Goal: Task Accomplishment & Management: Manage account settings

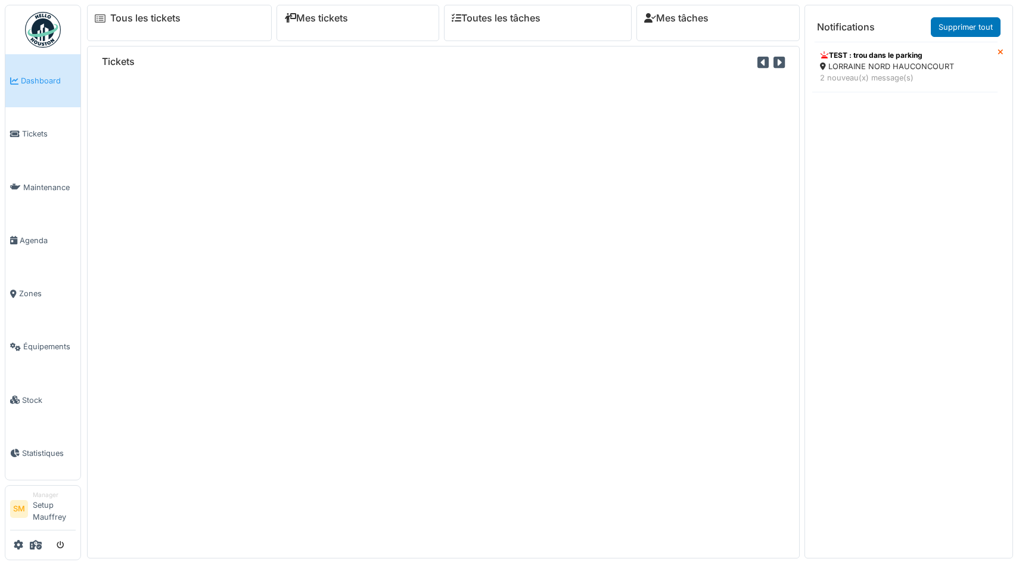
click at [31, 545] on icon at bounding box center [36, 545] width 12 height 10
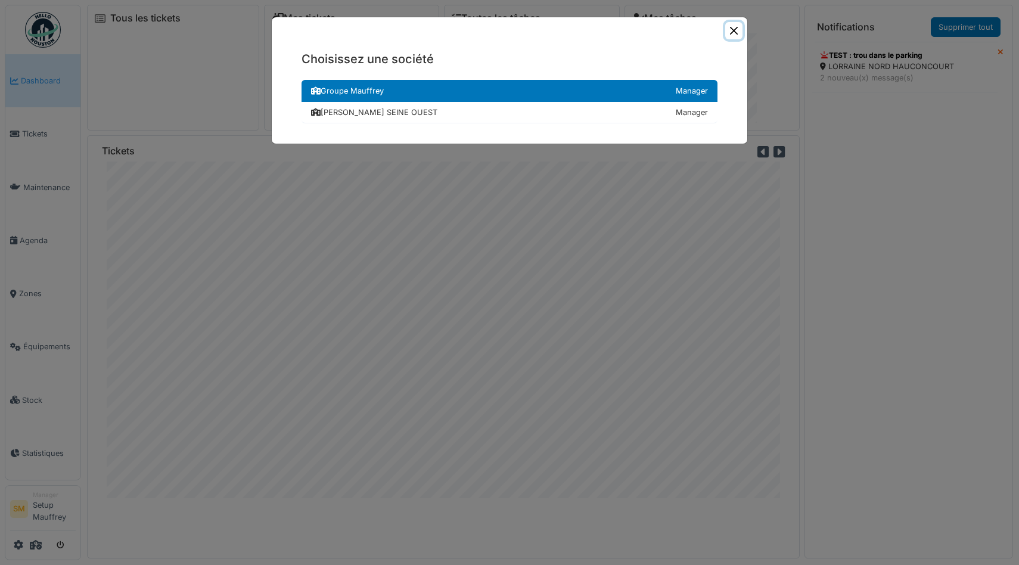
click at [733, 30] on button "Close" at bounding box center [733, 30] width 17 height 17
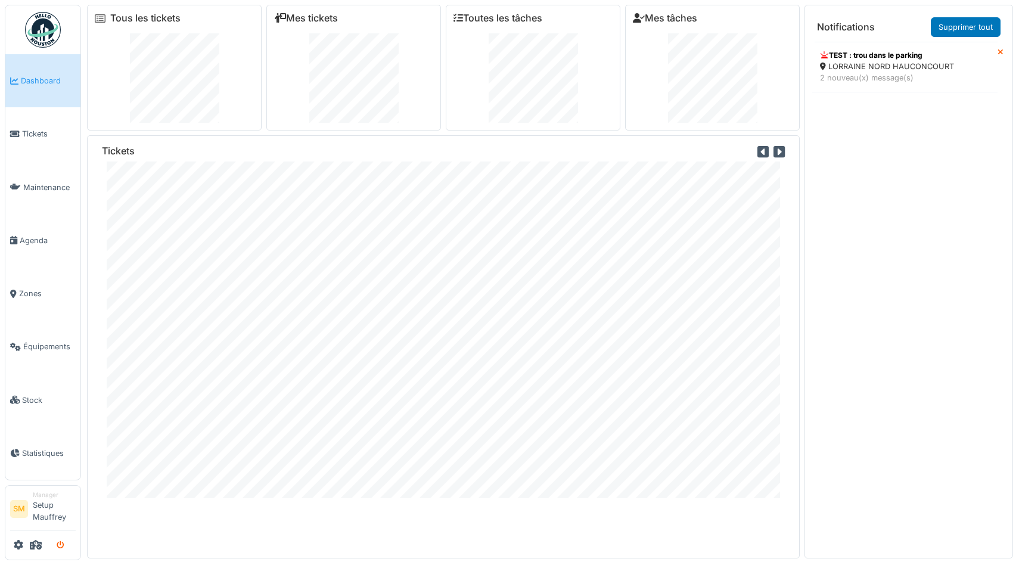
click at [57, 539] on button "submit" at bounding box center [60, 545] width 23 height 20
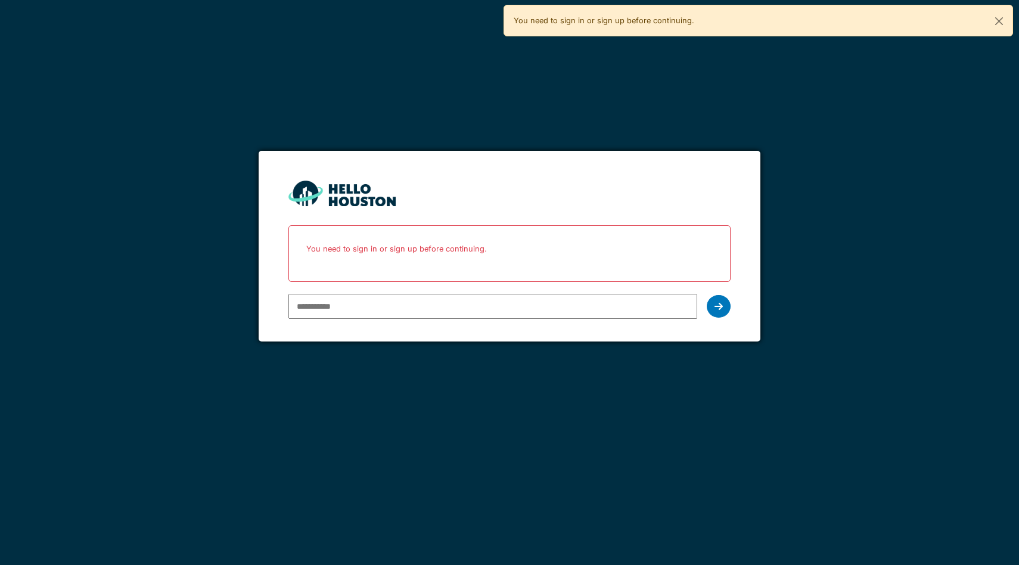
type input "**********"
click at [380, 304] on input "**********" at bounding box center [492, 306] width 409 height 25
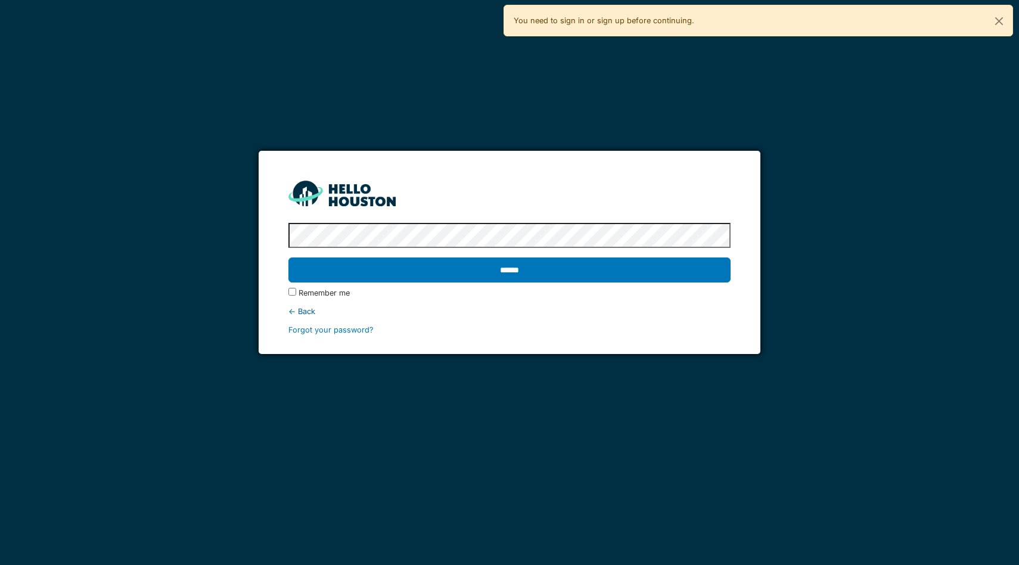
click at [288, 257] on input "******" at bounding box center [509, 269] width 442 height 25
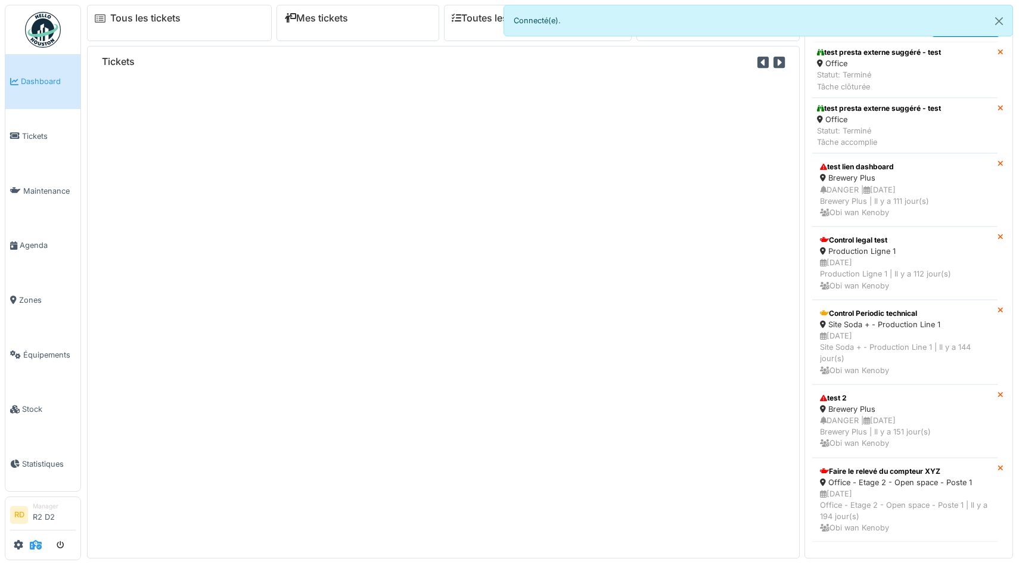
click at [38, 541] on icon at bounding box center [36, 545] width 12 height 10
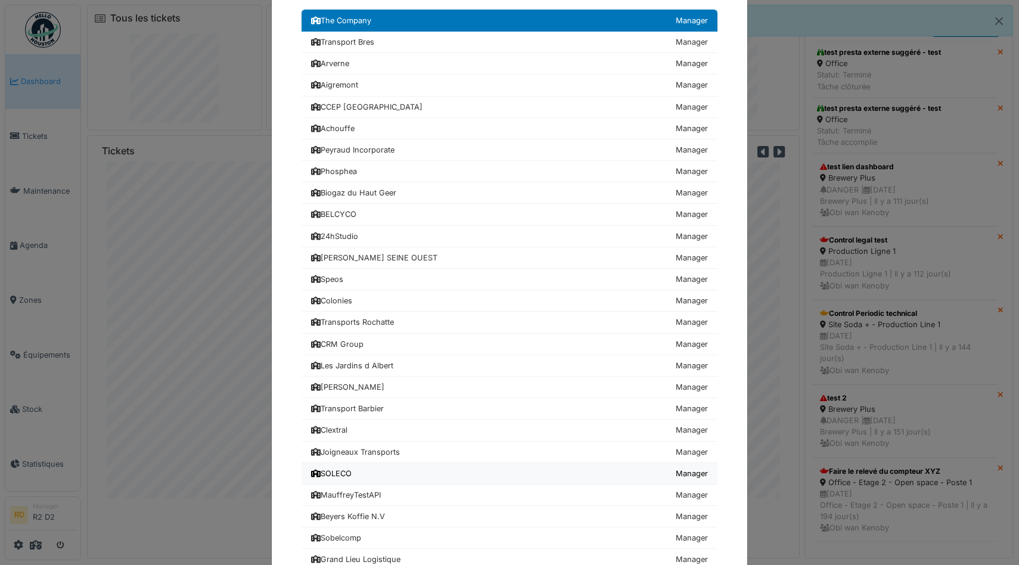
scroll to position [109, 0]
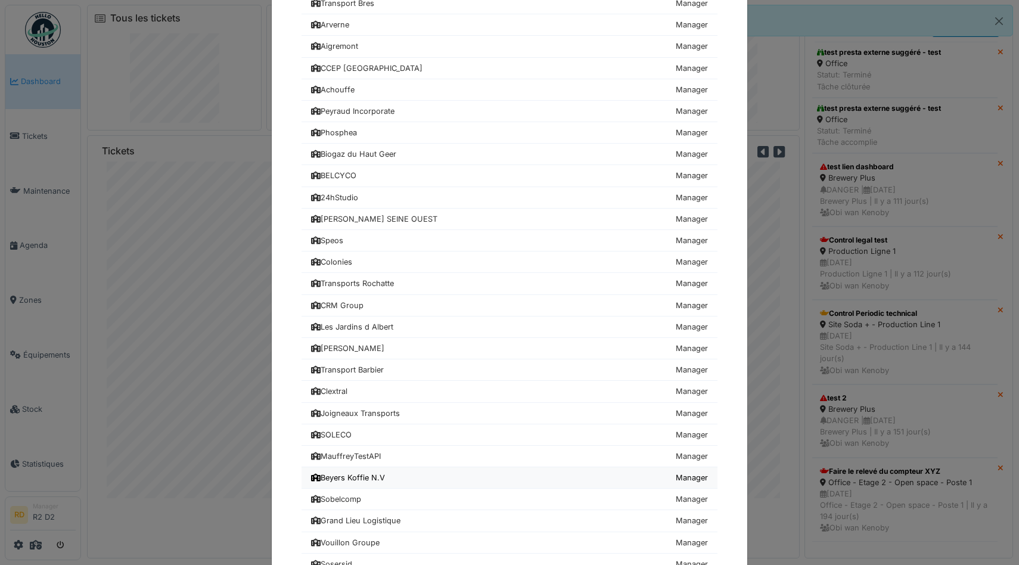
click at [347, 475] on div "Beyers Koffie N.V" at bounding box center [348, 477] width 74 height 11
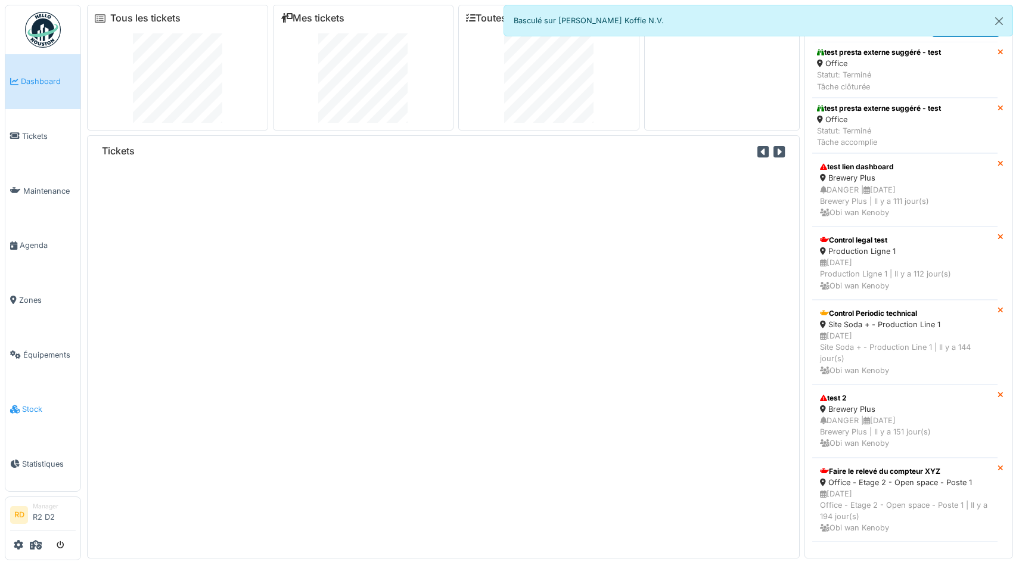
click at [33, 400] on link "Stock" at bounding box center [42, 409] width 75 height 55
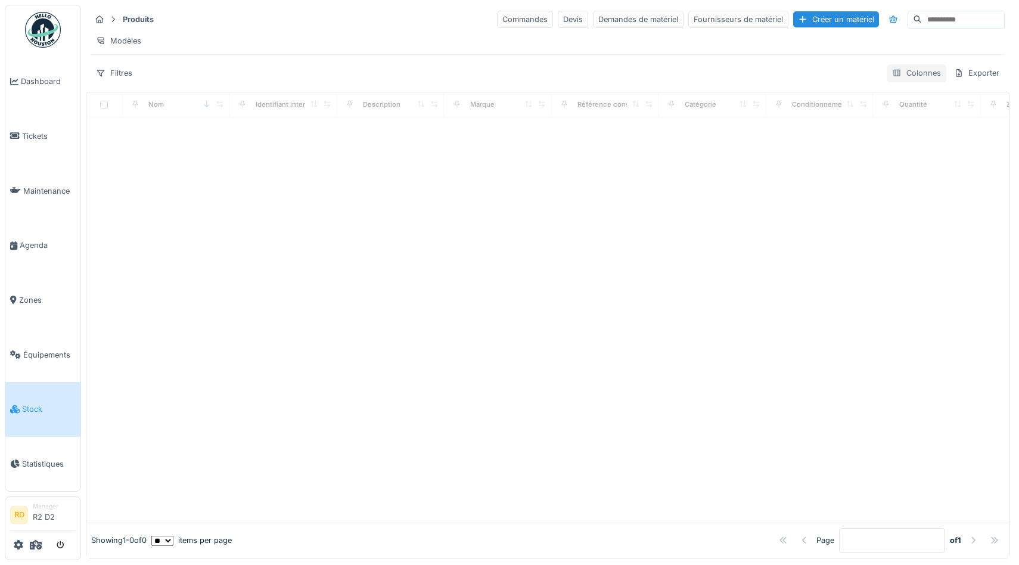
click at [921, 70] on div "Colonnes" at bounding box center [917, 72] width 60 height 17
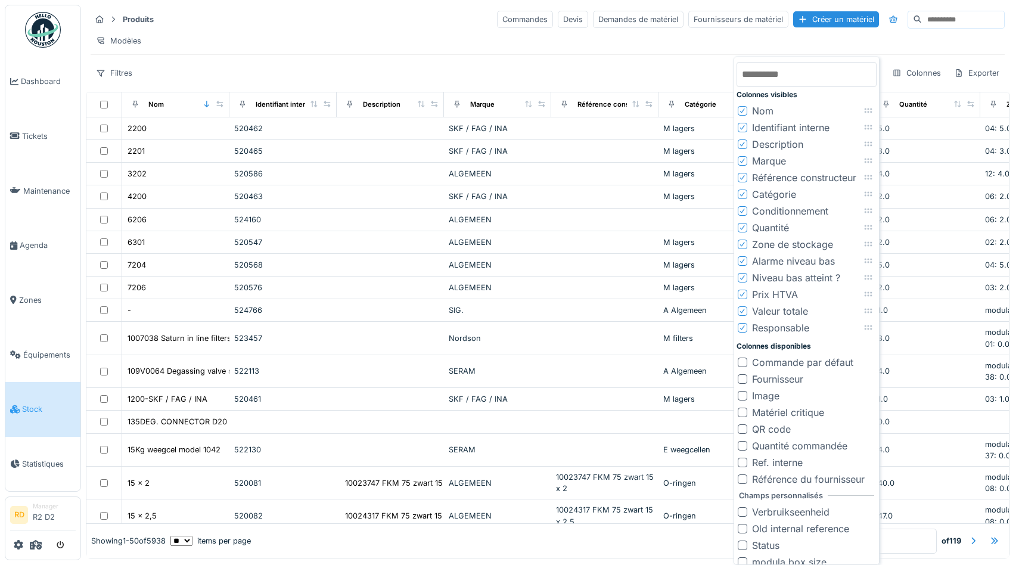
scroll to position [25, 0]
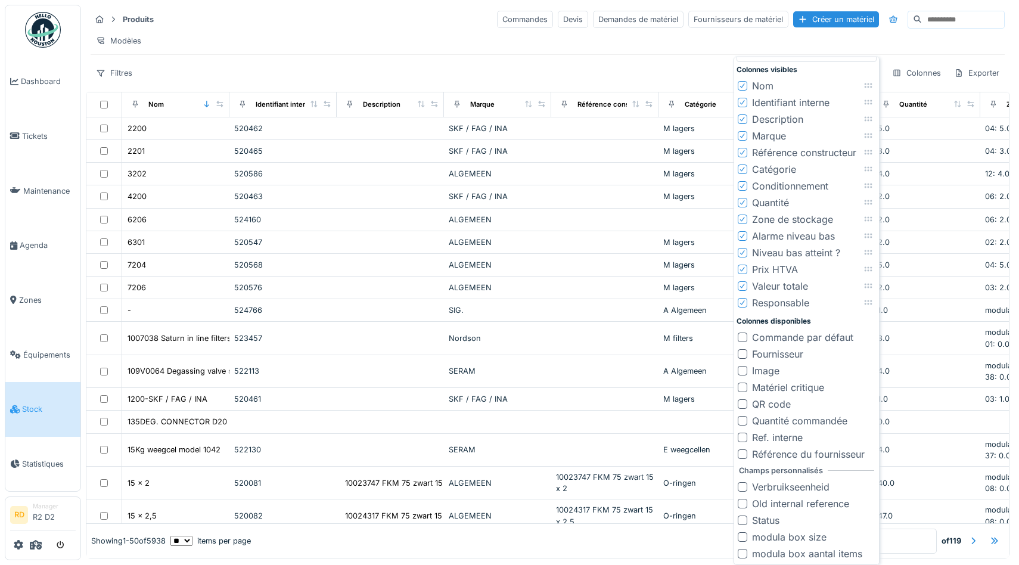
click at [779, 502] on div "Old internal reference" at bounding box center [800, 503] width 97 height 14
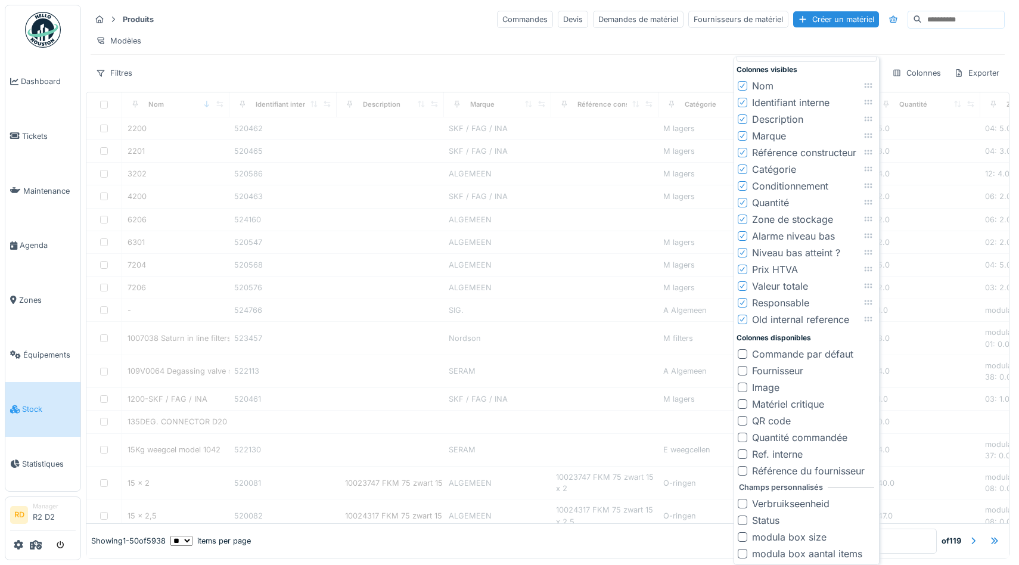
click at [792, 302] on div "Responsable" at bounding box center [780, 303] width 57 height 14
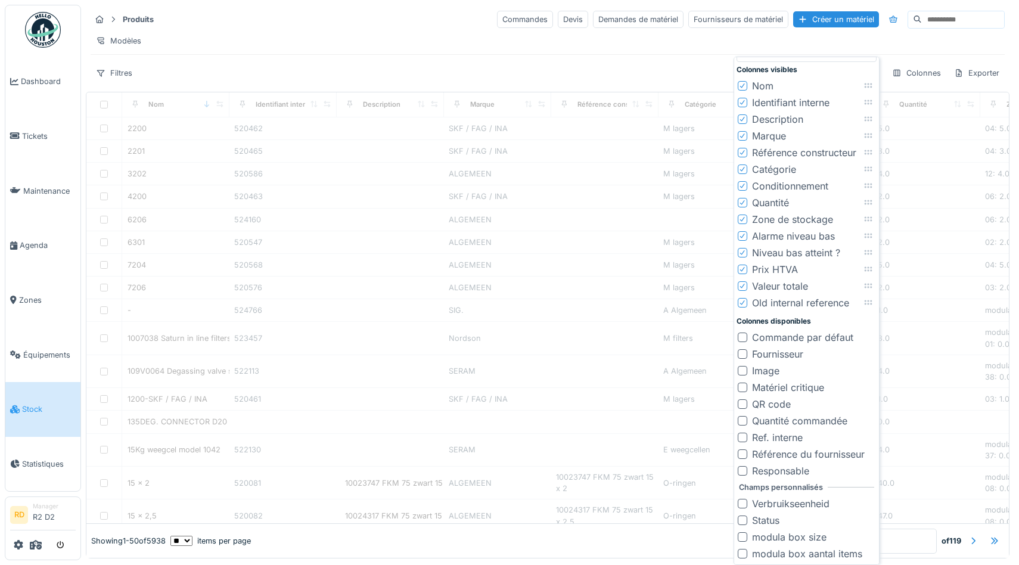
click at [790, 285] on div "Valeur totale" at bounding box center [780, 286] width 56 height 14
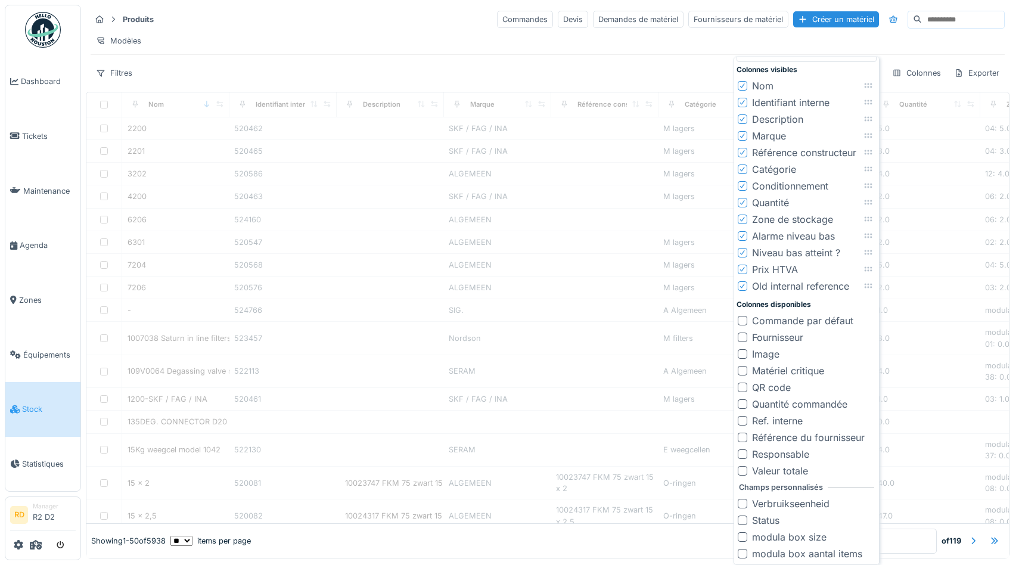
click at [784, 268] on div "Prix HTVA" at bounding box center [775, 269] width 46 height 14
click at [786, 253] on div "Niveau bas atteint ?" at bounding box center [796, 252] width 88 height 14
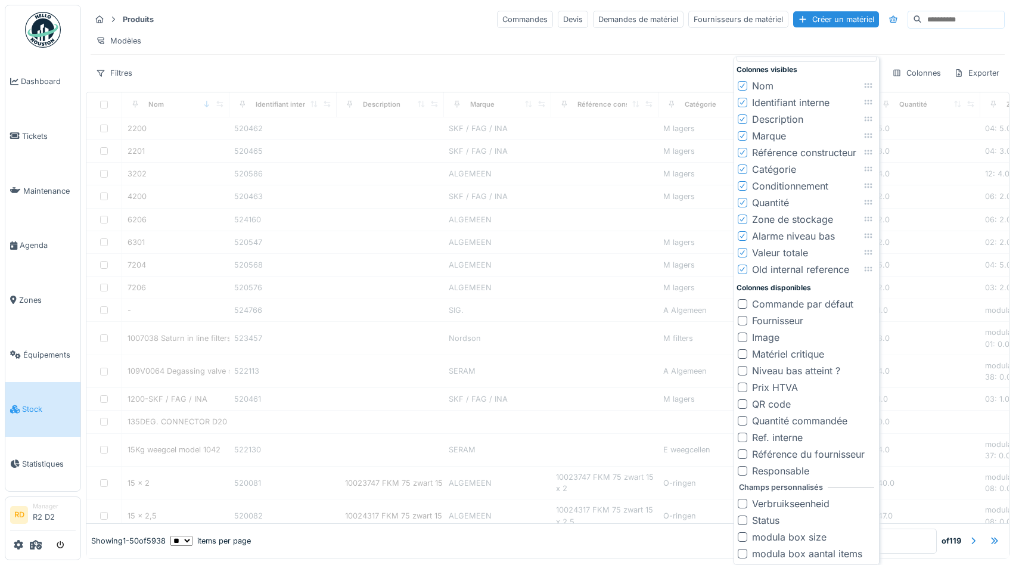
click at [786, 237] on div "Alarme niveau bas" at bounding box center [793, 236] width 83 height 14
click at [789, 221] on div "Zone de stockage" at bounding box center [792, 219] width 81 height 14
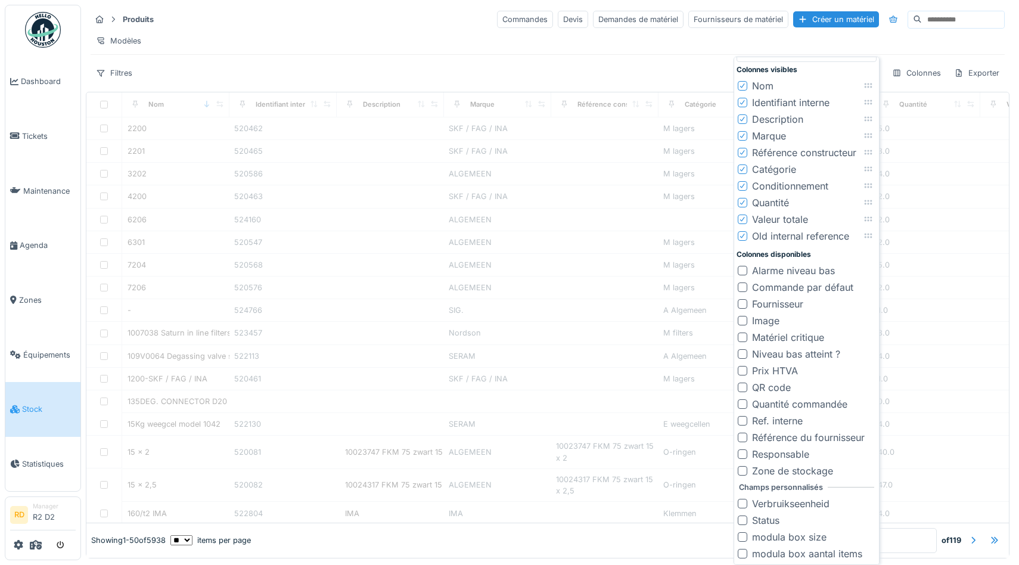
click at [779, 200] on div "Quantité" at bounding box center [770, 202] width 37 height 14
click at [781, 182] on div "Conditionnement" at bounding box center [790, 186] width 76 height 14
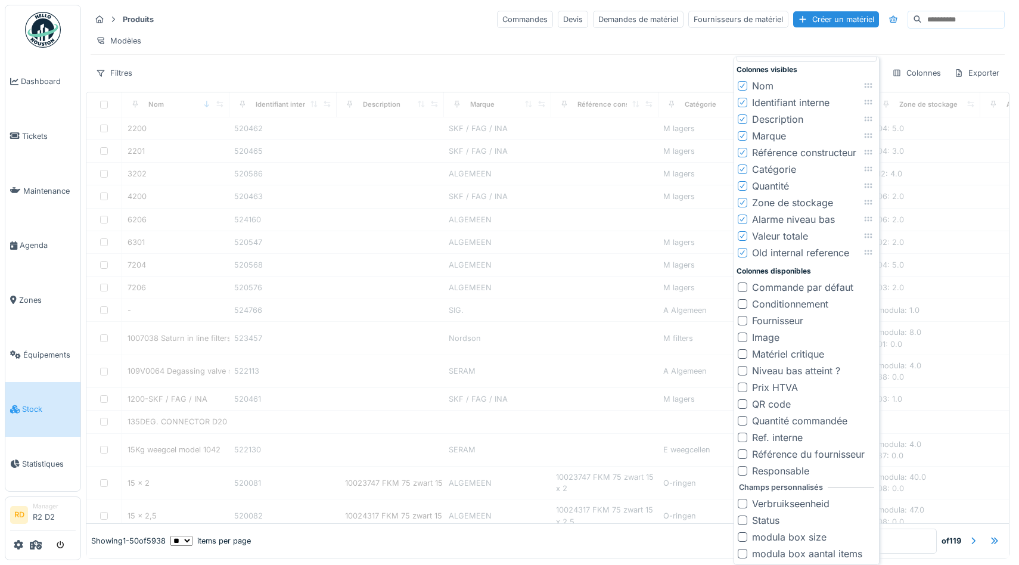
click at [776, 167] on div "Catégorie" at bounding box center [774, 169] width 44 height 14
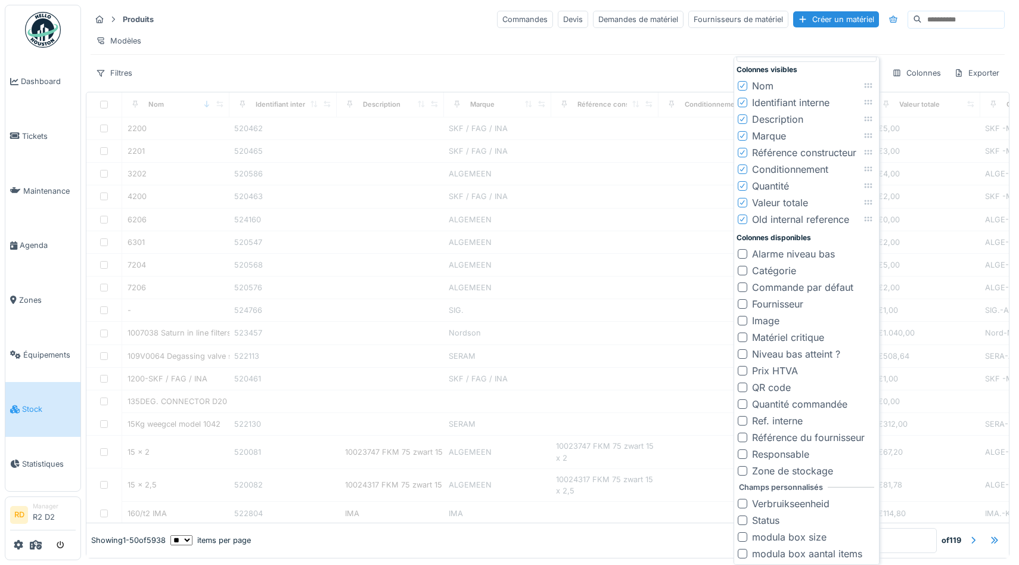
click at [781, 153] on div "Référence constructeur" at bounding box center [804, 152] width 104 height 14
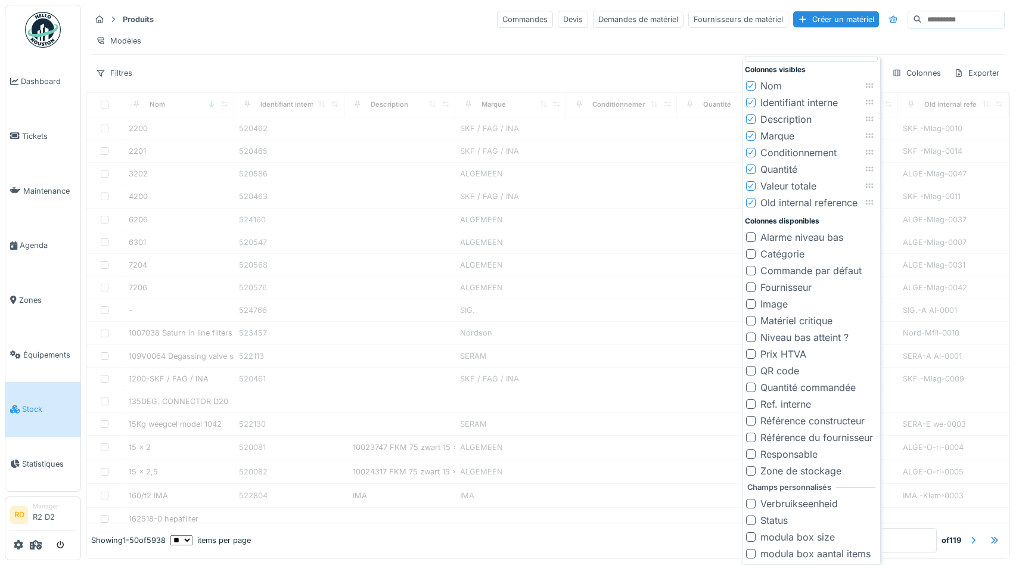
click at [774, 133] on div "Marque" at bounding box center [777, 136] width 34 height 14
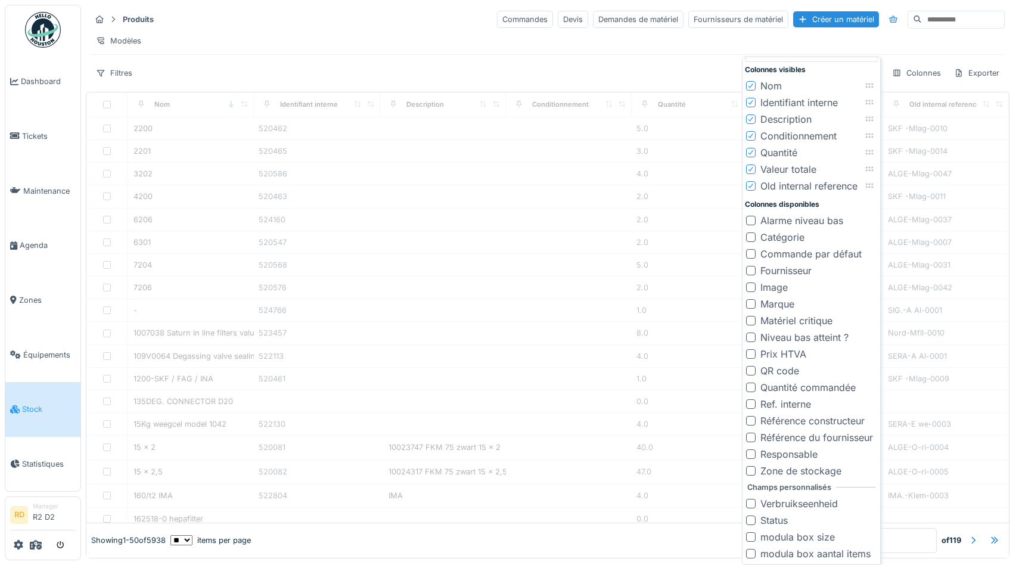
click at [791, 117] on div "Description" at bounding box center [785, 119] width 51 height 14
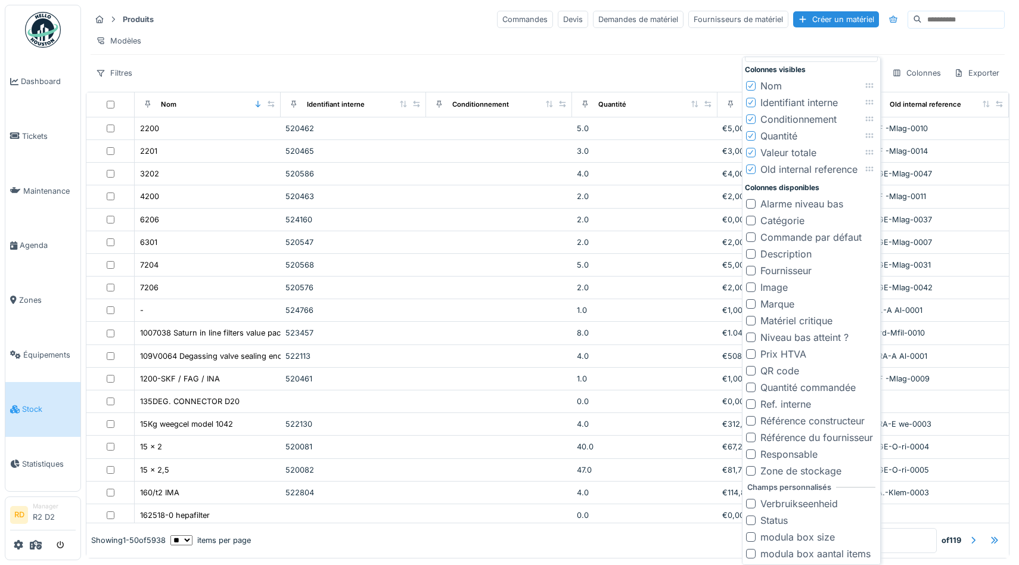
click at [805, 118] on div "Conditionnement" at bounding box center [798, 119] width 76 height 14
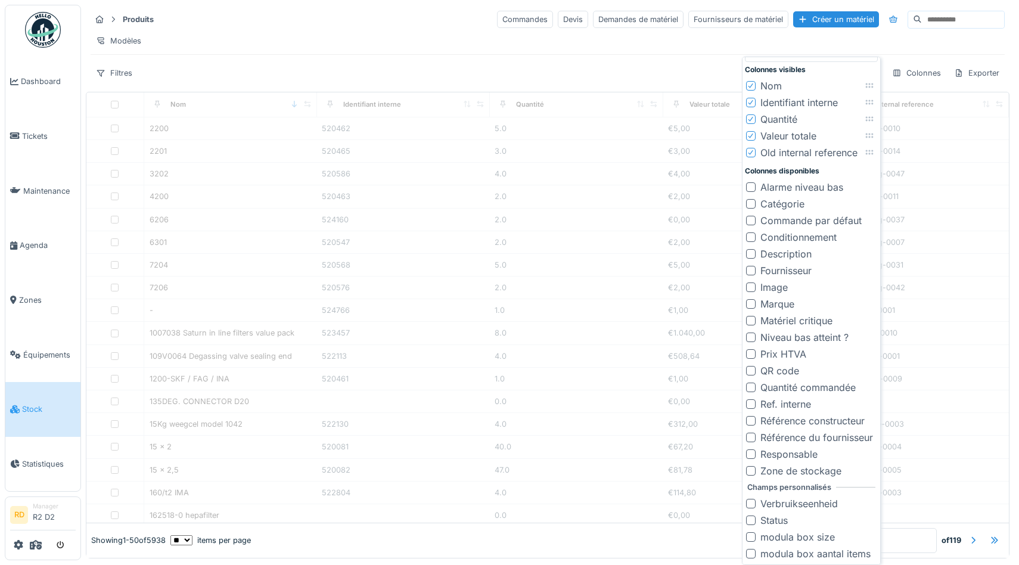
click at [778, 120] on div "Quantité" at bounding box center [778, 119] width 37 height 14
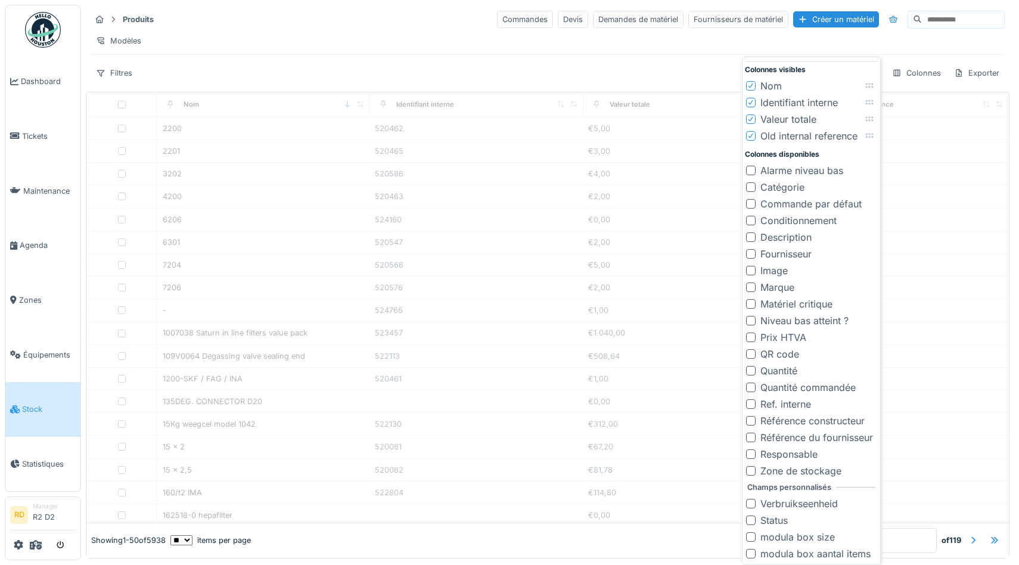
click at [795, 116] on div "Valeur totale" at bounding box center [788, 119] width 56 height 14
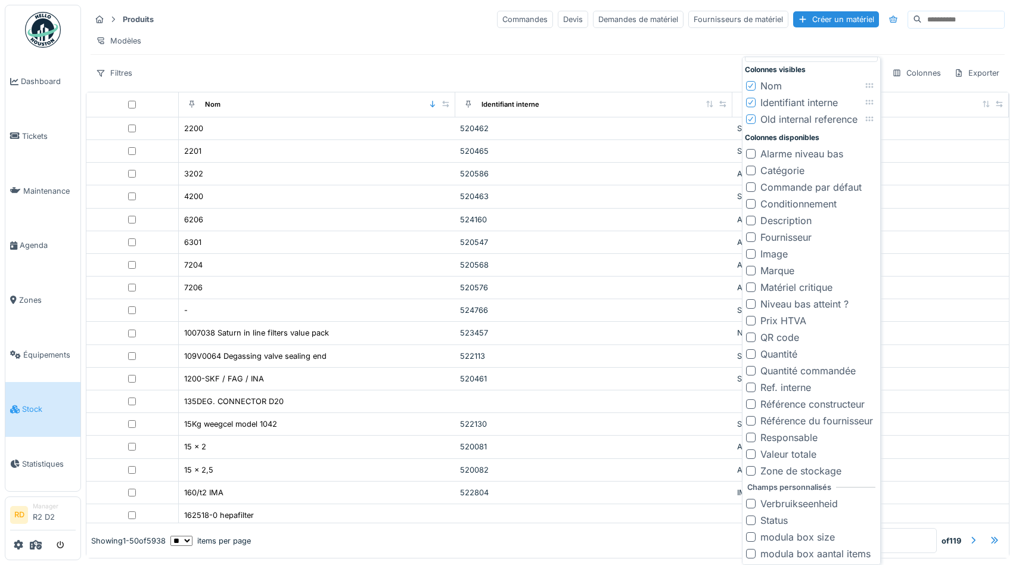
click at [778, 257] on div "Image" at bounding box center [773, 254] width 27 height 14
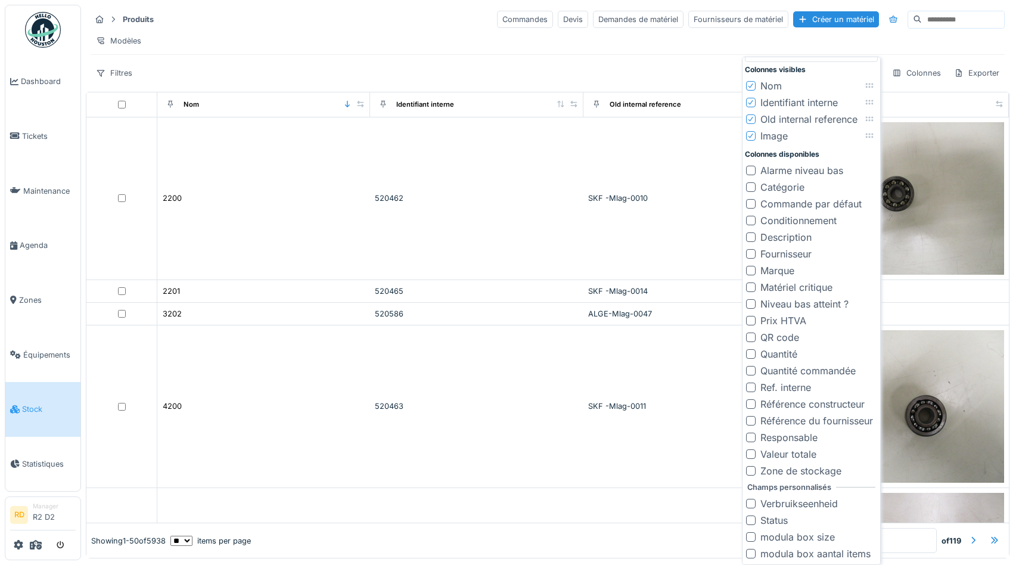
click at [646, 63] on div "Produits Commandes Devis Demandes de matériel Fournisseurs de matériel Créer un…" at bounding box center [548, 46] width 924 height 82
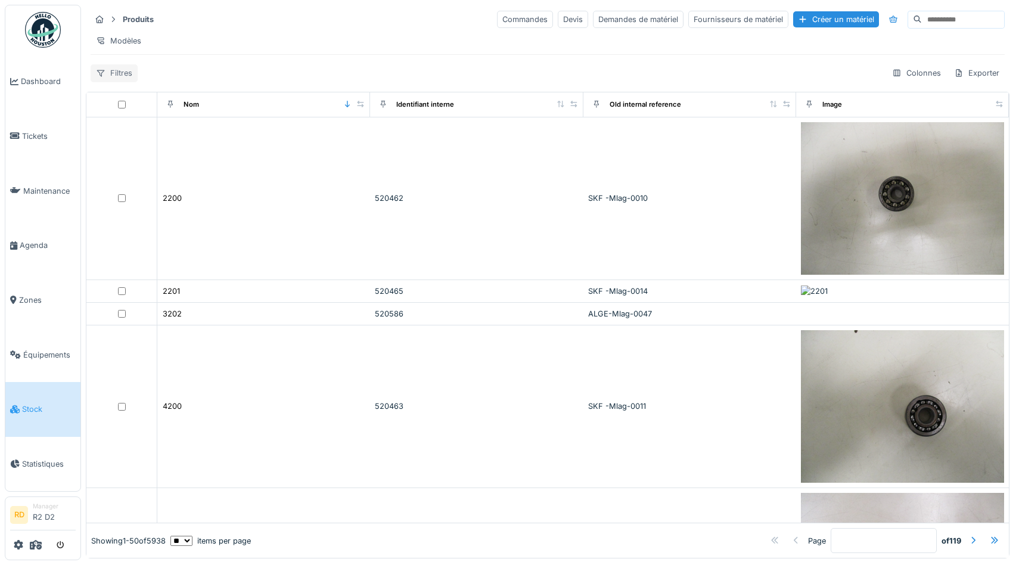
click at [117, 73] on div "Filtres" at bounding box center [114, 72] width 47 height 17
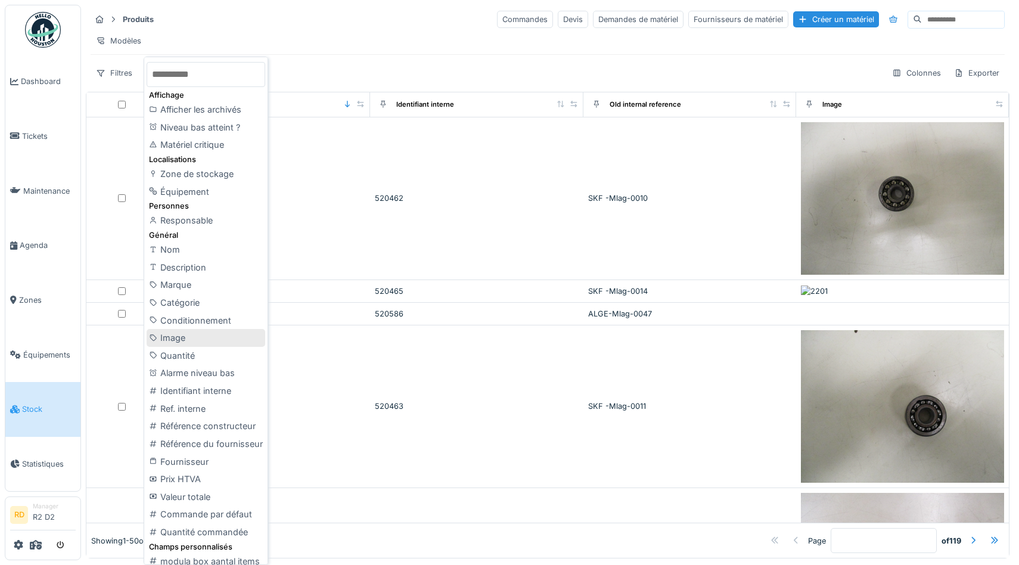
click at [185, 337] on div "Image" at bounding box center [206, 338] width 119 height 18
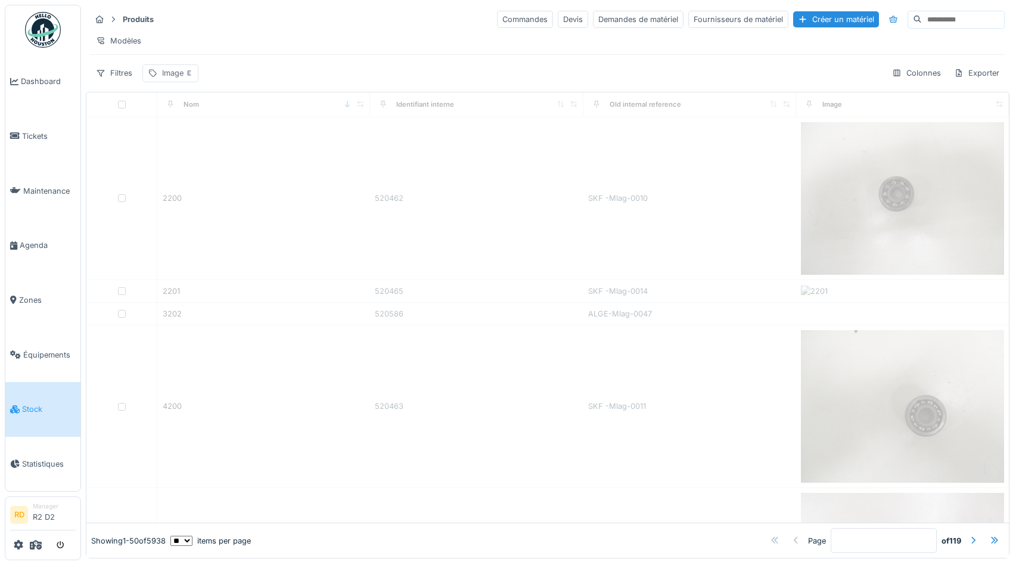
click at [178, 73] on div "Image" at bounding box center [177, 72] width 31 height 11
click at [310, 57] on div "Produits Commandes Devis Demandes de matériel Fournisseurs de matériel Créer un…" at bounding box center [548, 46] width 924 height 82
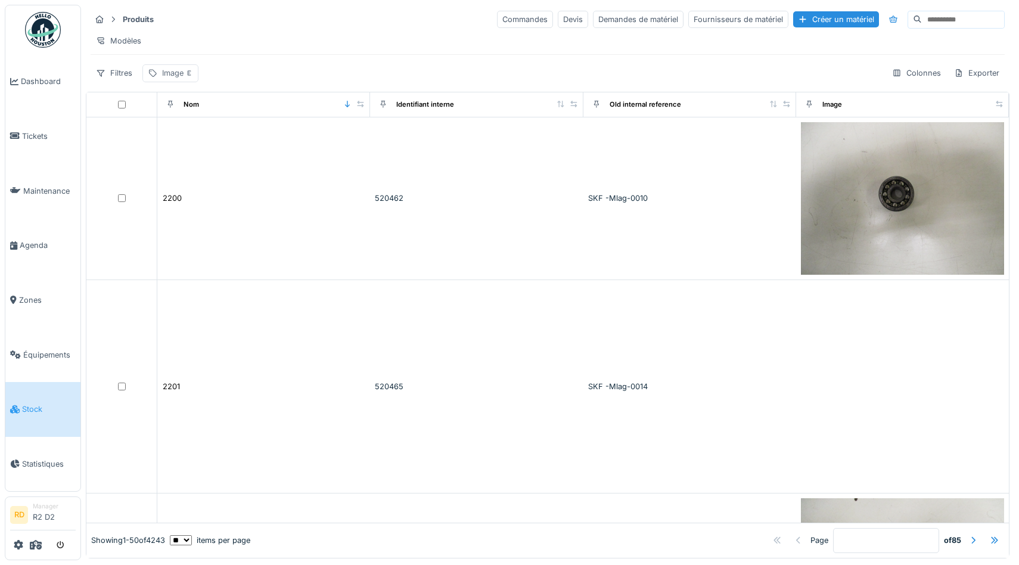
click at [176, 74] on div "Image" at bounding box center [177, 72] width 31 height 11
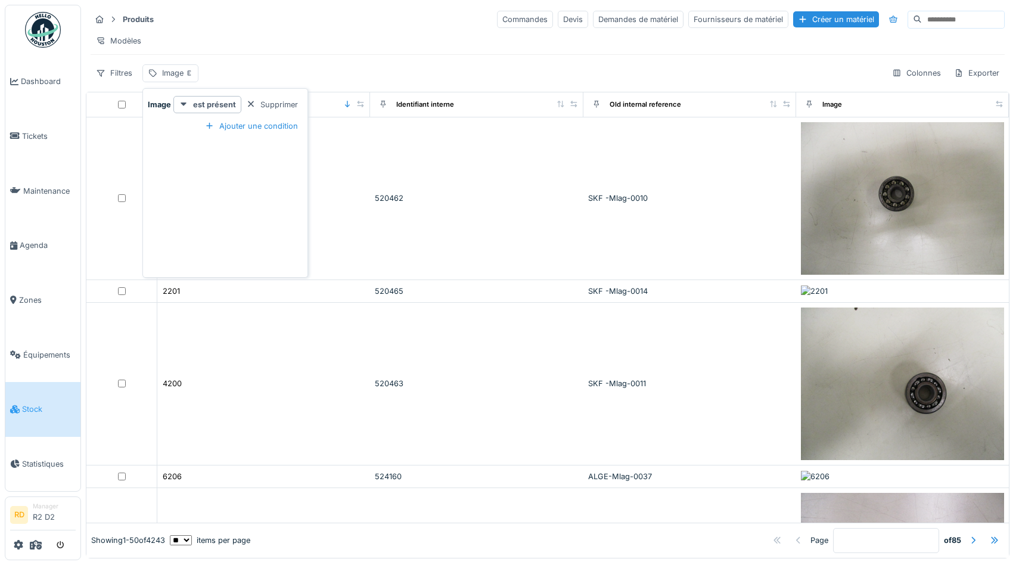
click at [273, 66] on div "Filtres Image Colonnes Exporter" at bounding box center [548, 72] width 914 height 17
click at [944, 20] on input at bounding box center [963, 19] width 82 height 17
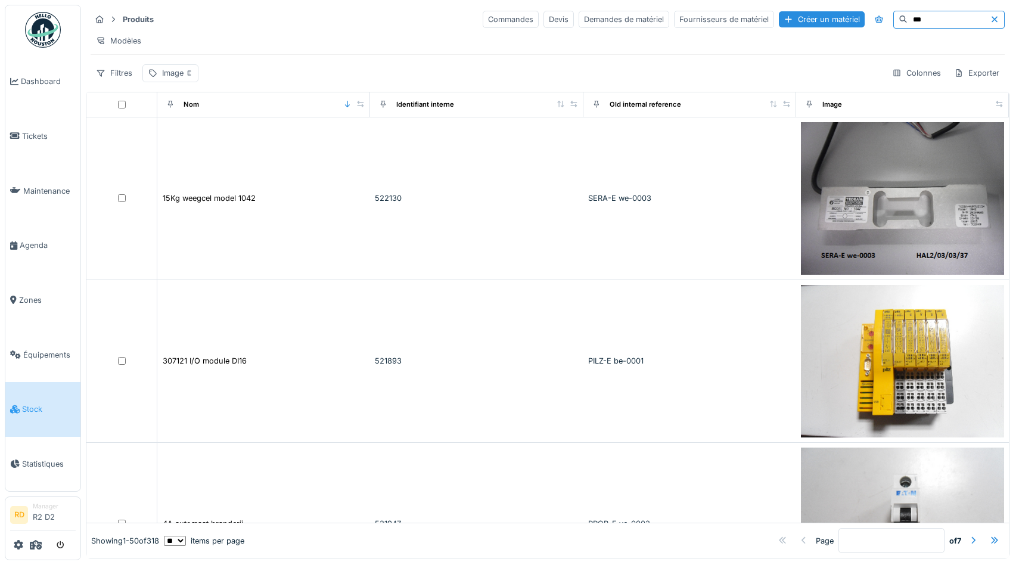
click at [940, 19] on input "***" at bounding box center [948, 19] width 82 height 17
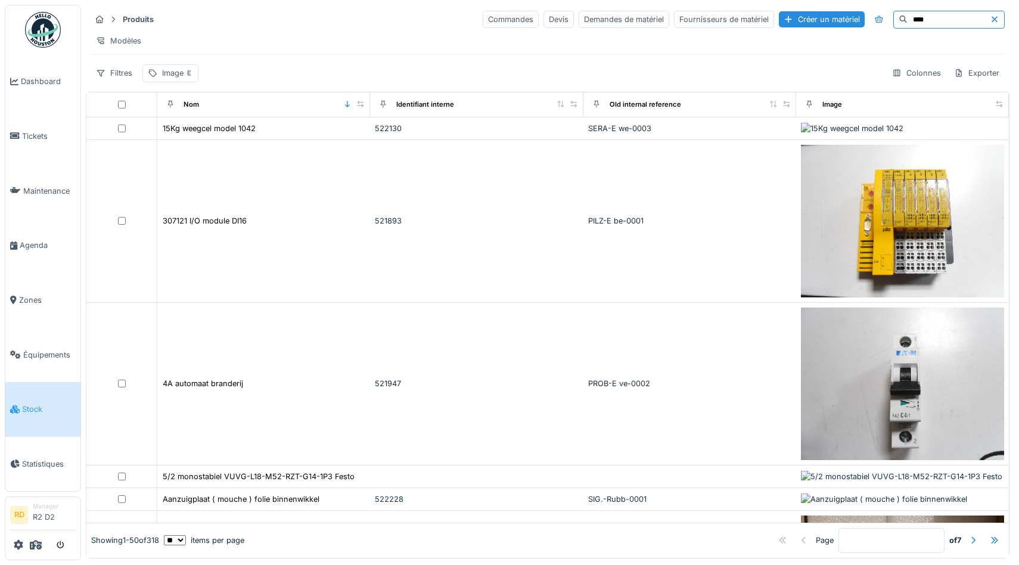
type input "****"
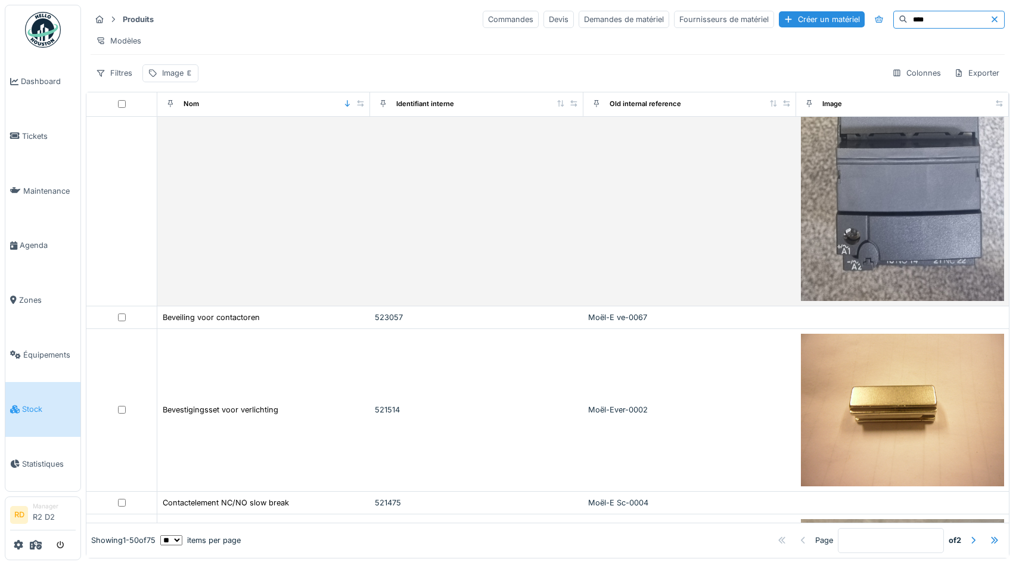
scroll to position [1967, 0]
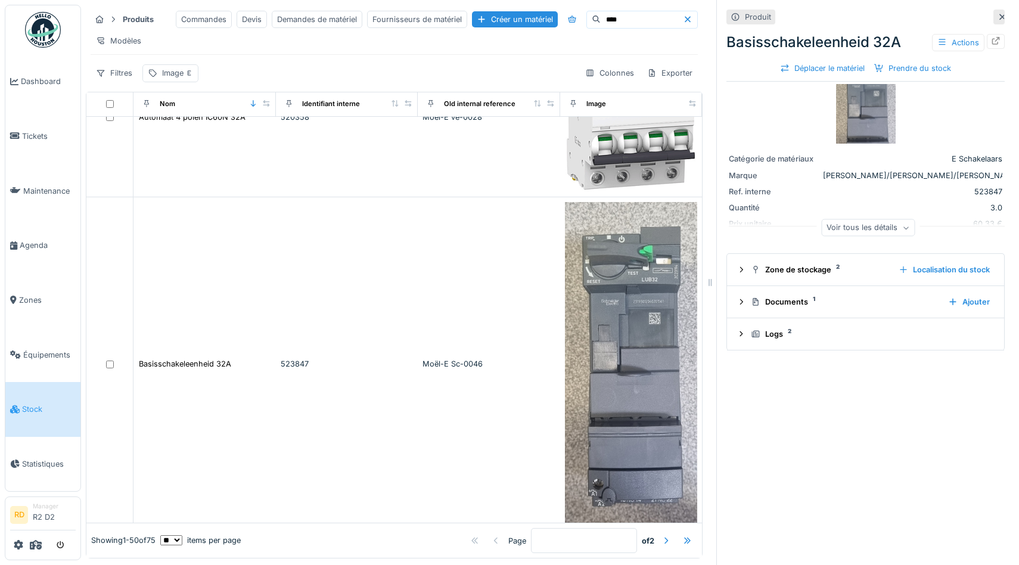
scroll to position [935, 0]
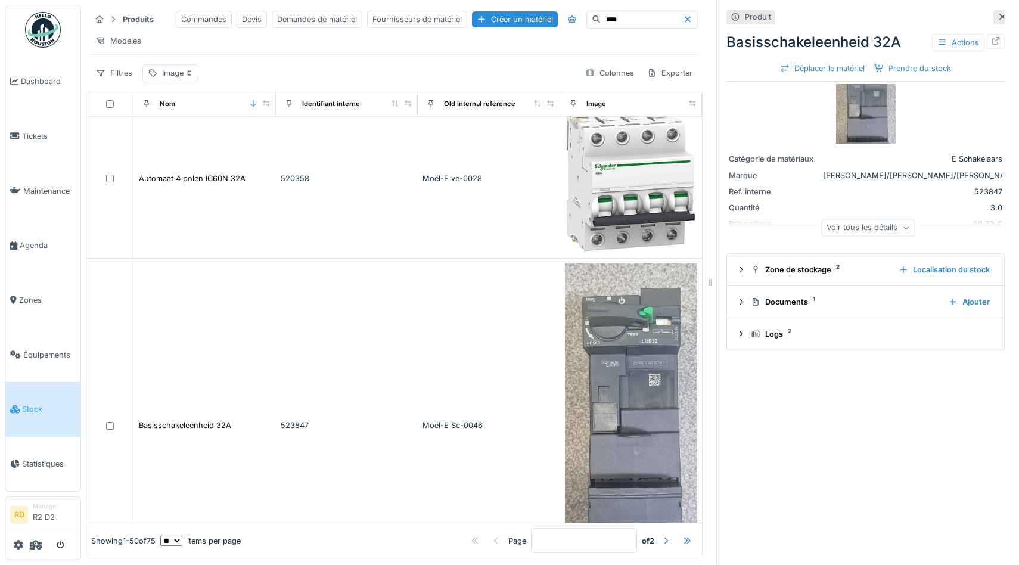
click at [523, 94] on div "Moël-E ve-0029" at bounding box center [488, 87] width 132 height 11
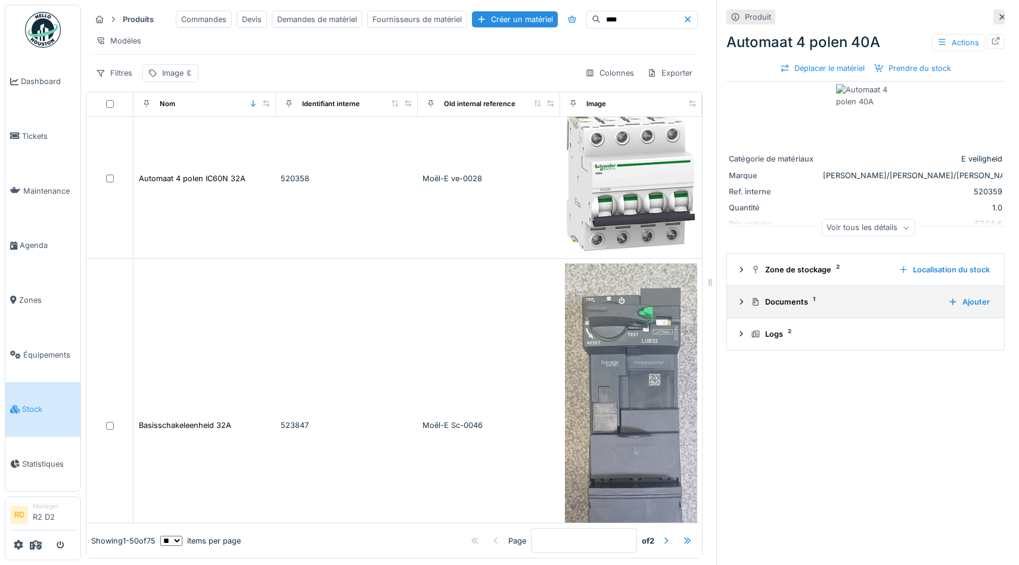
click at [779, 304] on div "Documents 1" at bounding box center [845, 301] width 188 height 11
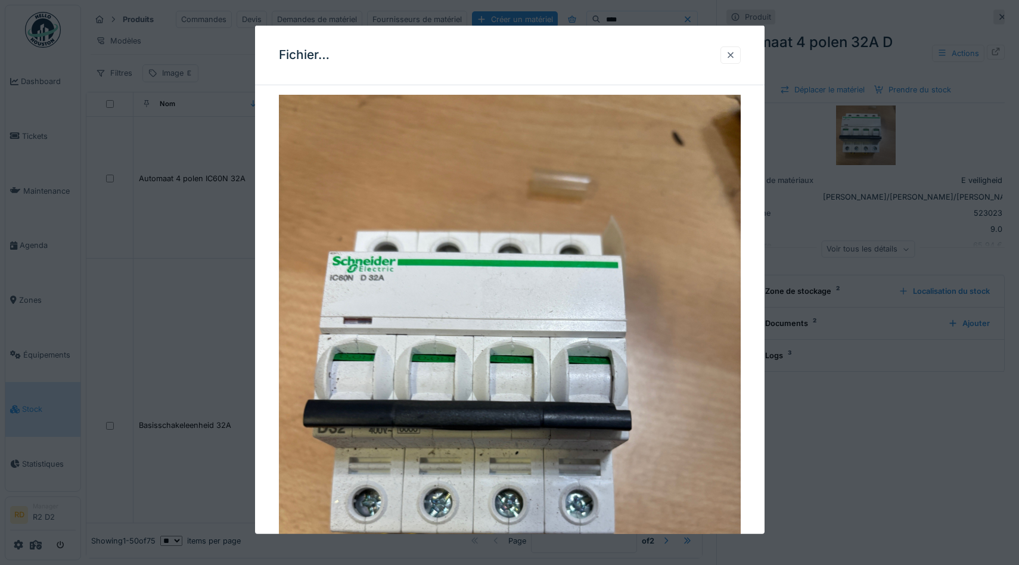
click at [732, 52] on div at bounding box center [731, 54] width 10 height 11
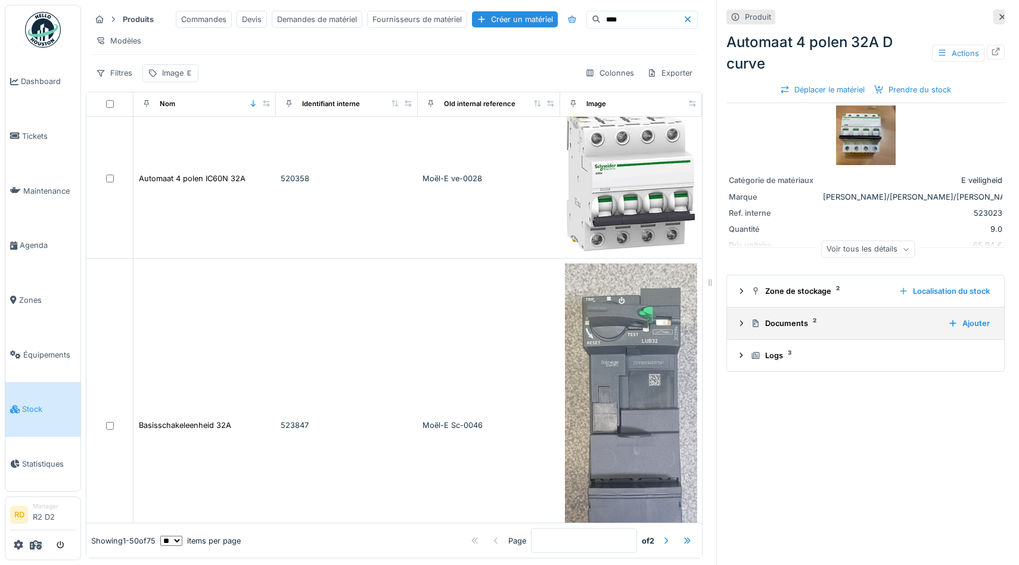
click at [791, 324] on div "Documents 2" at bounding box center [845, 323] width 188 height 11
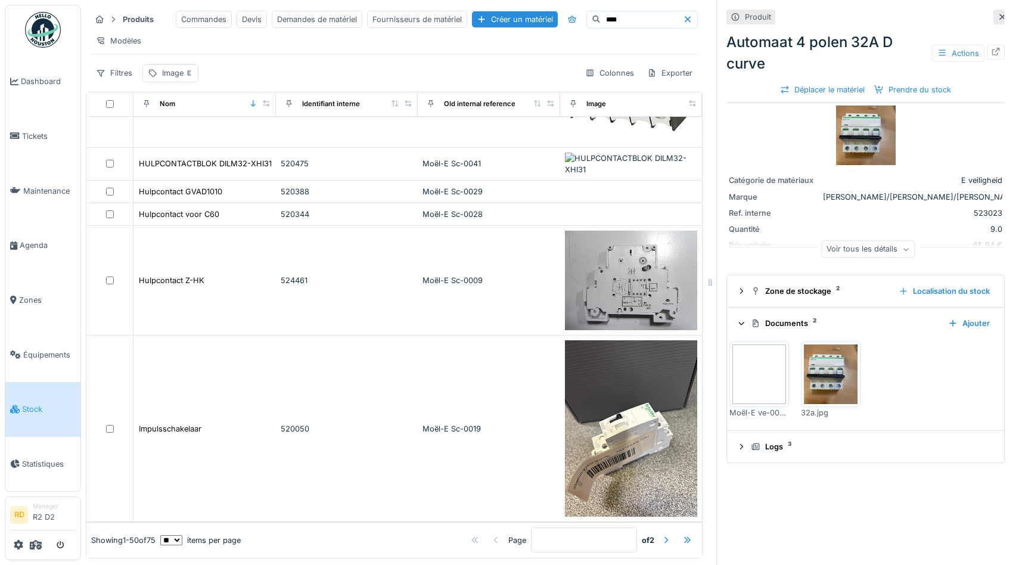
scroll to position [3574, 0]
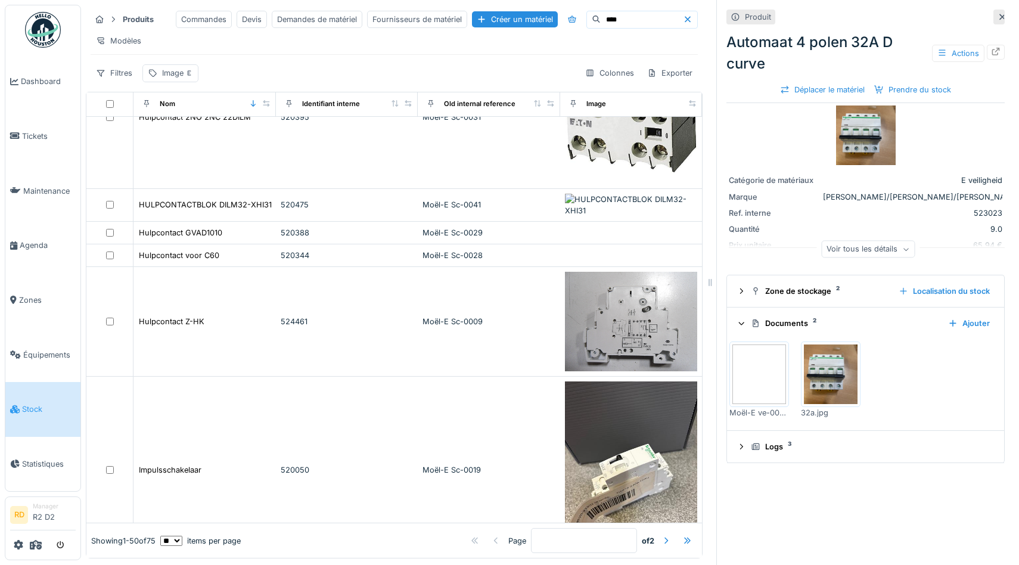
click at [1000, 17] on icon at bounding box center [1002, 17] width 10 height 8
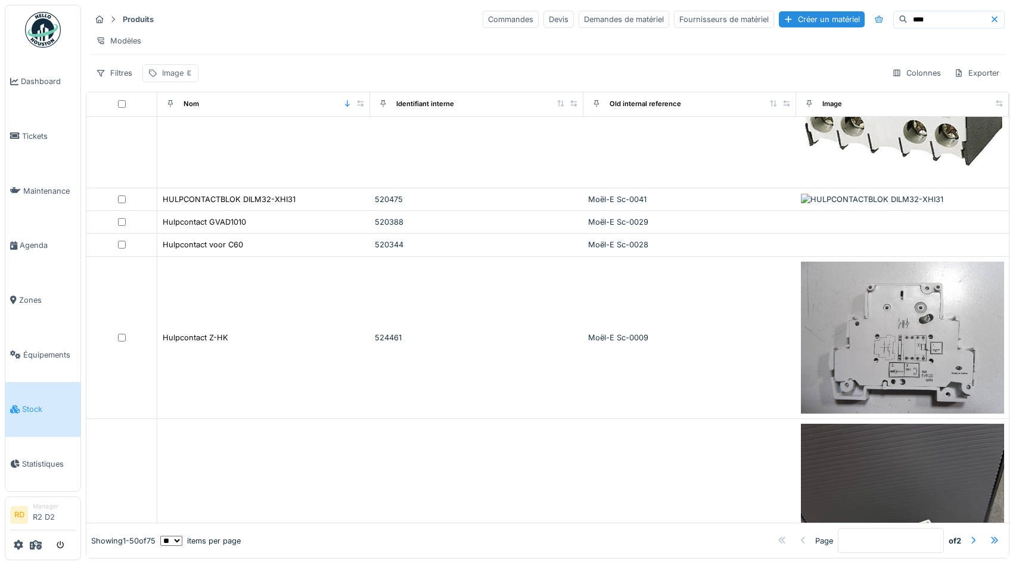
click at [176, 74] on div "Image" at bounding box center [177, 72] width 31 height 11
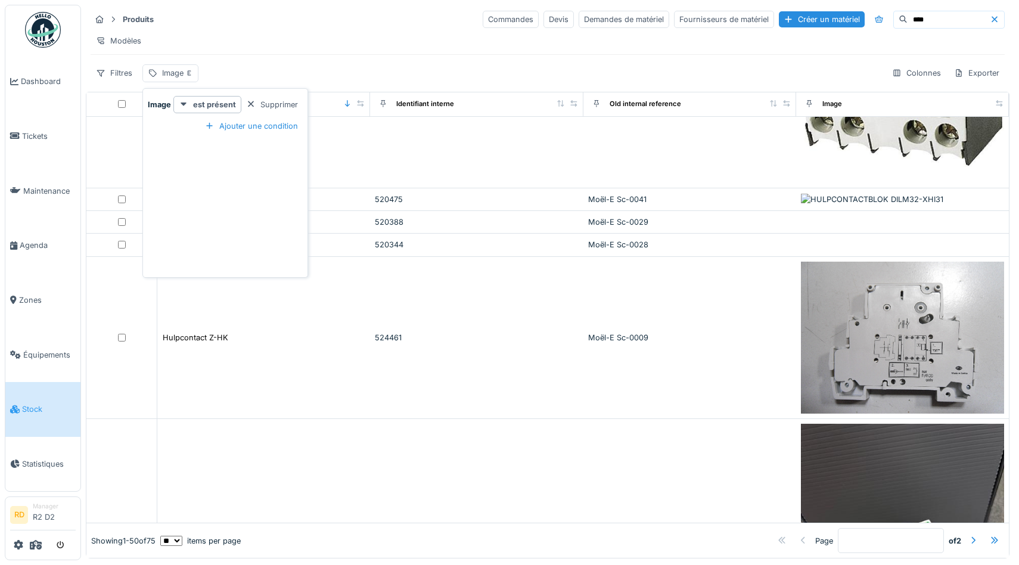
click at [281, 73] on div "Filtres Image Colonnes Exporter" at bounding box center [548, 72] width 914 height 17
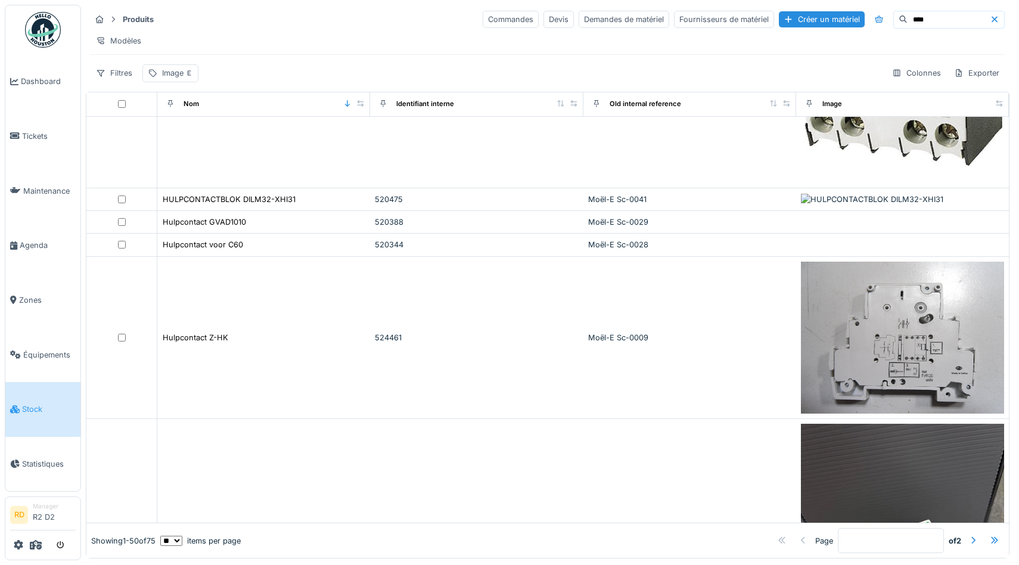
scroll to position [4911, 0]
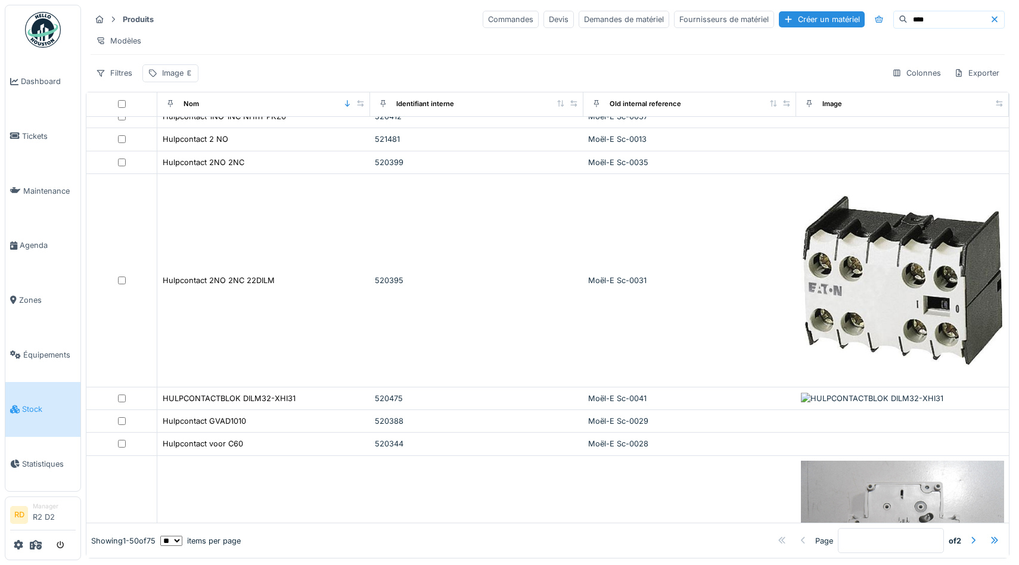
click at [967, 18] on input "****" at bounding box center [948, 19] width 82 height 17
click at [990, 18] on icon at bounding box center [995, 19] width 10 height 8
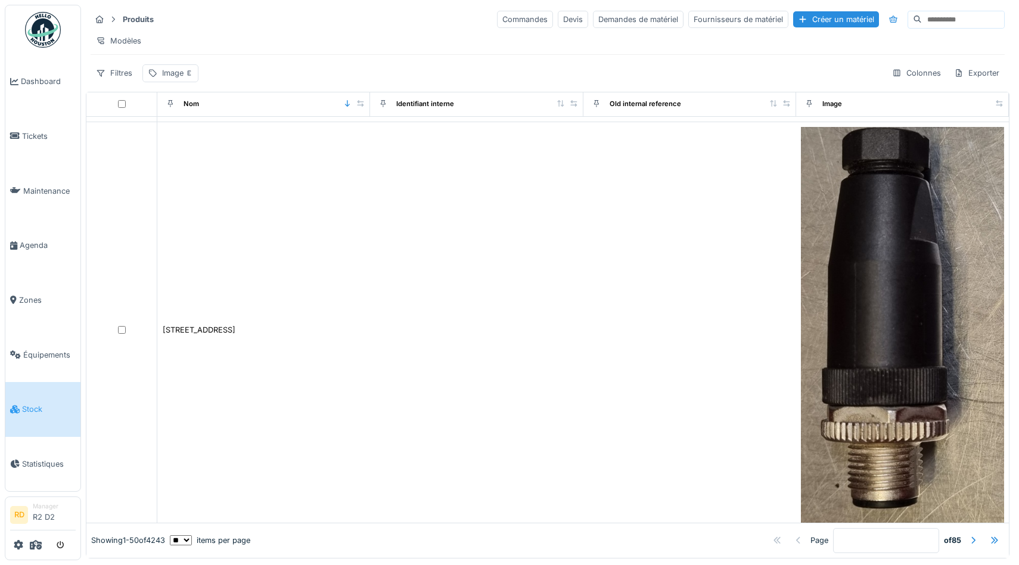
click at [192, 541] on select "** ** ** *** *** ***" at bounding box center [181, 541] width 22 height 10
select select "***"
click at [180, 536] on select "** ** ** *** *** ***" at bounding box center [181, 541] width 22 height 10
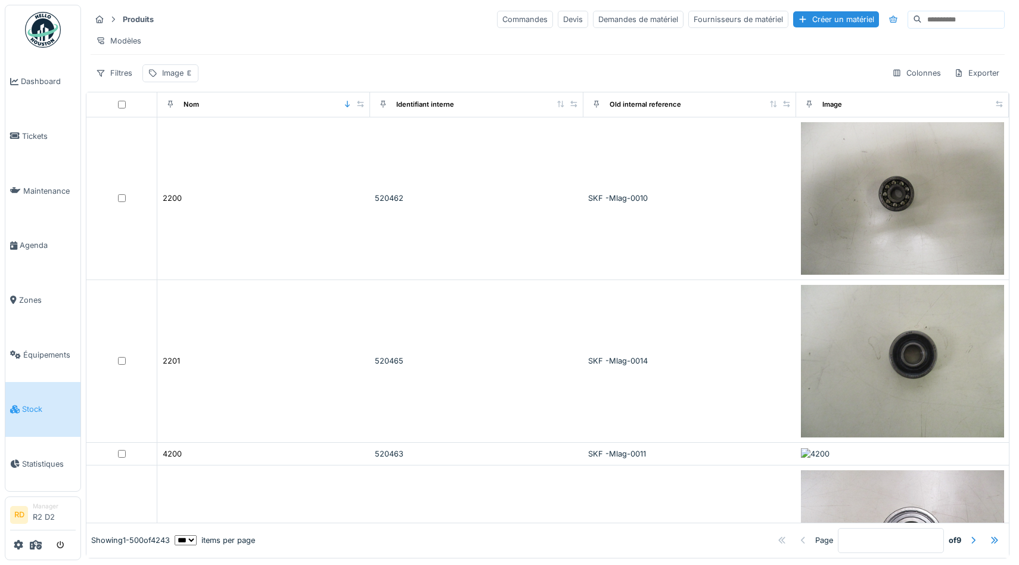
scroll to position [0, 0]
click at [775, 104] on icon at bounding box center [773, 104] width 7 height 7
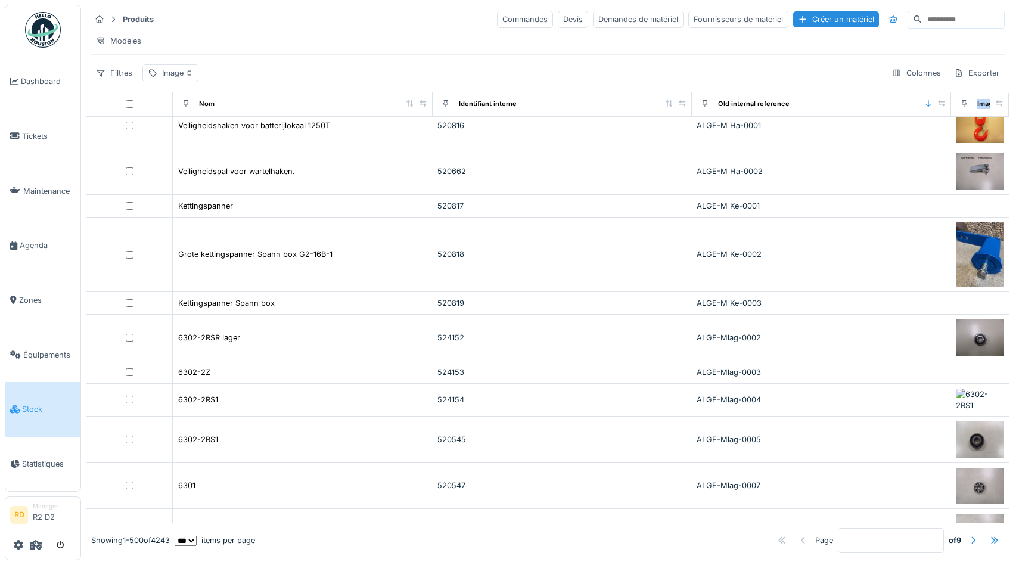
scroll to position [7087, 0]
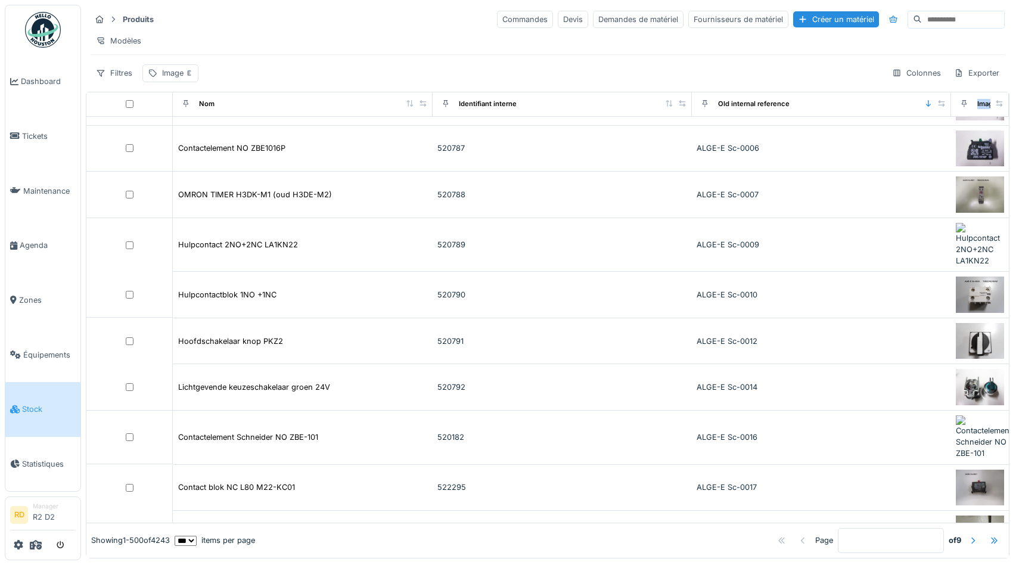
drag, startPoint x: 1000, startPoint y: 101, endPoint x: 910, endPoint y: 106, distance: 90.7
click at [910, 106] on tr "Nom Identifiant interne Old internal reference Image" at bounding box center [547, 104] width 922 height 25
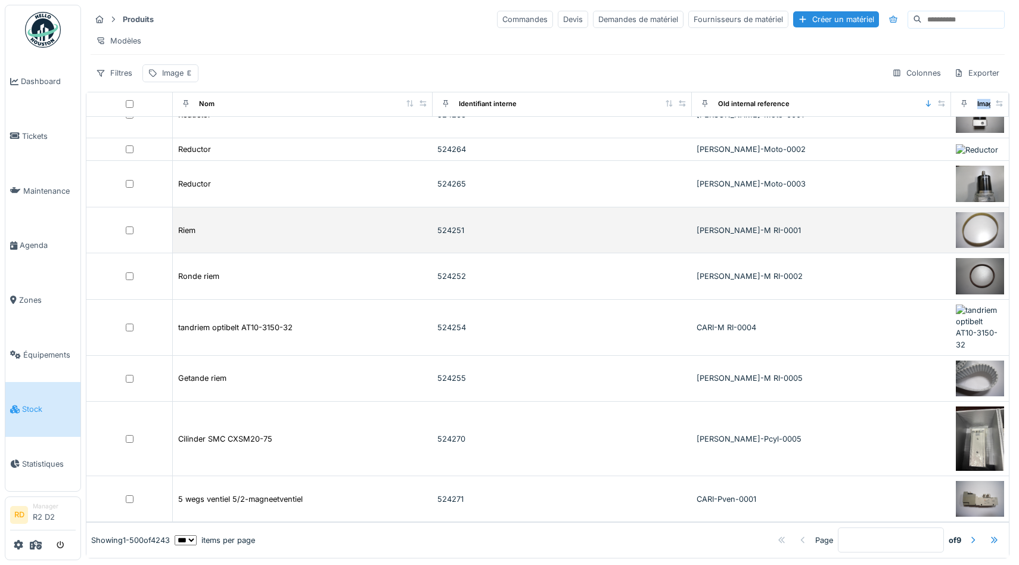
scroll to position [23361, 0]
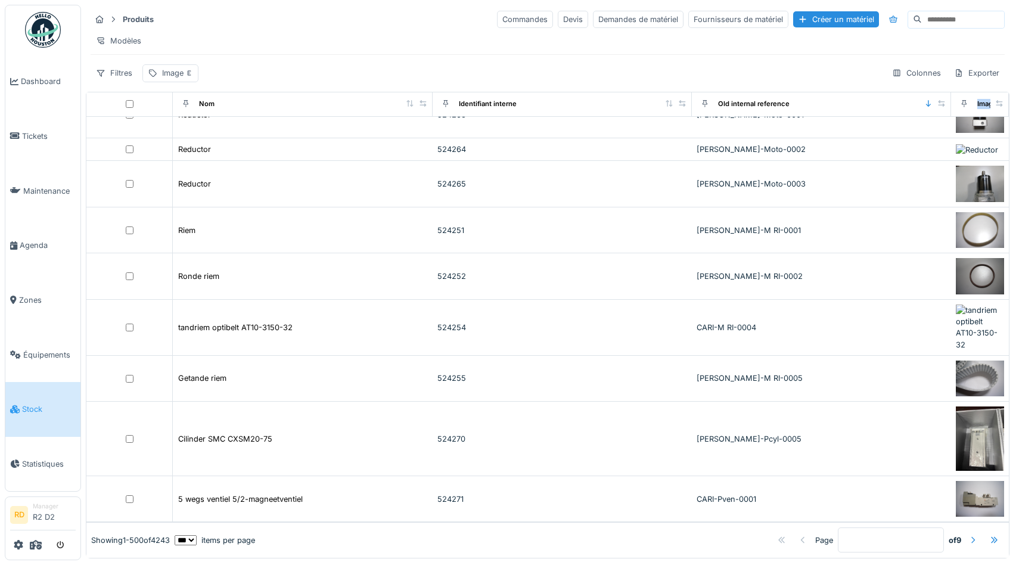
click at [973, 540] on div at bounding box center [973, 539] width 10 height 11
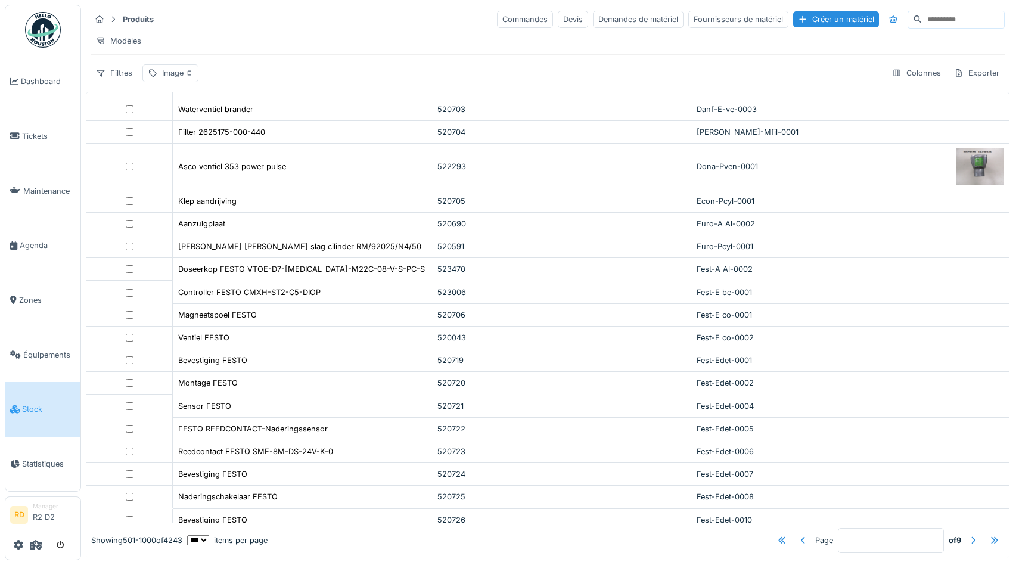
scroll to position [0, 0]
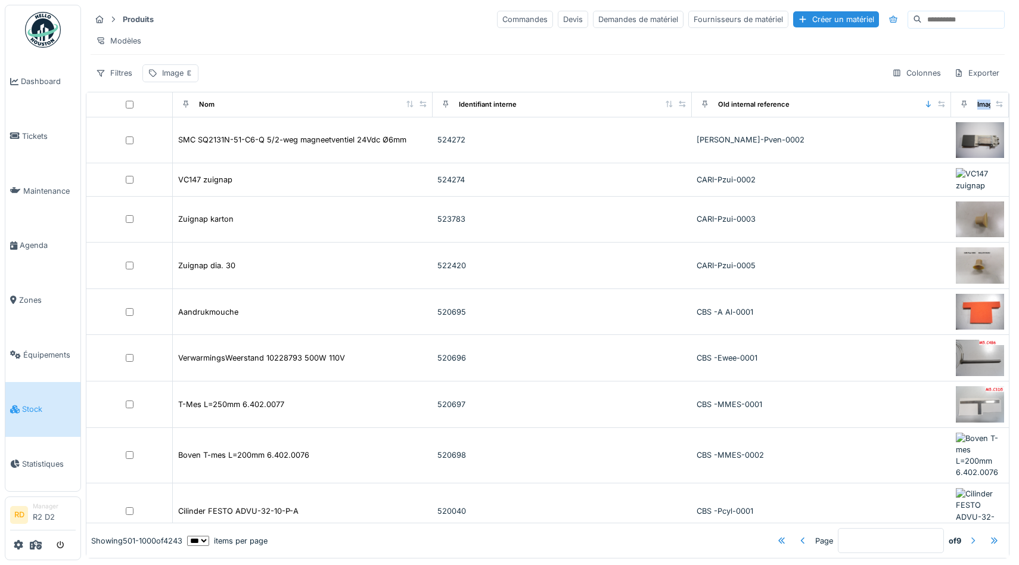
click at [975, 542] on div at bounding box center [973, 539] width 10 height 11
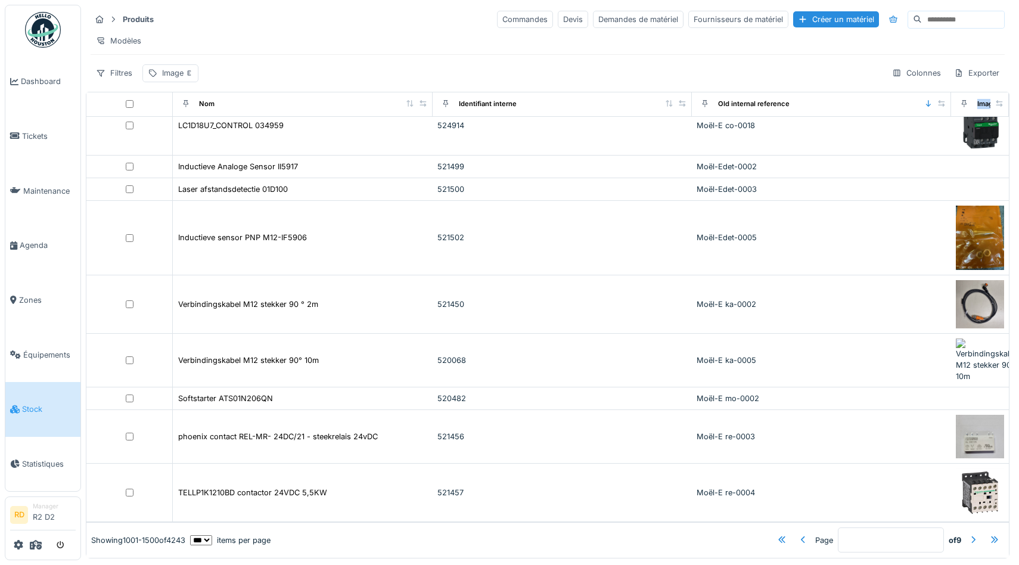
scroll to position [23537, 0]
click at [973, 538] on div at bounding box center [973, 539] width 10 height 11
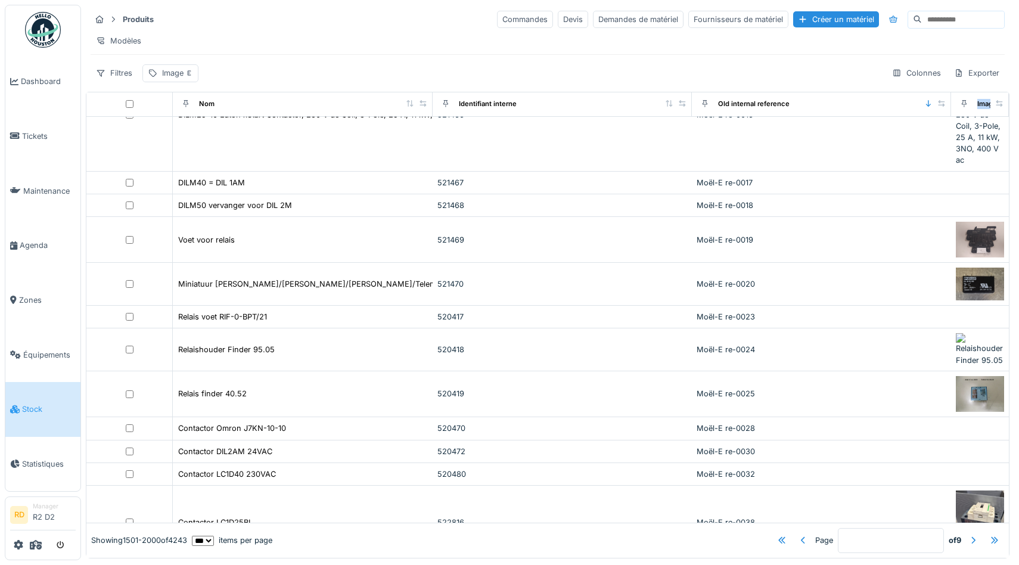
scroll to position [245, 0]
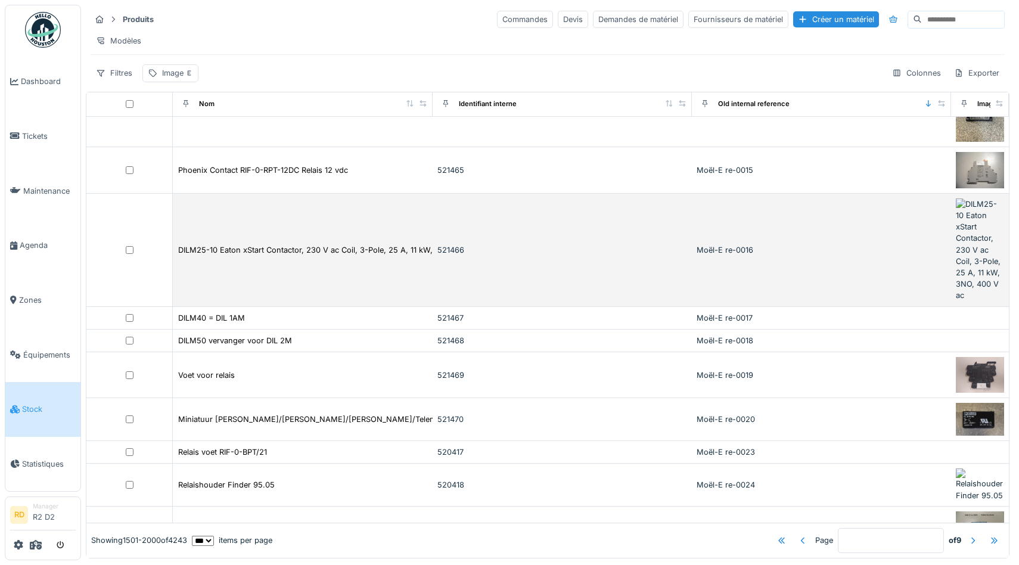
click at [726, 256] on div "Moël-E re-0016" at bounding box center [822, 249] width 250 height 11
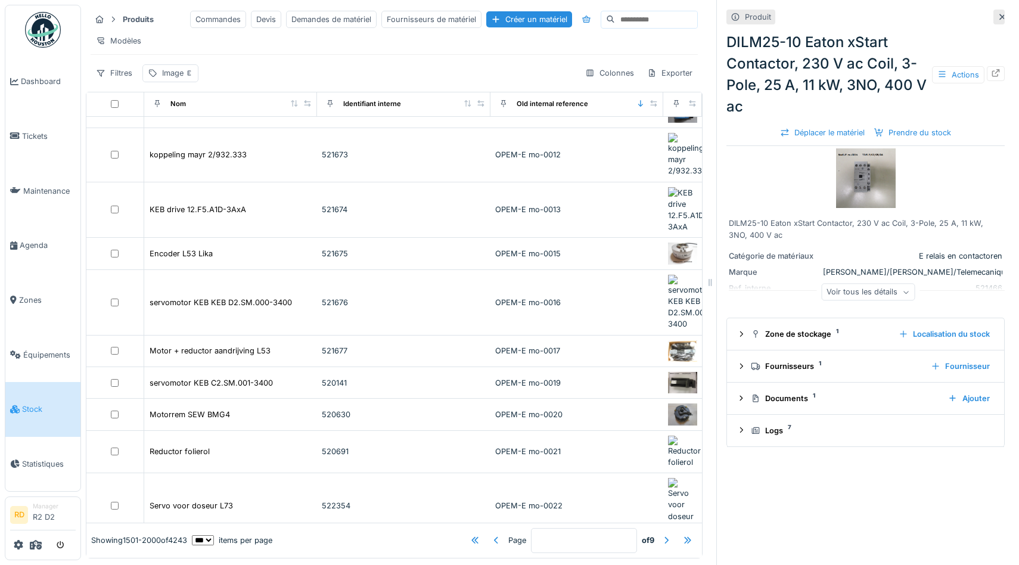
scroll to position [17221, 0]
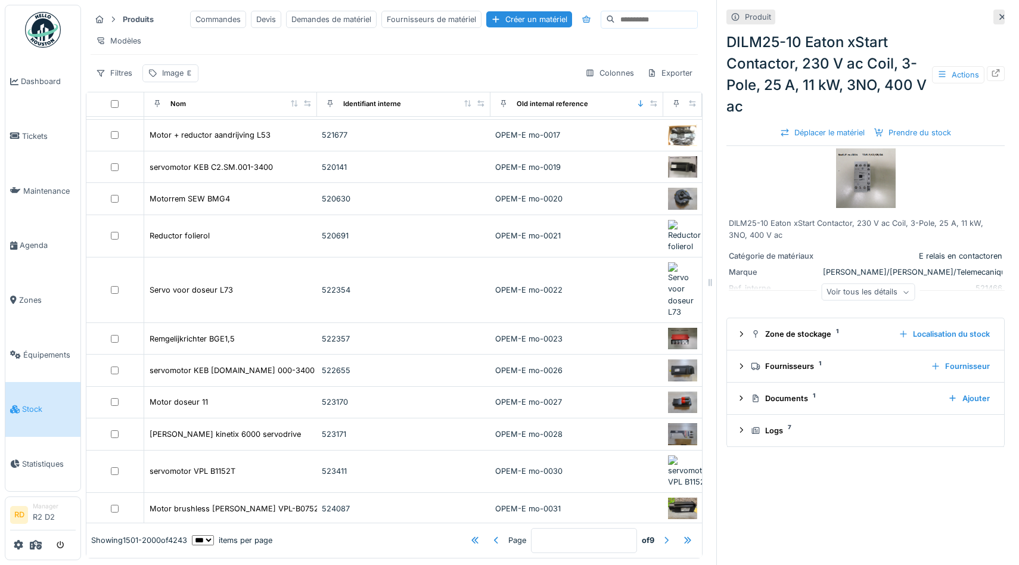
click at [664, 539] on div at bounding box center [666, 539] width 10 height 11
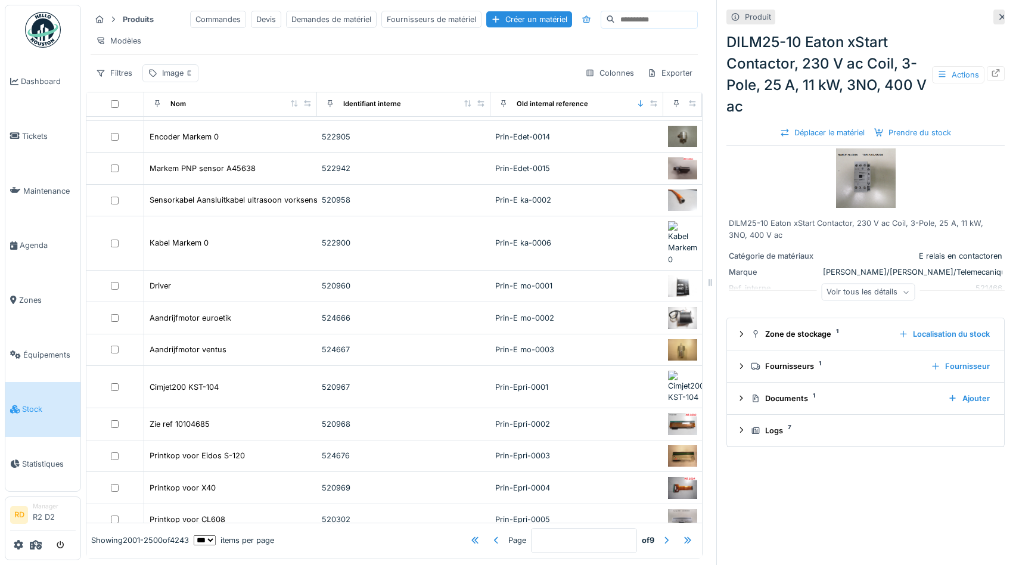
scroll to position [15571, 0]
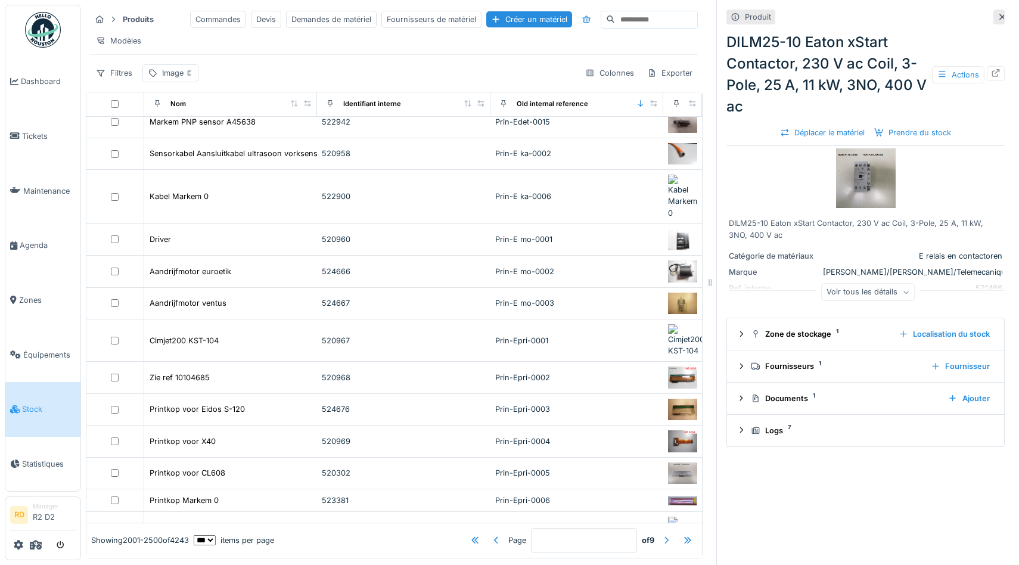
click at [667, 541] on div at bounding box center [666, 539] width 10 height 11
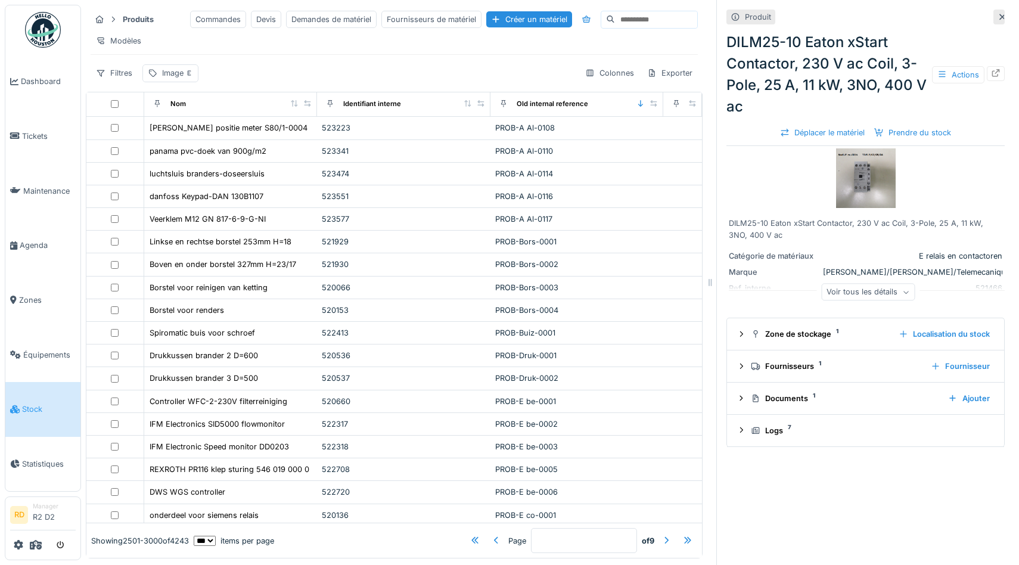
scroll to position [0, 0]
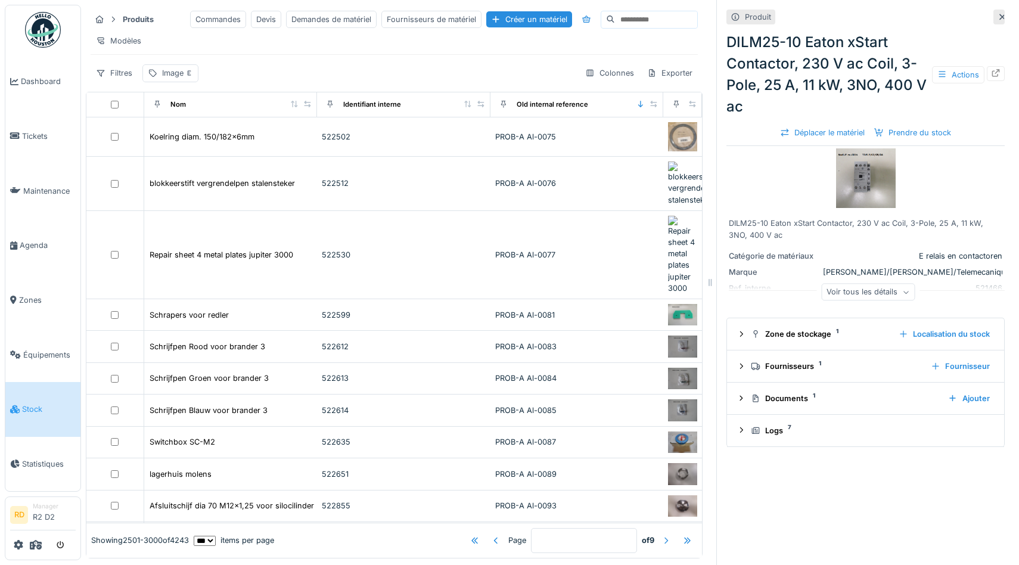
click at [667, 539] on div at bounding box center [666, 539] width 10 height 11
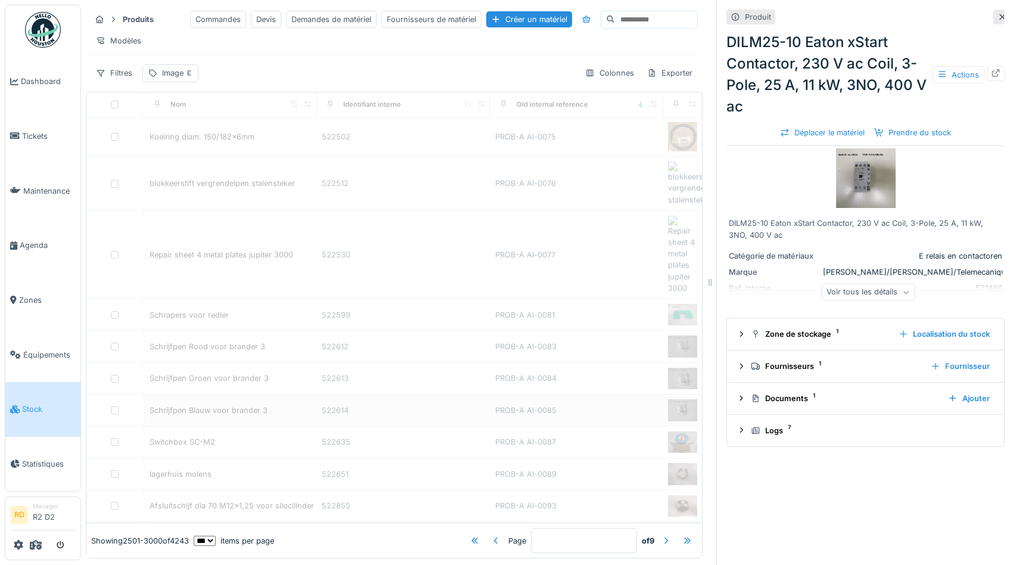
type input "*"
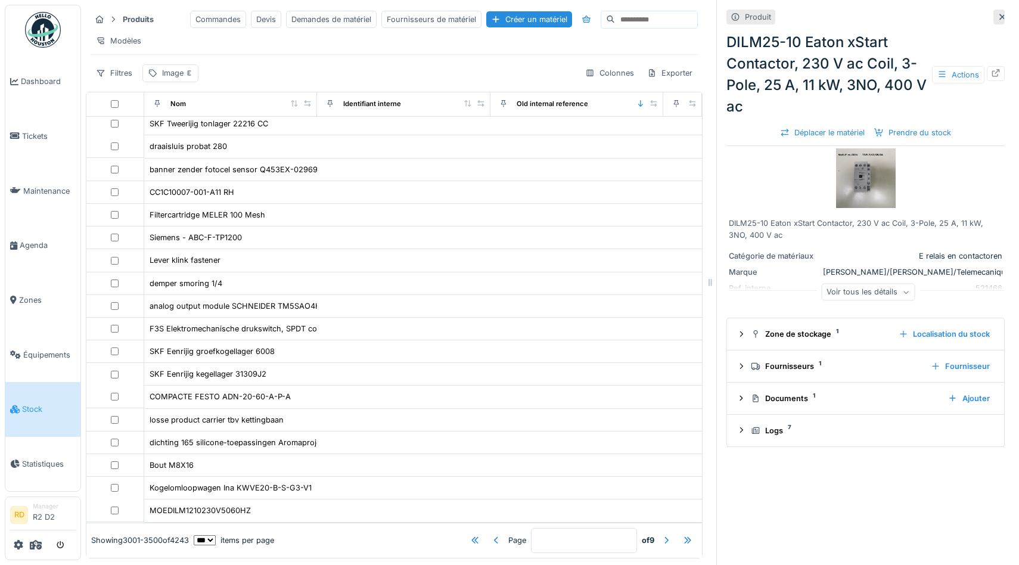
scroll to position [14722, 0]
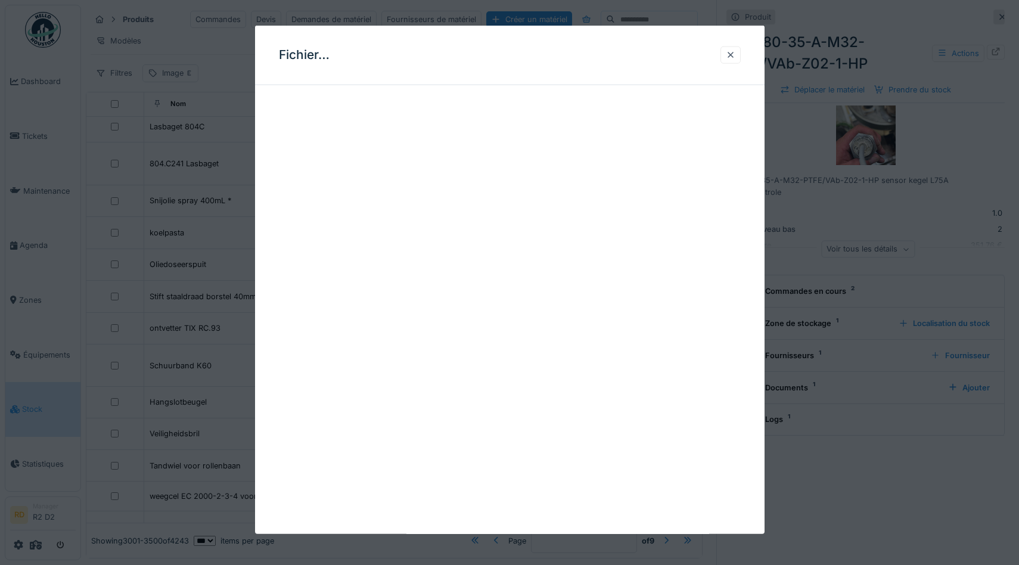
scroll to position [200, 0]
click at [729, 55] on div at bounding box center [731, 54] width 10 height 11
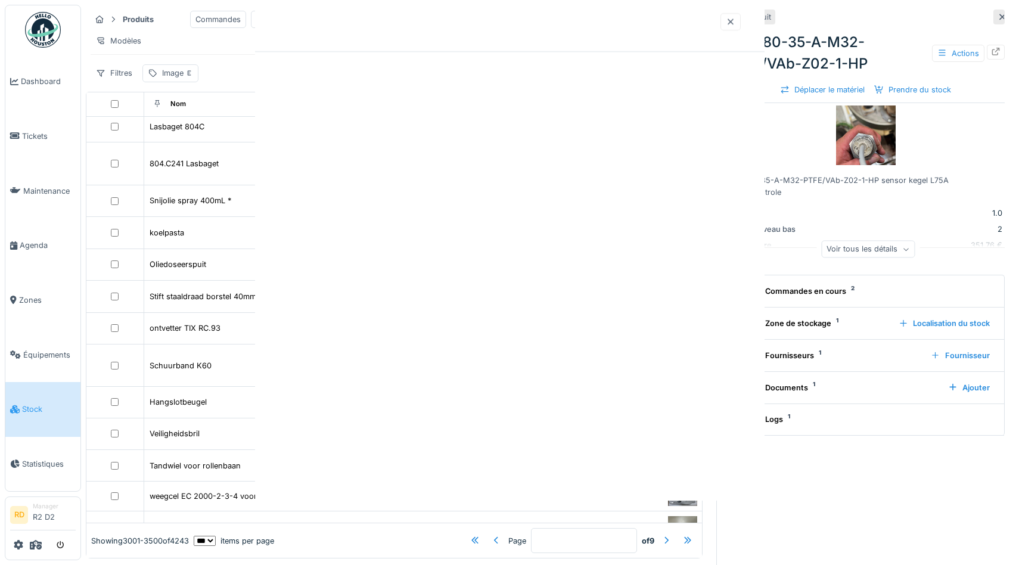
scroll to position [0, 0]
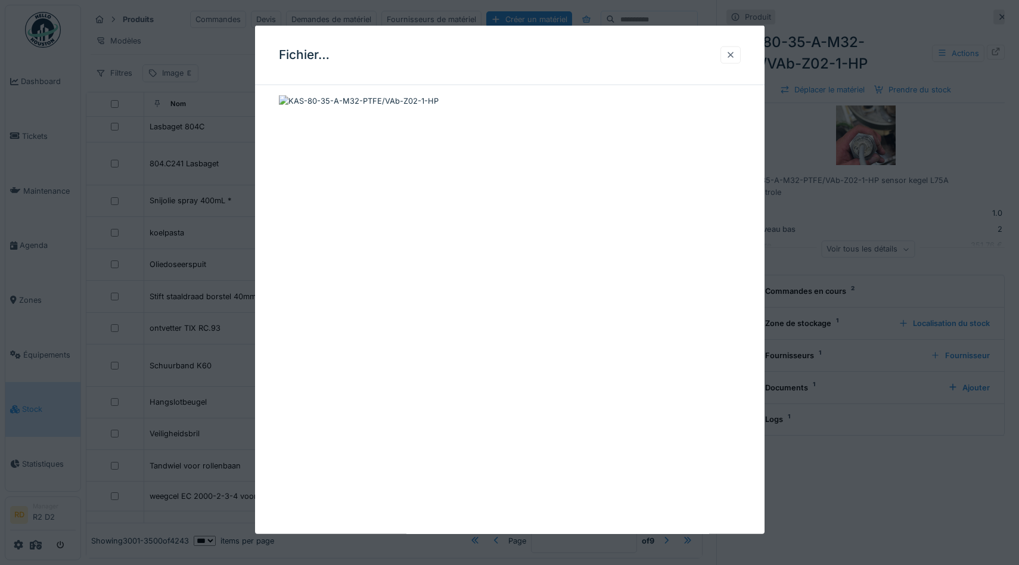
click at [728, 58] on div at bounding box center [731, 54] width 10 height 11
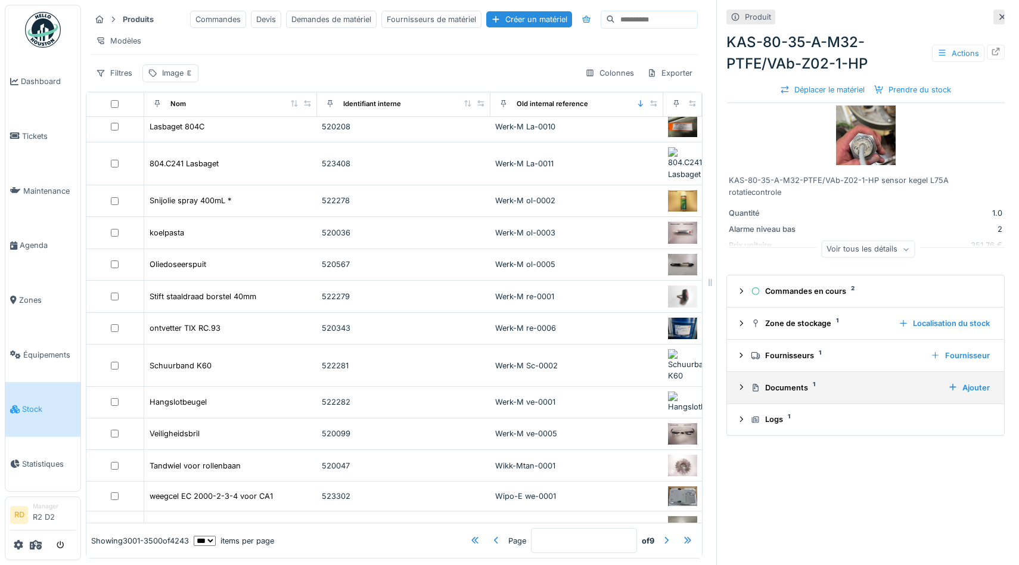
click at [776, 388] on div "Documents 1" at bounding box center [845, 387] width 188 height 11
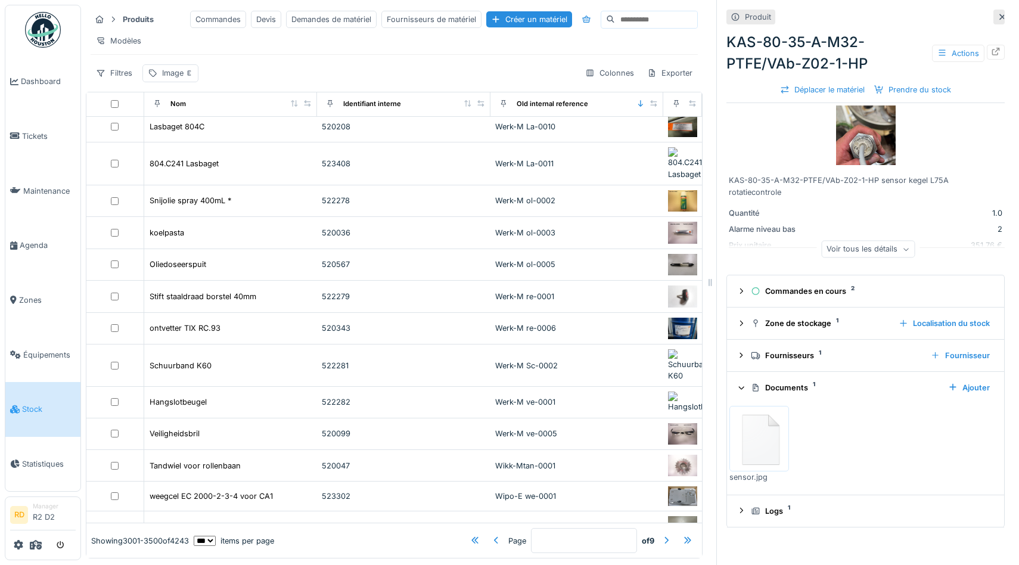
click at [766, 439] on img at bounding box center [759, 439] width 54 height 60
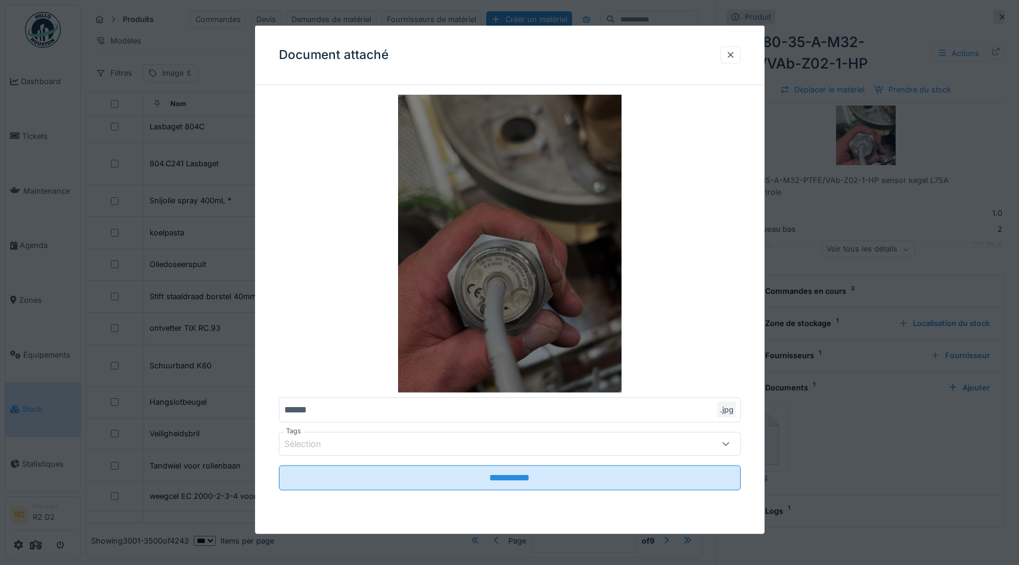
click at [579, 270] on img at bounding box center [510, 244] width 462 height 298
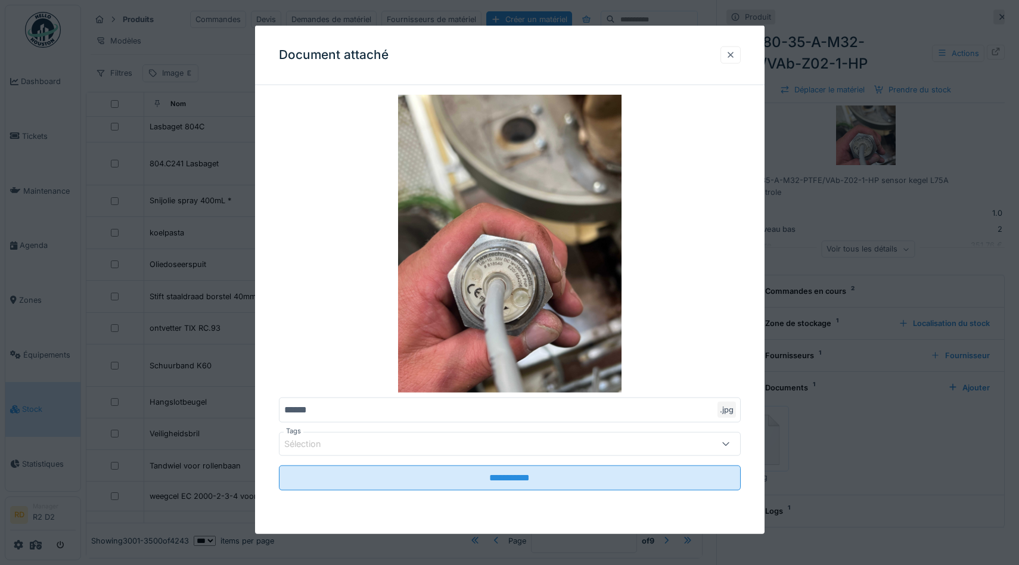
click at [730, 55] on div at bounding box center [731, 54] width 10 height 11
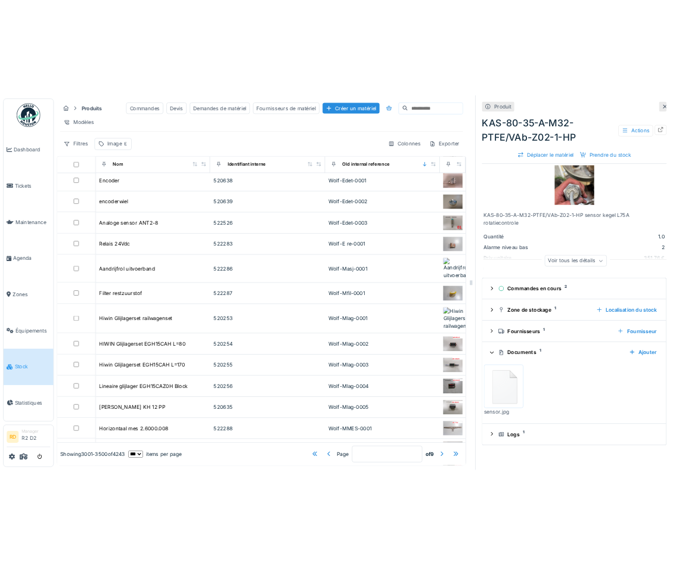
scroll to position [15606, 0]
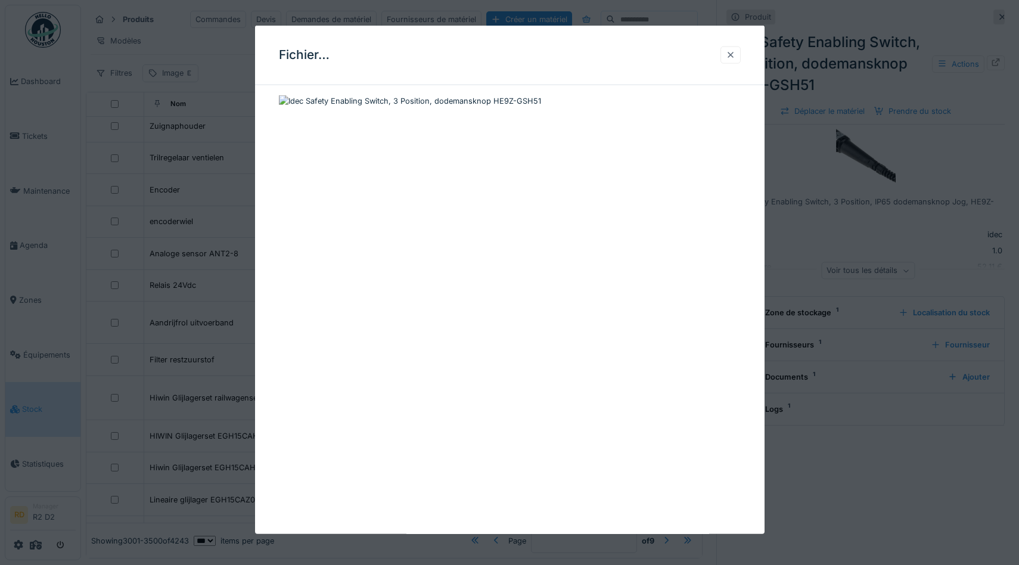
click at [732, 54] on div at bounding box center [731, 54] width 10 height 11
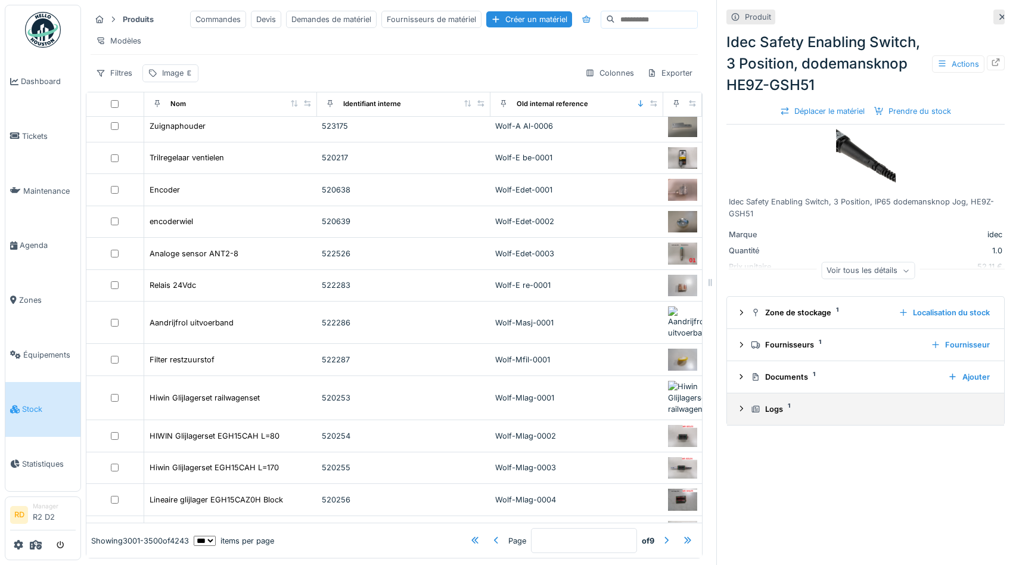
click at [772, 411] on div "Logs 1" at bounding box center [870, 408] width 239 height 11
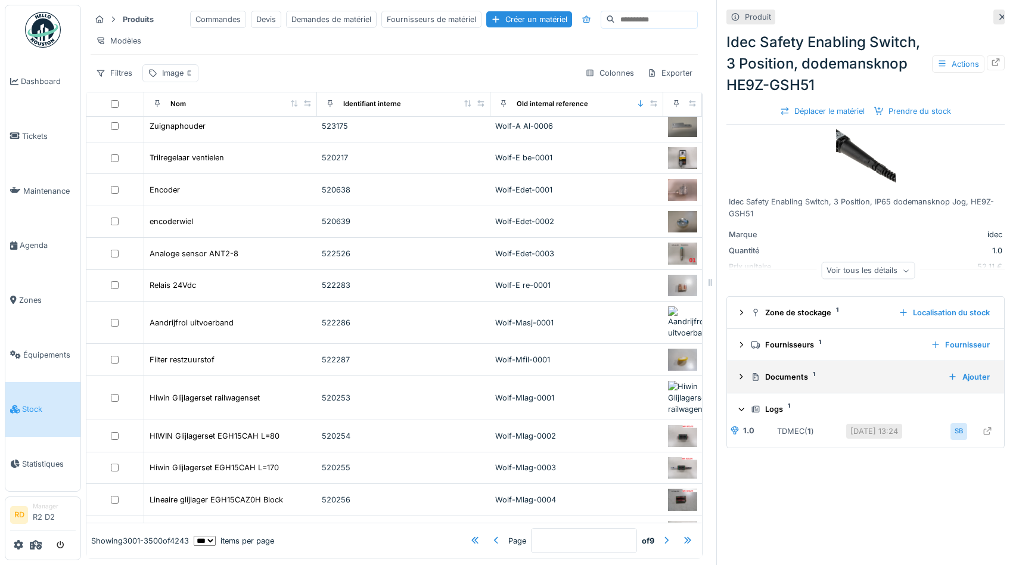
click at [776, 382] on div "Documents 1" at bounding box center [845, 376] width 188 height 11
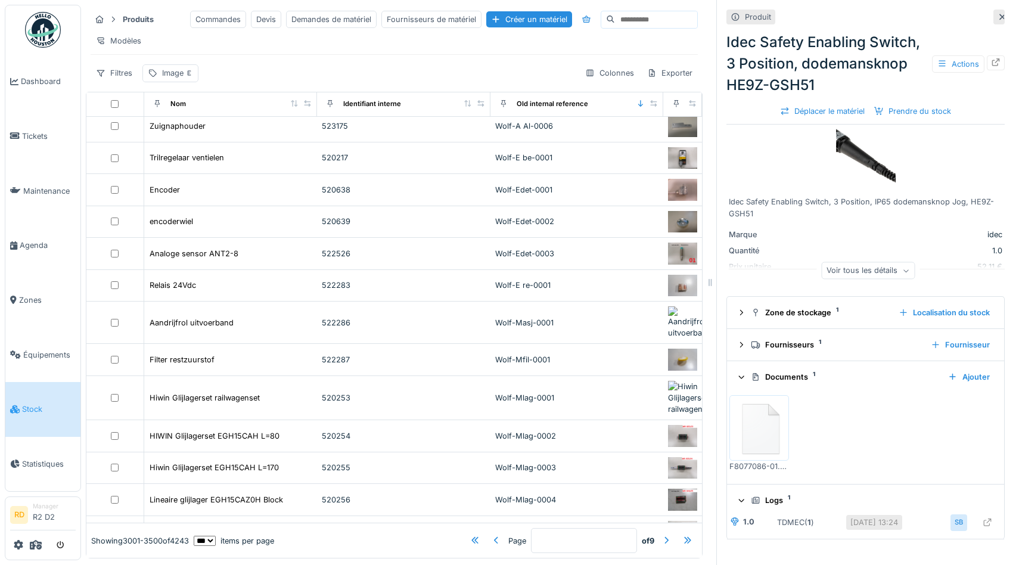
click at [770, 429] on img at bounding box center [759, 428] width 54 height 60
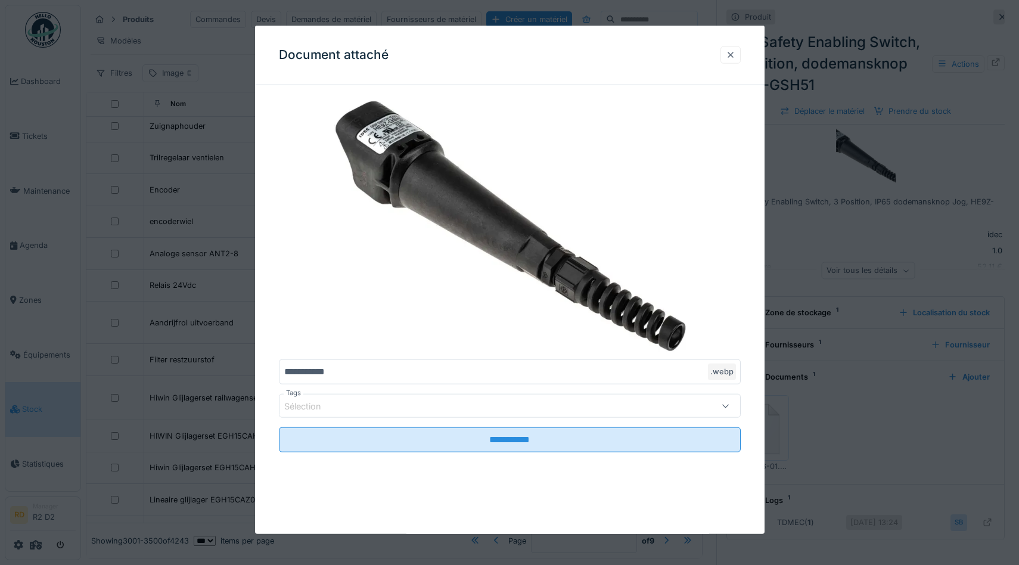
click at [731, 55] on div at bounding box center [731, 54] width 10 height 11
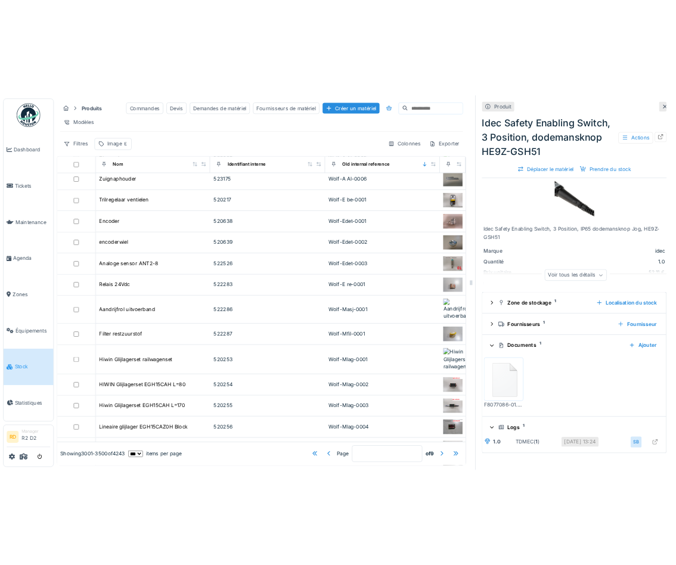
scroll to position [11026, 0]
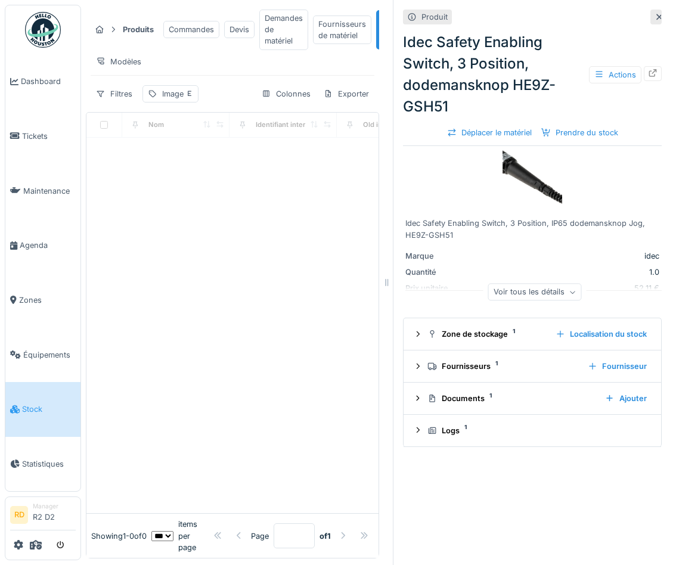
drag, startPoint x: 368, startPoint y: 282, endPoint x: 388, endPoint y: 276, distance: 20.5
click at [388, 276] on div at bounding box center [387, 282] width 12 height 565
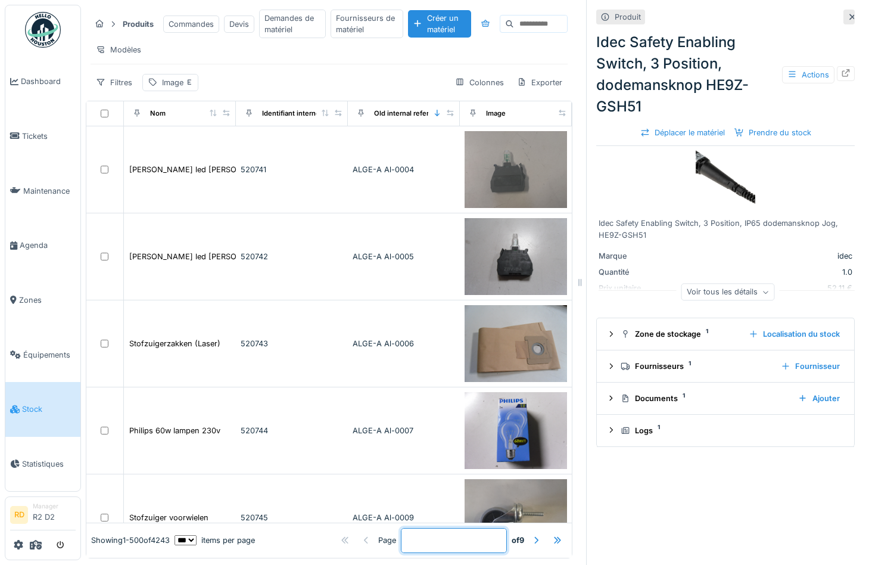
drag, startPoint x: 394, startPoint y: 543, endPoint x: 383, endPoint y: 539, distance: 12.6
click at [383, 540] on div "Page * of 9" at bounding box center [451, 540] width 146 height 25
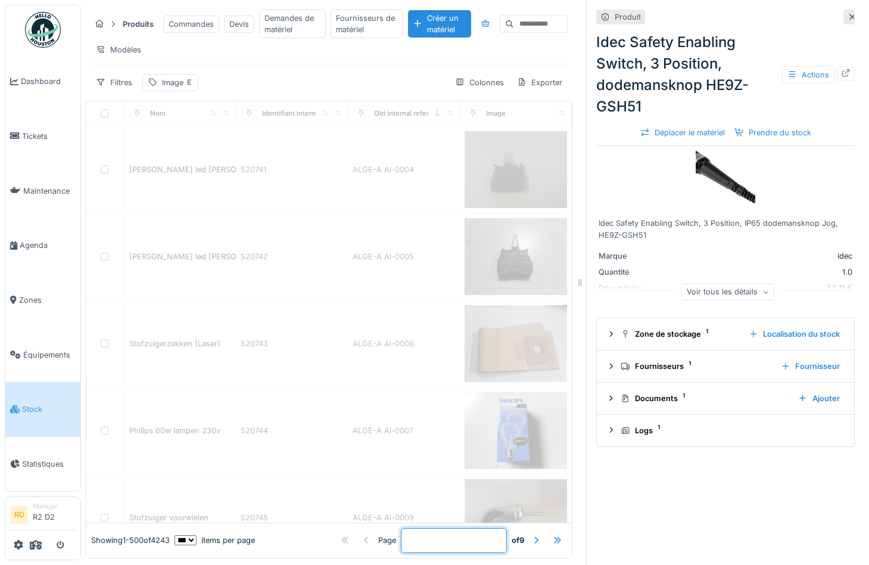
type input "*"
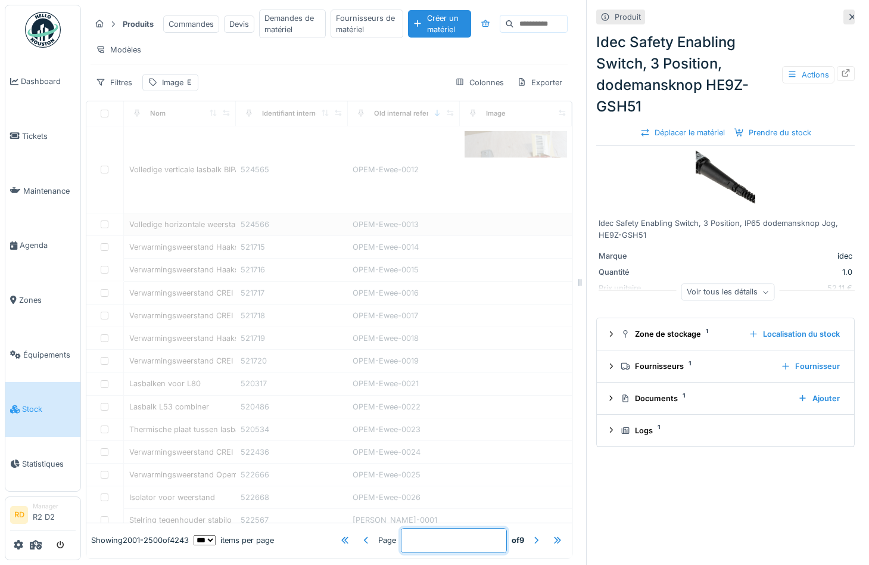
type input "*"
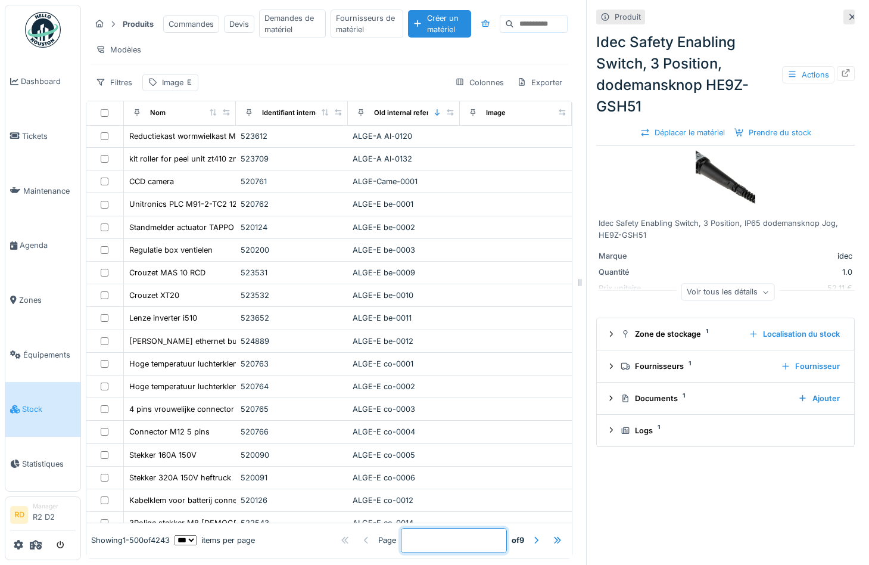
scroll to position [3313, 0]
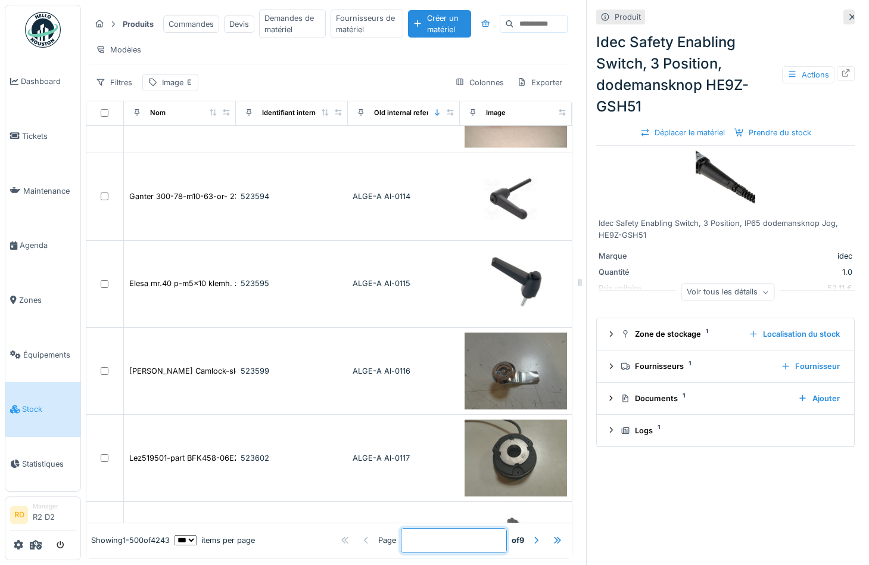
click at [406, 541] on input "*" at bounding box center [454, 540] width 106 height 25
click at [409, 537] on input "*" at bounding box center [454, 540] width 106 height 25
click at [675, 506] on div "Produit Idec Safety Enabling Switch, 3 Position, dodemansknop HE9Z-GSH51 Action…" at bounding box center [725, 282] width 278 height 565
click at [556, 540] on div at bounding box center [558, 539] width 10 height 11
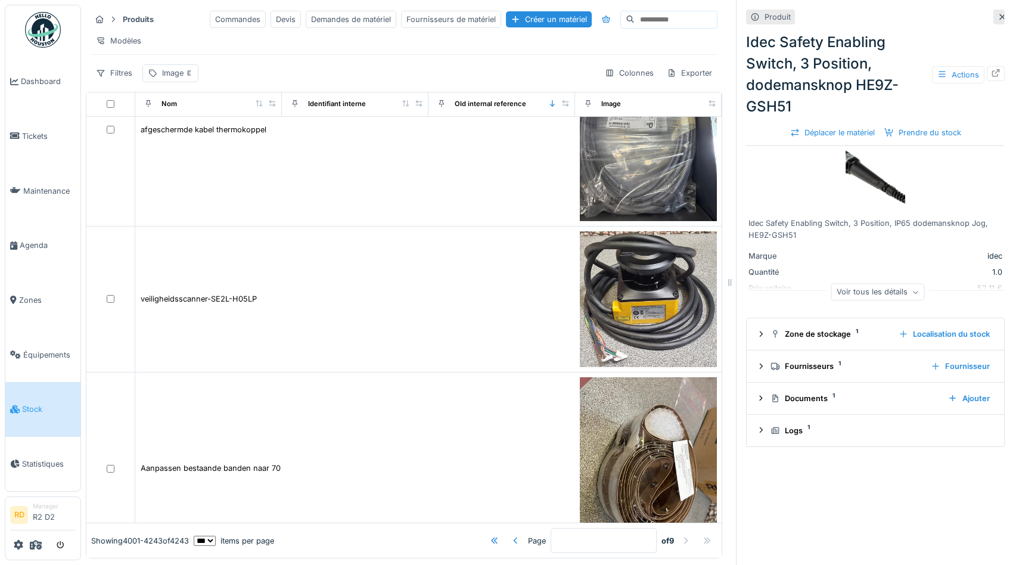
scroll to position [23159, 0]
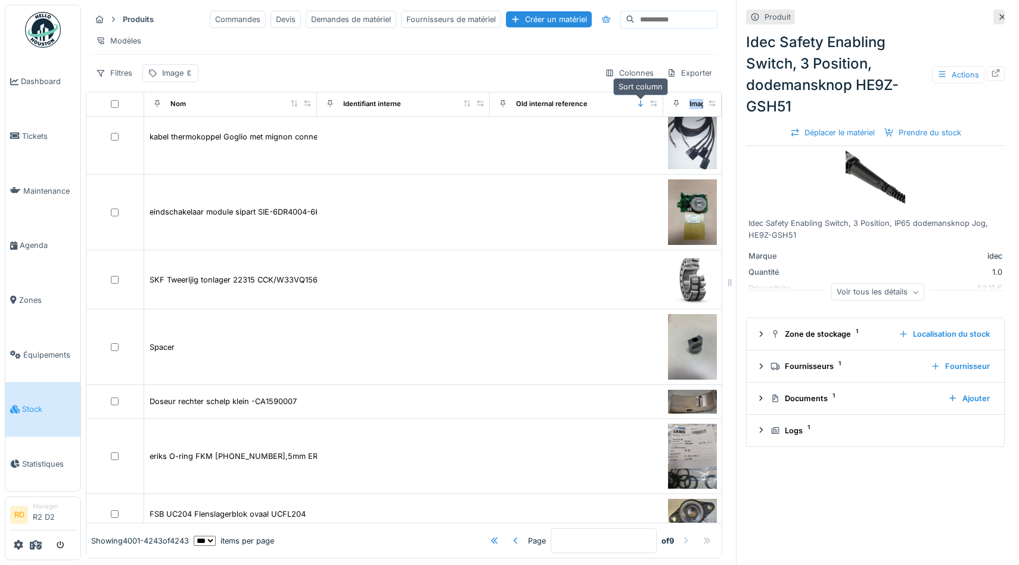
drag, startPoint x: 711, startPoint y: 103, endPoint x: 643, endPoint y: 106, distance: 68.0
click at [643, 106] on tr "Nom Identifiant interne Old internal reference Image" at bounding box center [403, 104] width 635 height 25
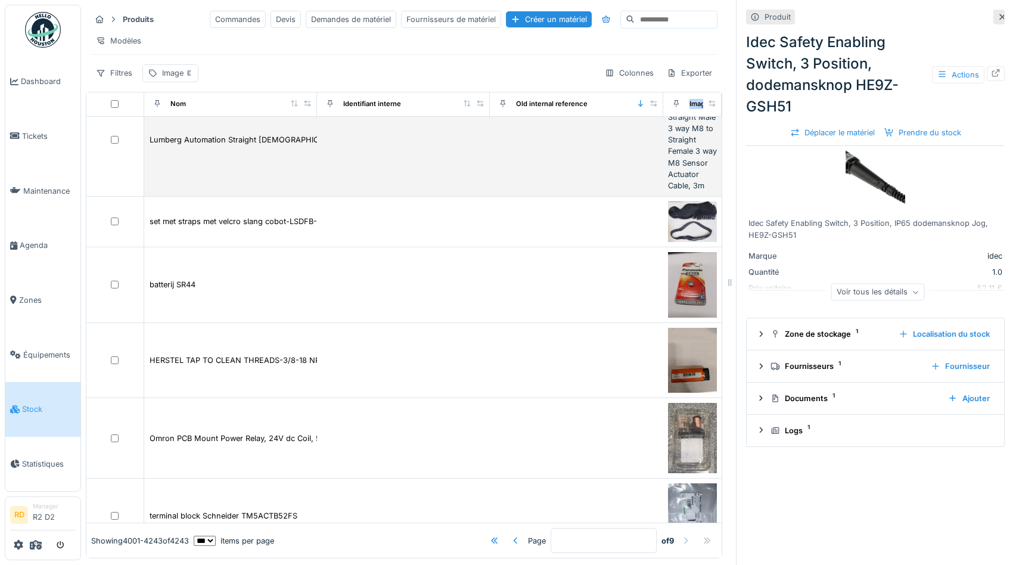
scroll to position [12931, 0]
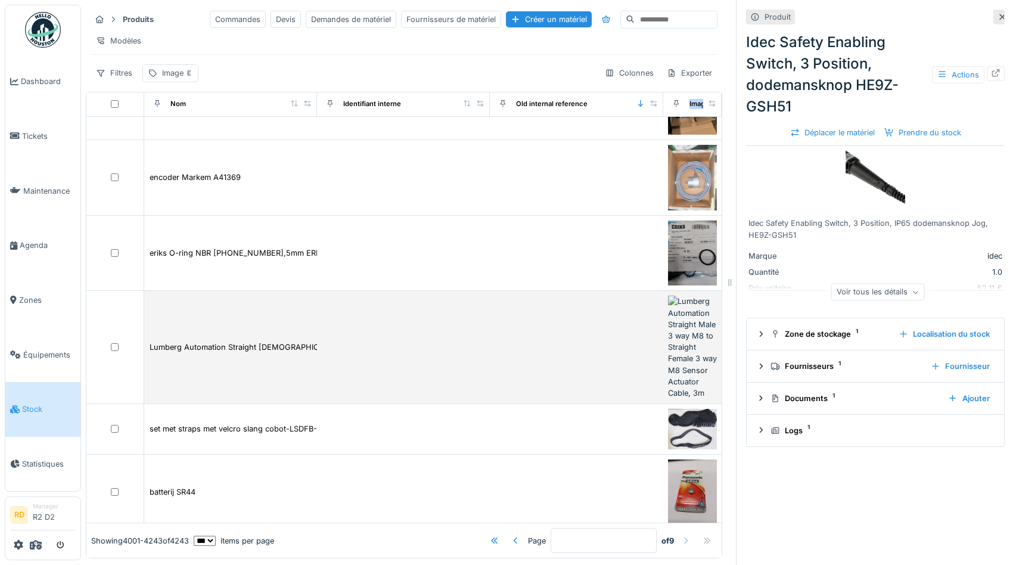
click at [675, 343] on img at bounding box center [692, 347] width 49 height 103
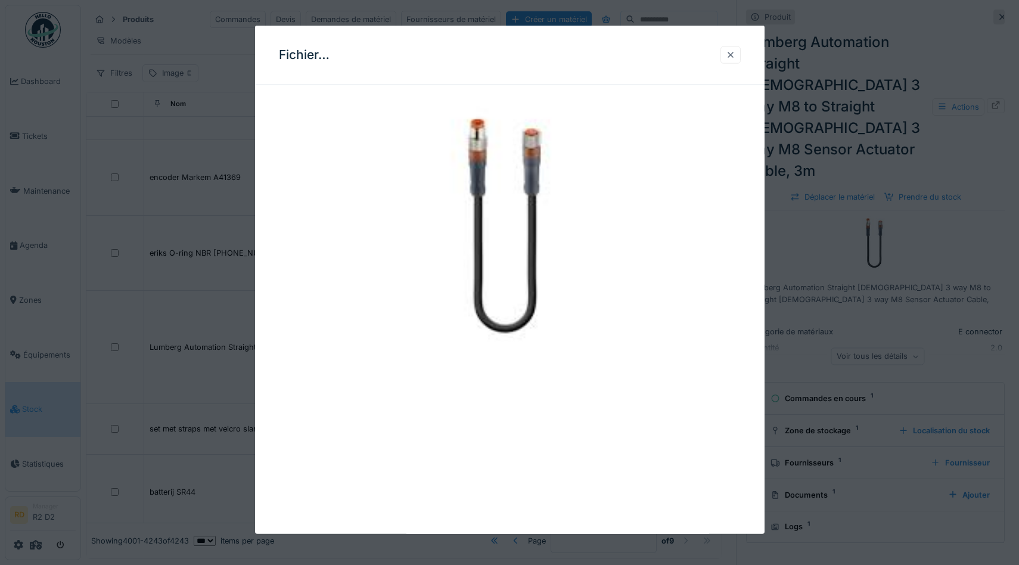
click at [675, 55] on div at bounding box center [731, 54] width 10 height 11
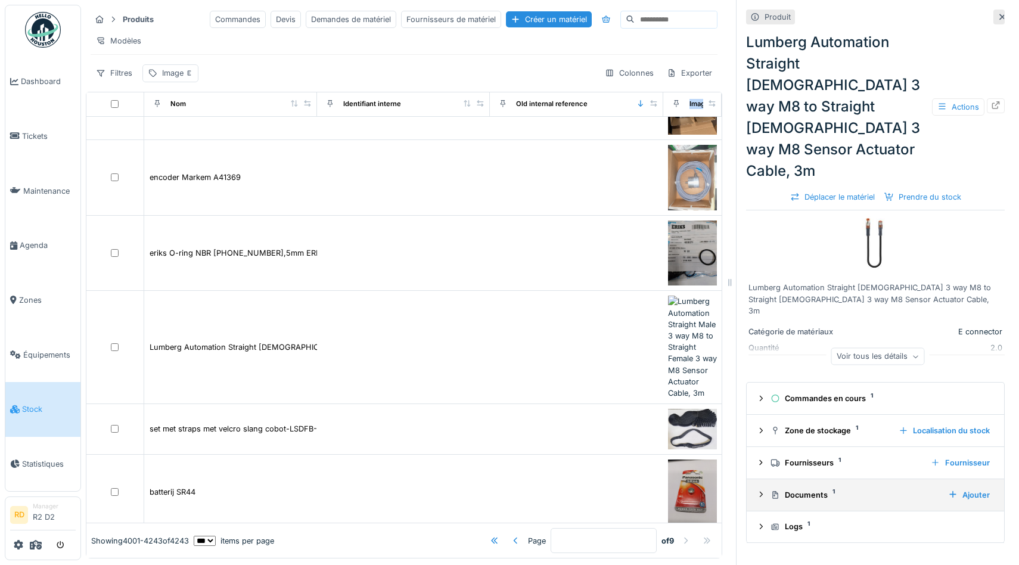
click at [675, 489] on div "Documents 1" at bounding box center [854, 494] width 168 height 11
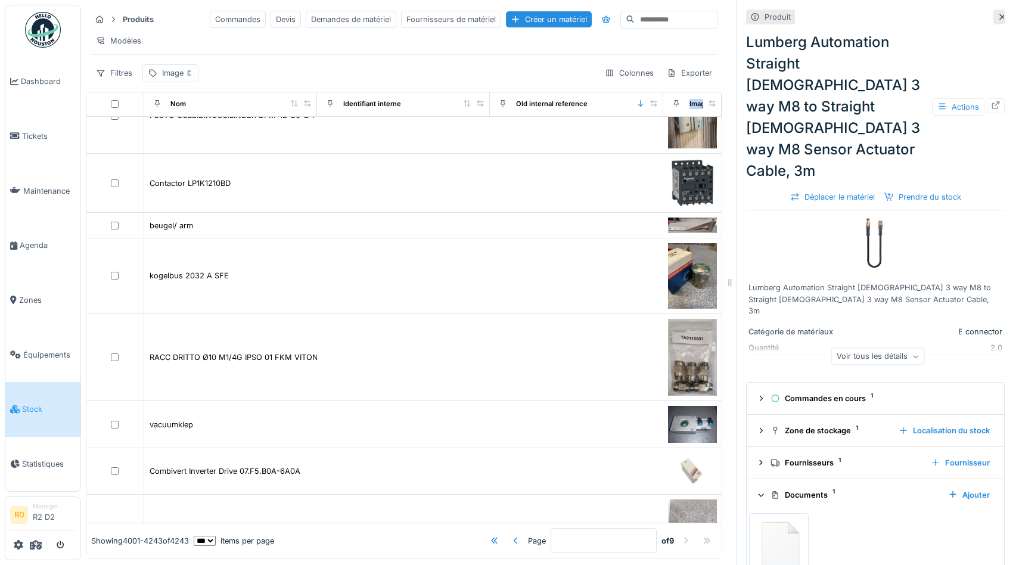
scroll to position [14908, 0]
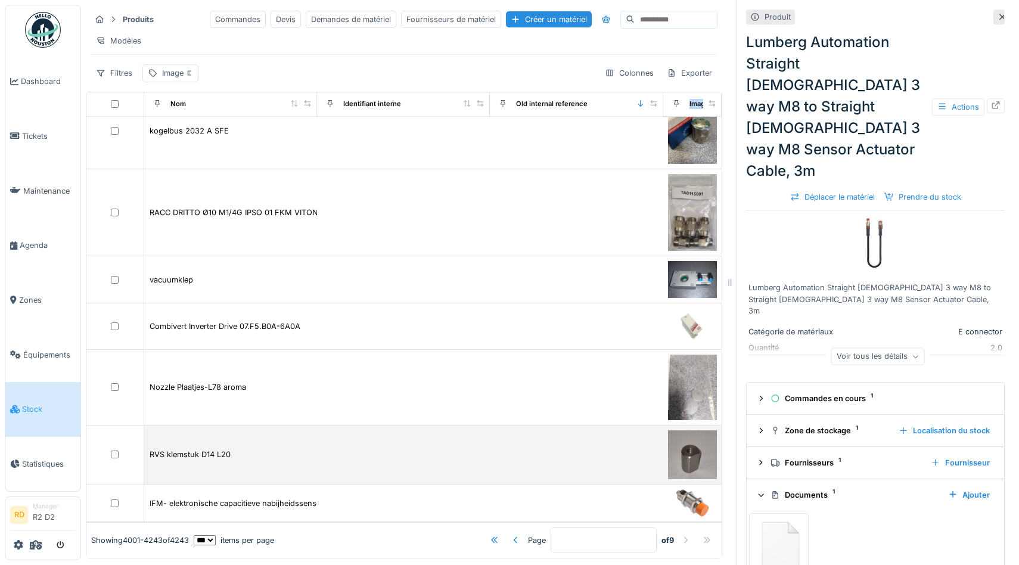
click at [675, 454] on img at bounding box center [692, 454] width 49 height 49
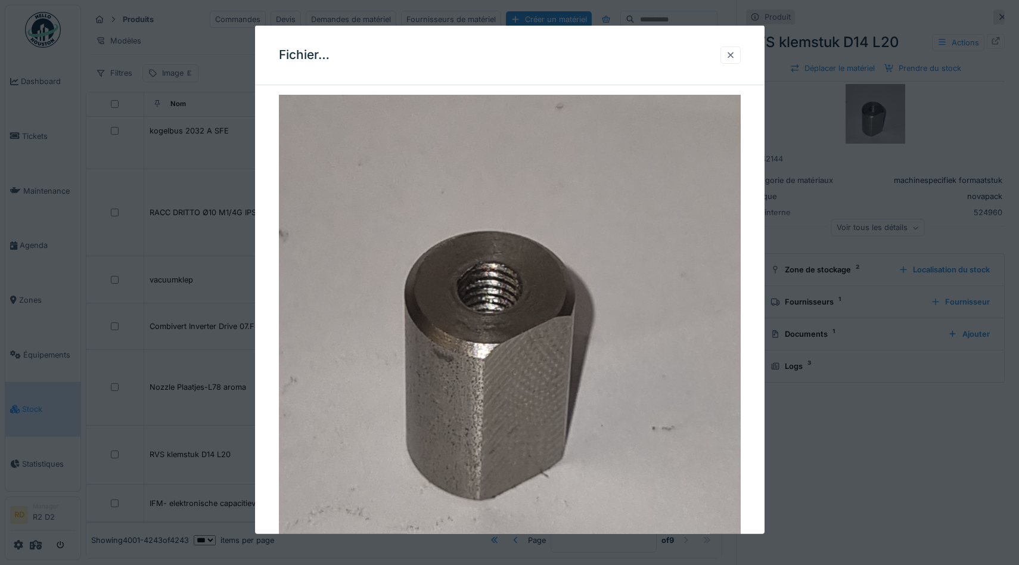
click at [675, 49] on div at bounding box center [731, 54] width 10 height 11
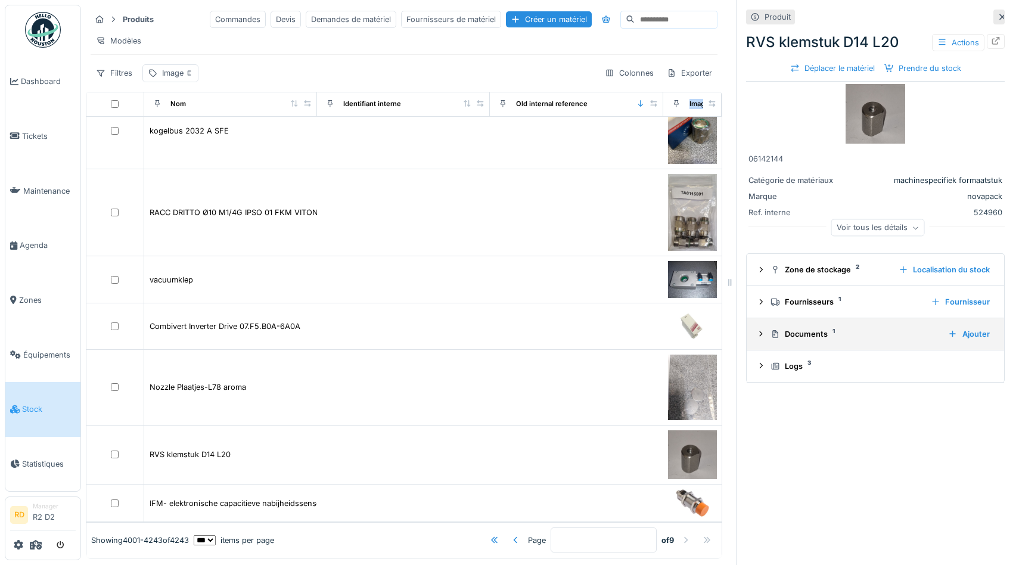
click at [675, 335] on div "Documents 1" at bounding box center [854, 333] width 168 height 11
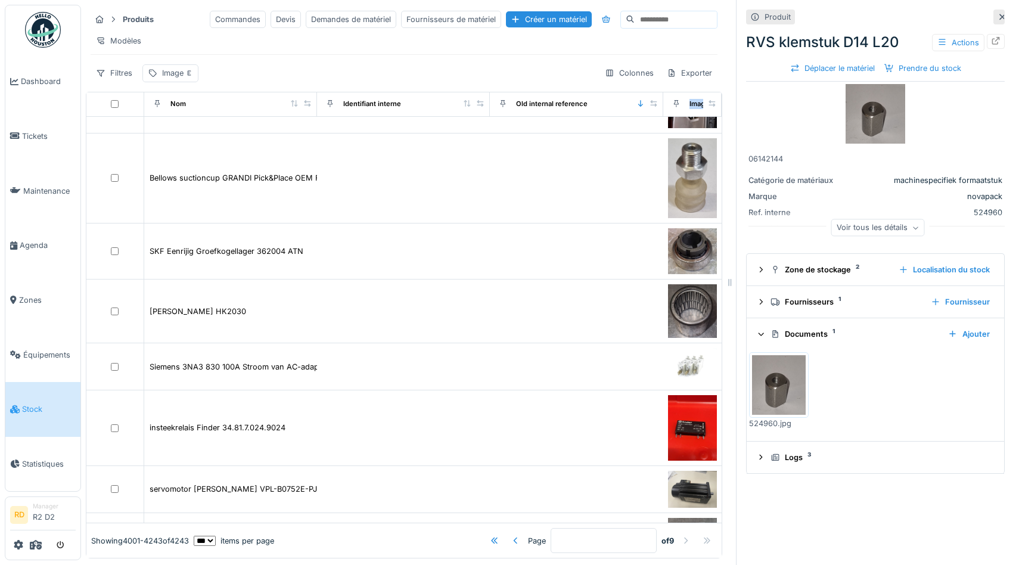
scroll to position [6229, 0]
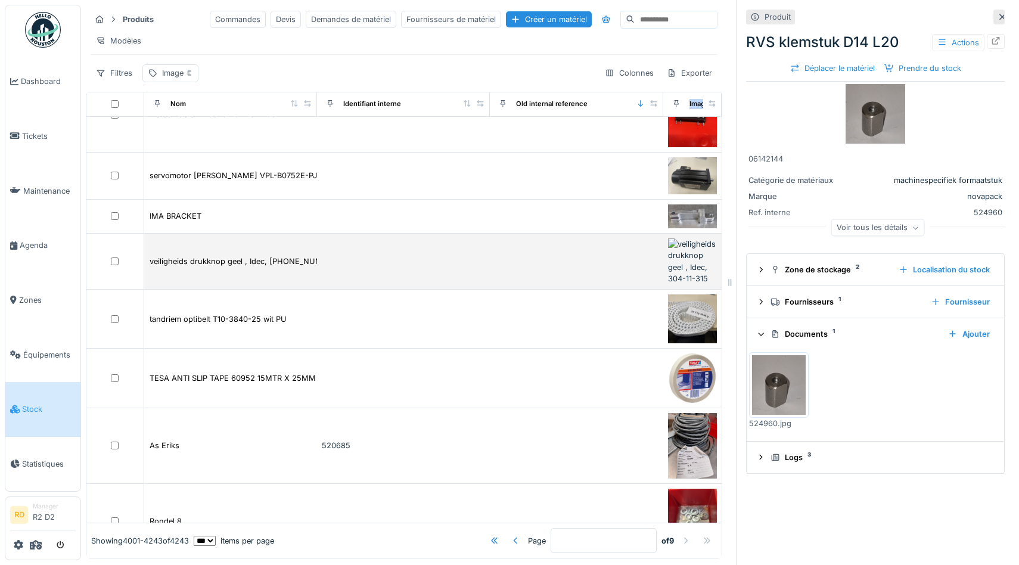
click at [675, 262] on img at bounding box center [692, 261] width 49 height 46
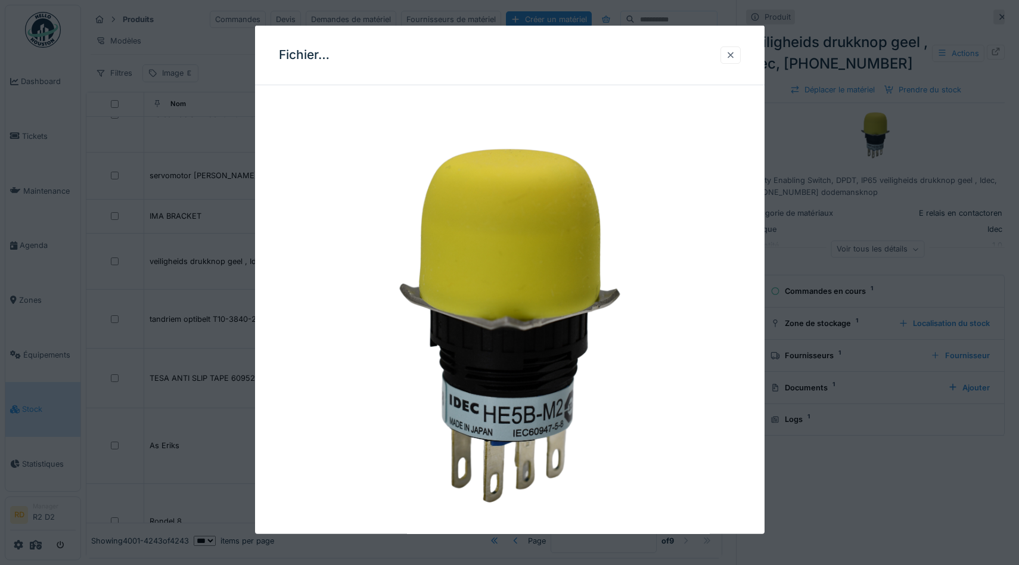
click at [675, 52] on div at bounding box center [731, 54] width 10 height 11
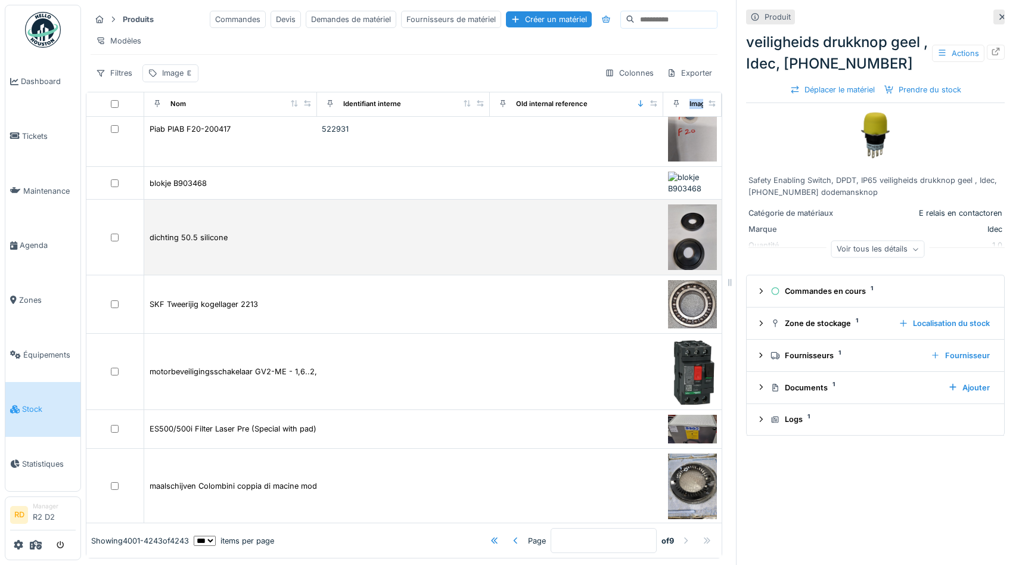
scroll to position [5140, 0]
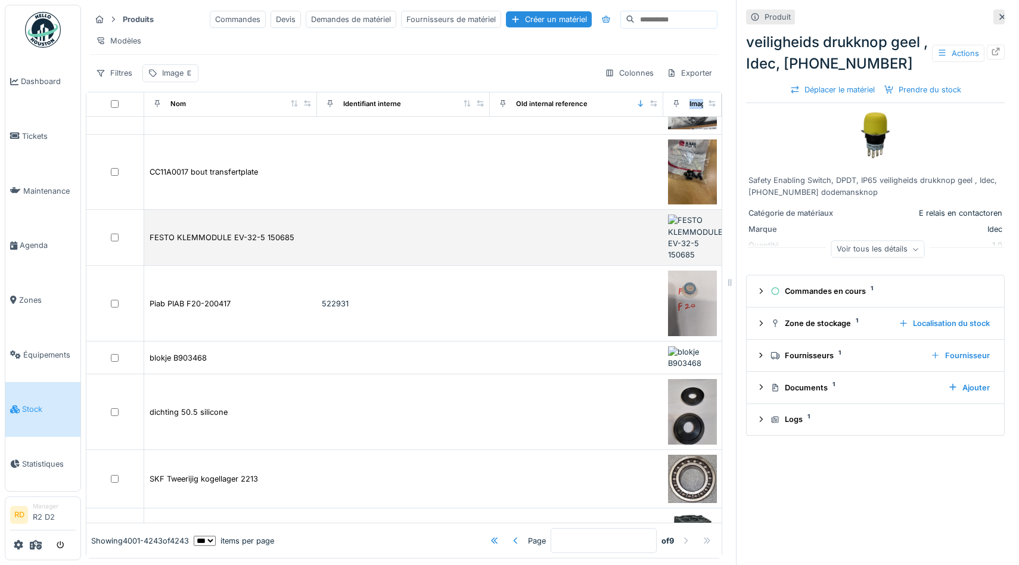
click at [675, 240] on img at bounding box center [695, 237] width 55 height 46
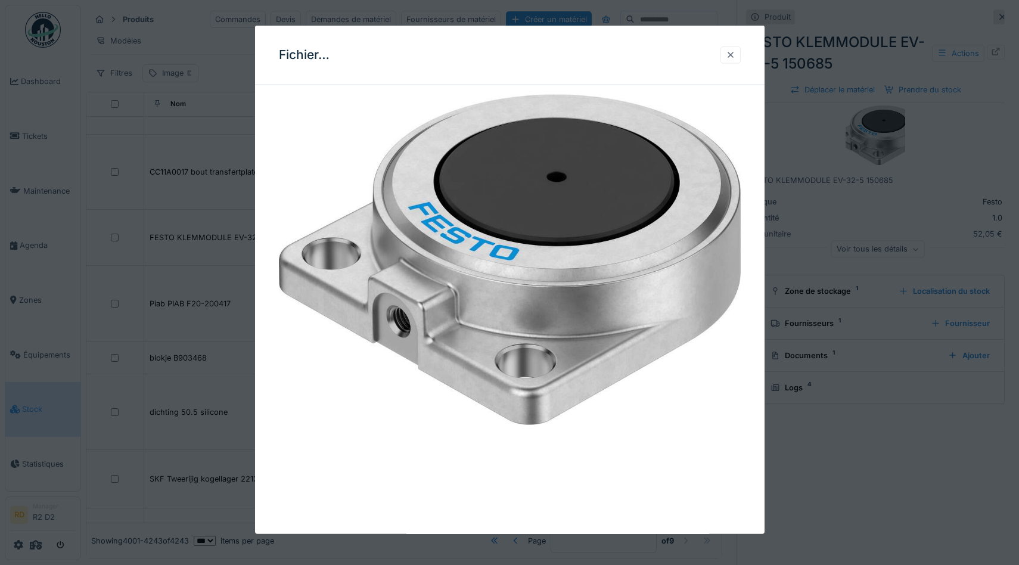
click at [675, 57] on div at bounding box center [731, 54] width 10 height 11
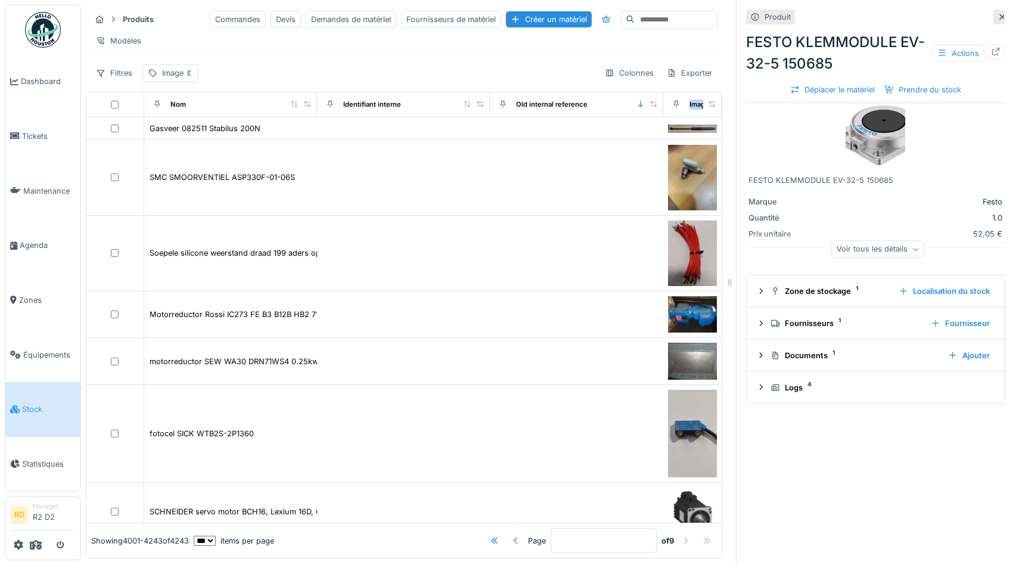
click at [511, 539] on div at bounding box center [516, 539] width 10 height 11
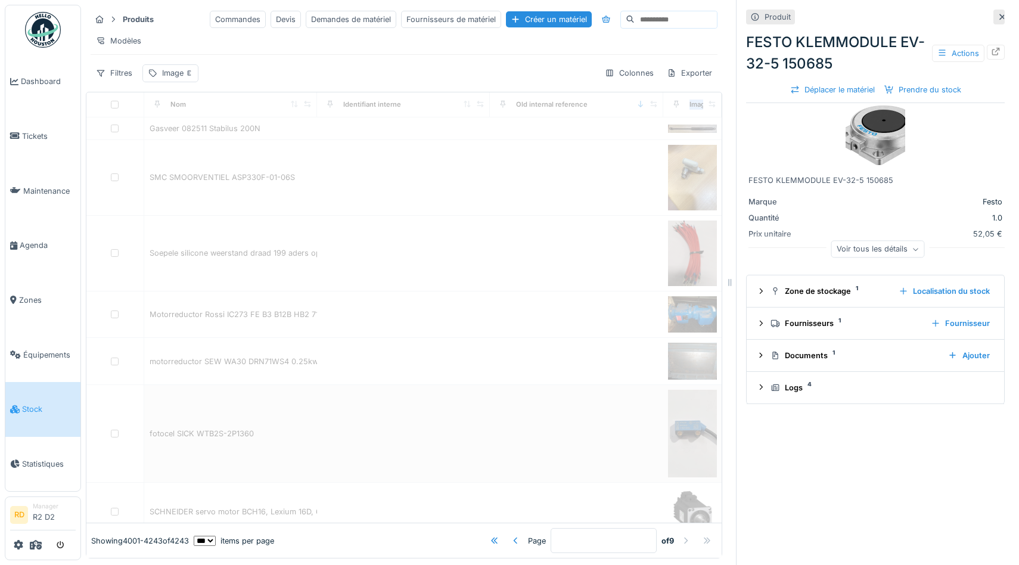
type input "*"
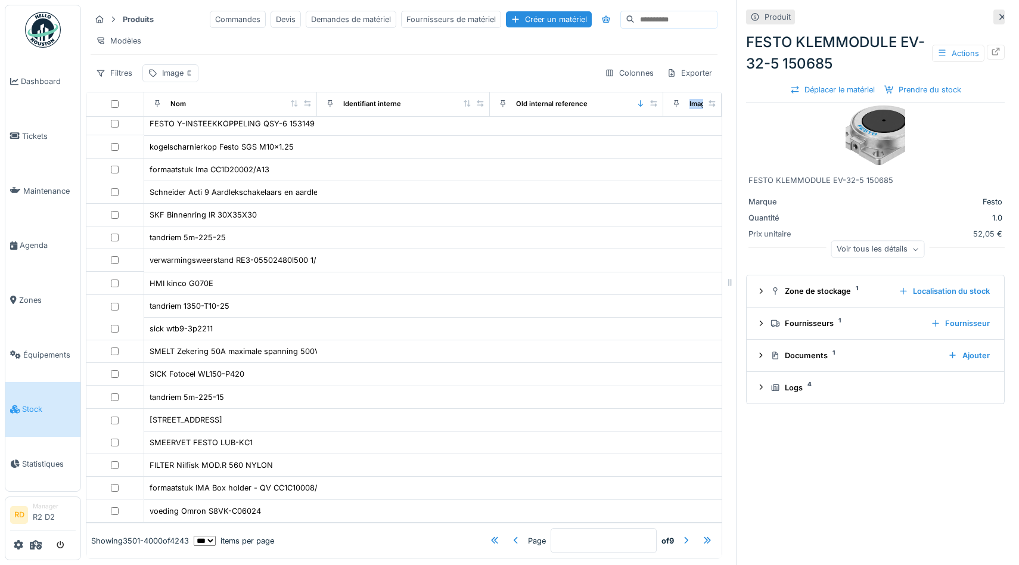
scroll to position [13774, 0]
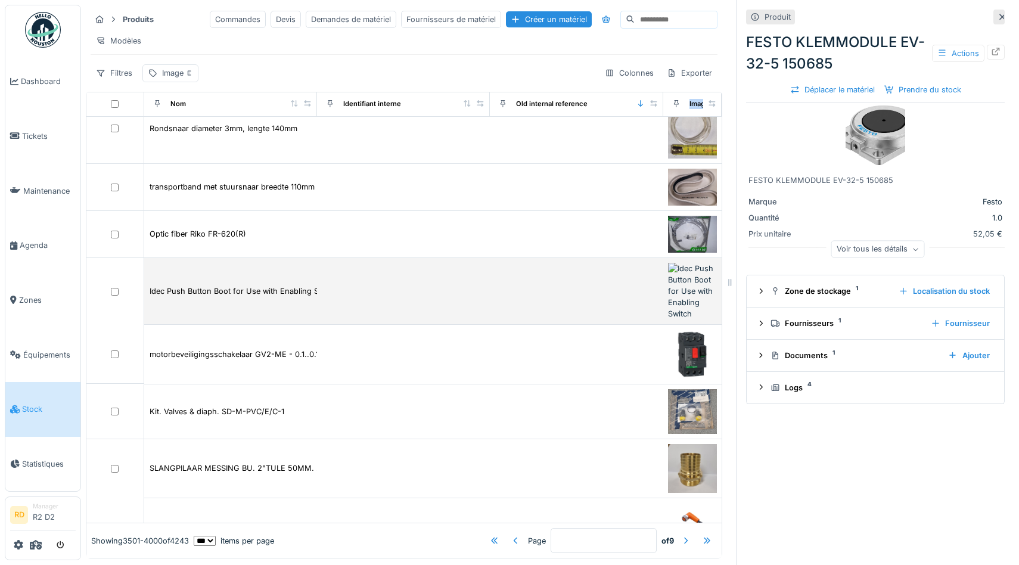
click at [675, 301] on img at bounding box center [692, 291] width 49 height 57
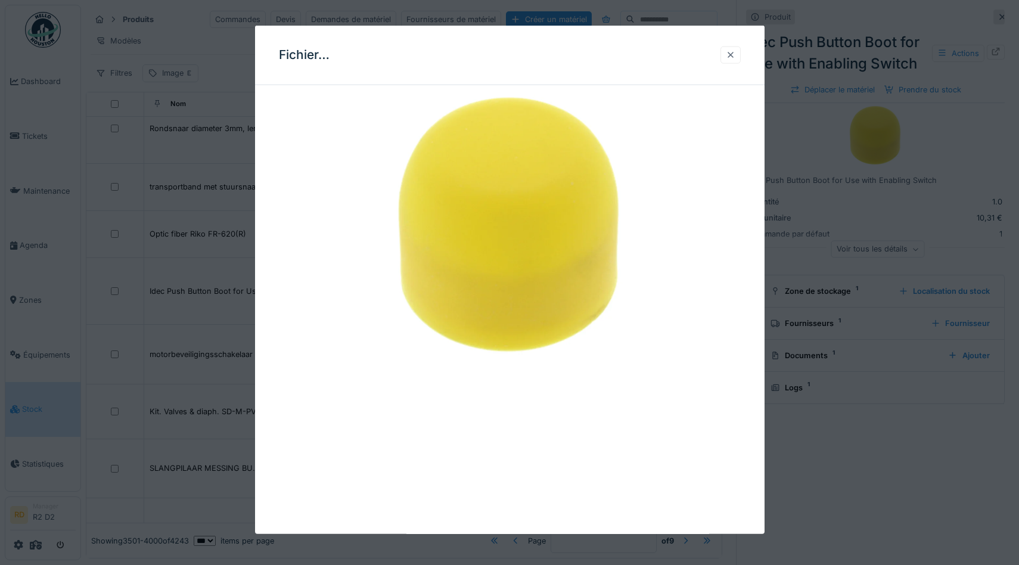
click at [675, 51] on div at bounding box center [731, 54] width 10 height 11
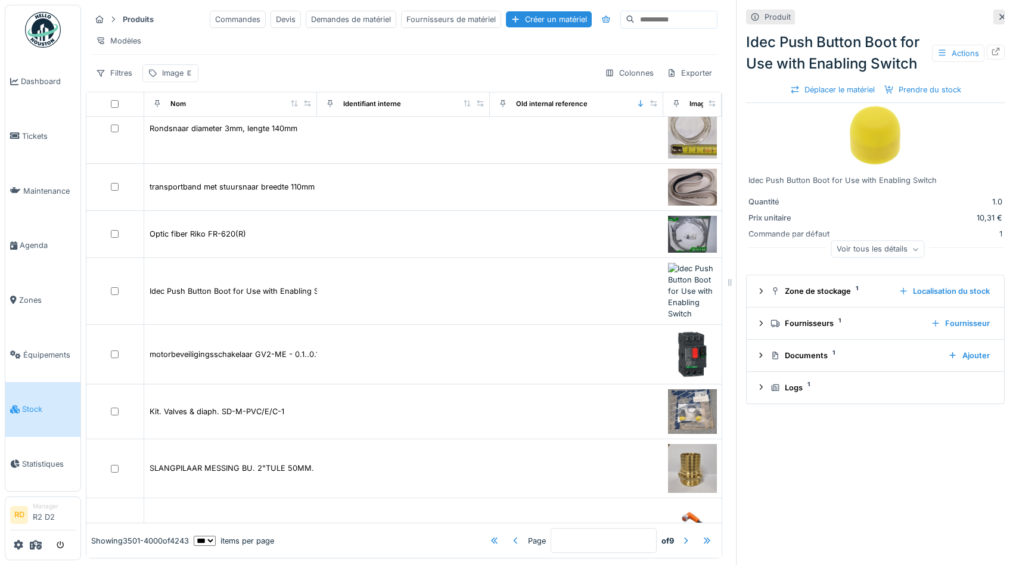
click at [458, 49] on div "Produits Commandes Devis Demandes de matériel Fournisseurs de matériel Créer un…" at bounding box center [404, 46] width 636 height 82
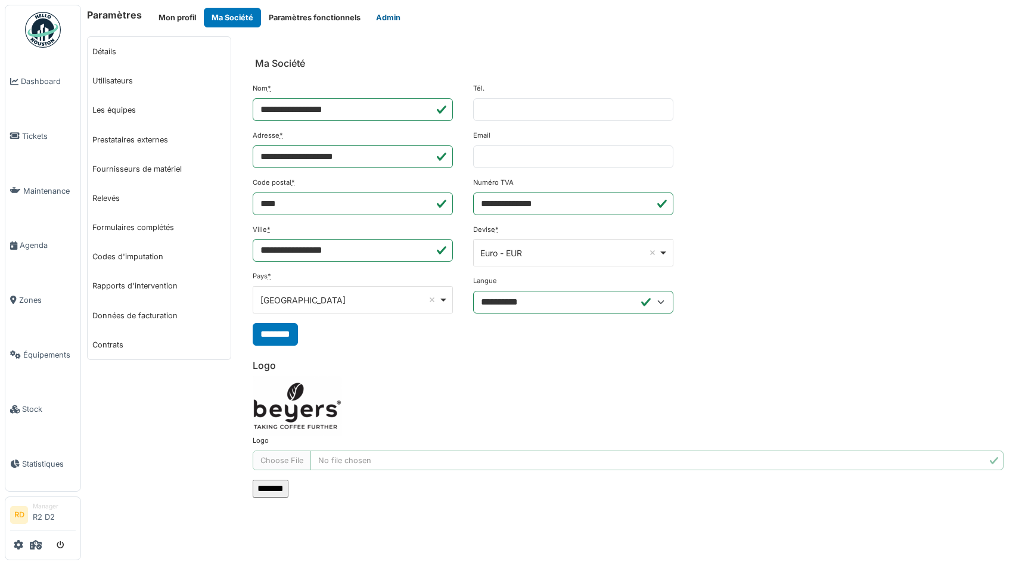
click at [381, 16] on button "Admin" at bounding box center [388, 18] width 40 height 20
click at [317, 20] on button "Paramètres fonctionnels" at bounding box center [314, 18] width 107 height 20
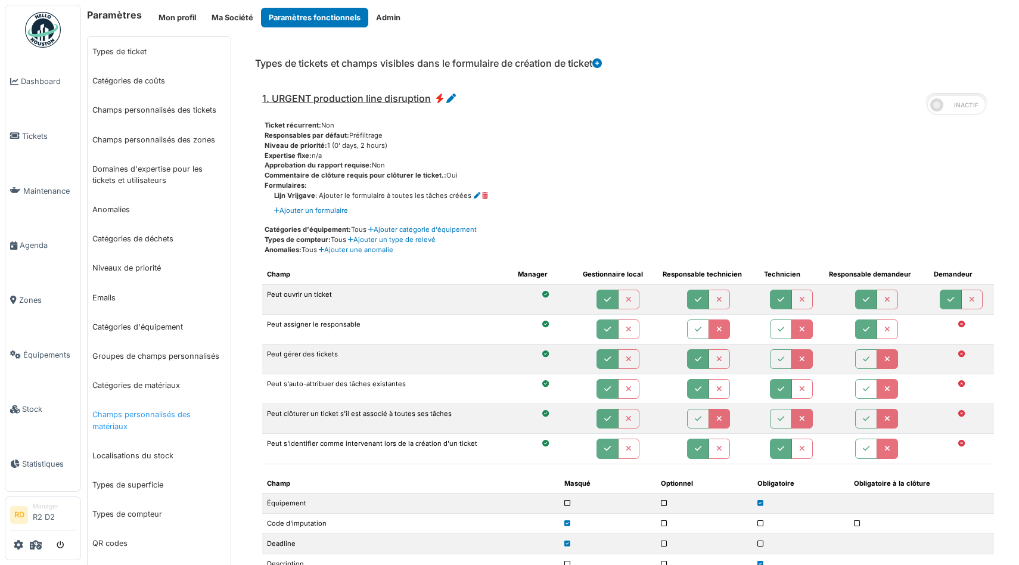
click at [125, 408] on link "Champs personnalisés des matériaux" at bounding box center [159, 420] width 143 height 41
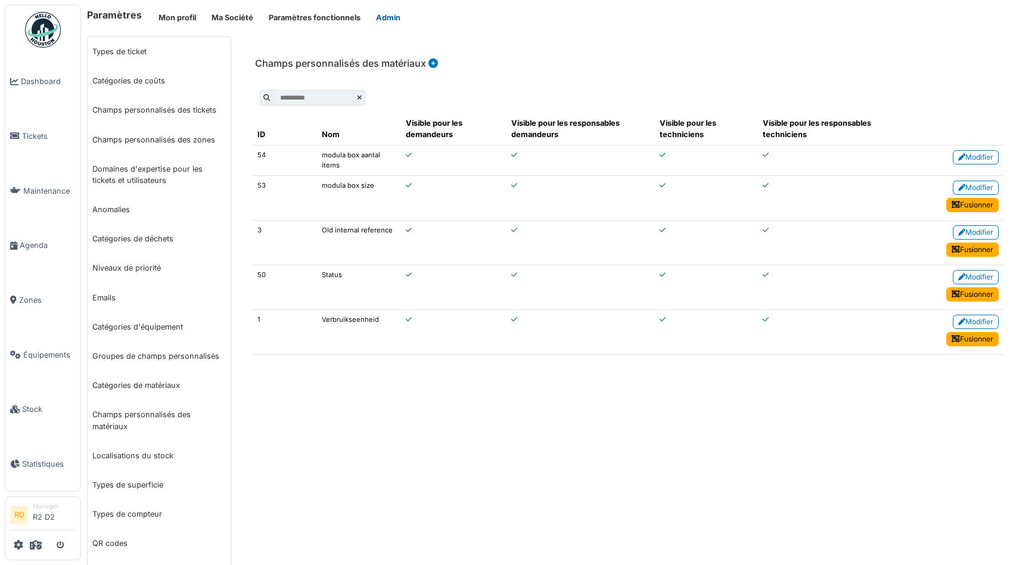
click at [386, 14] on button "Admin" at bounding box center [388, 18] width 40 height 20
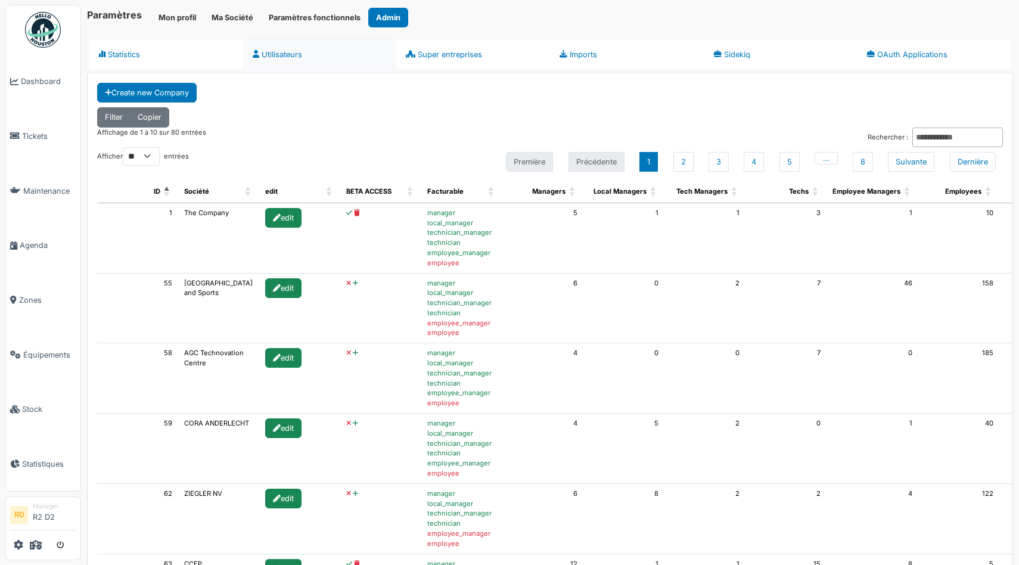
click at [281, 54] on link "Utilisateurs" at bounding box center [320, 55] width 154 height 32
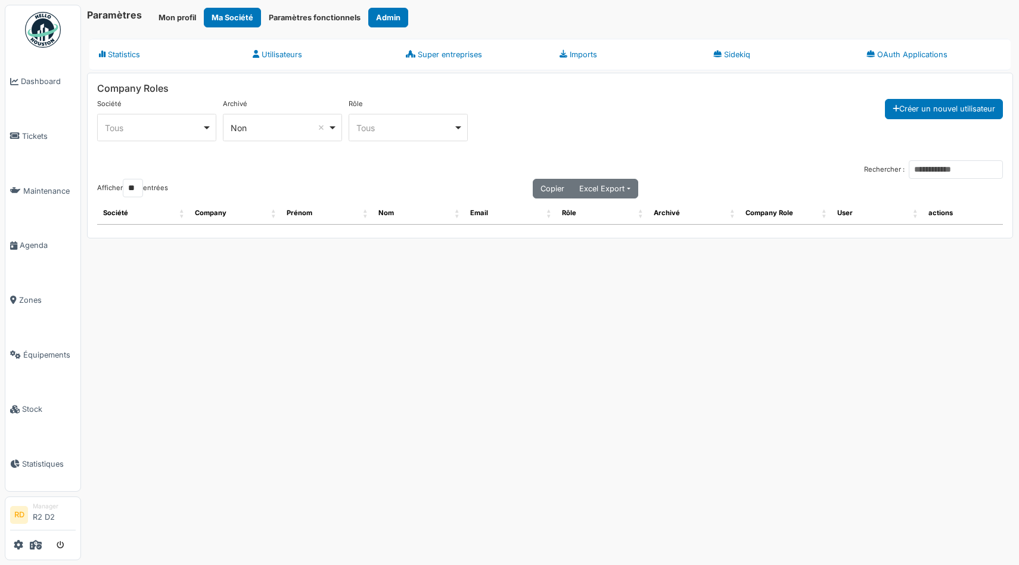
click at [192, 126] on div "Tous Remove item" at bounding box center [153, 128] width 97 height 13
type input "*****"
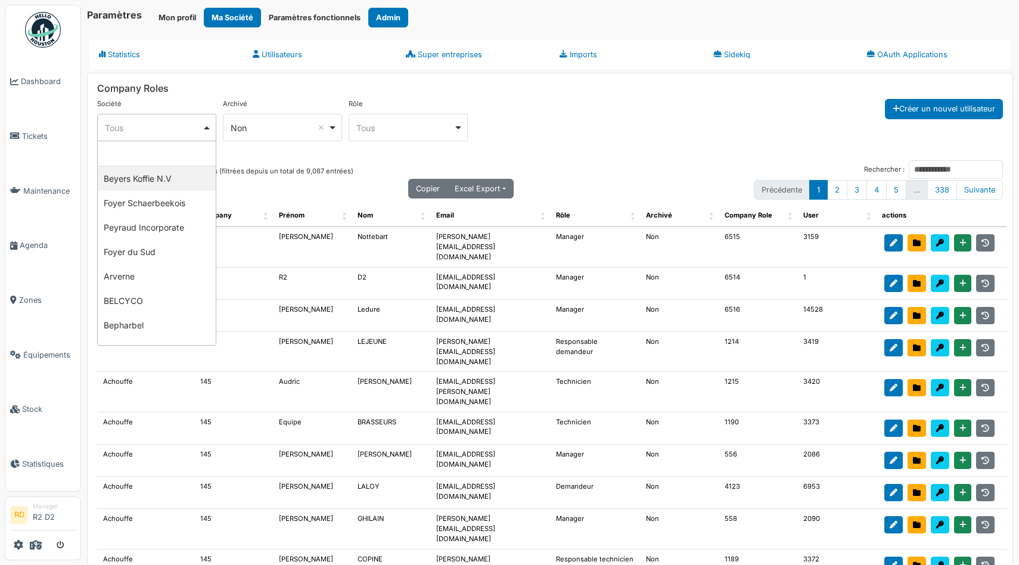
select select "***"
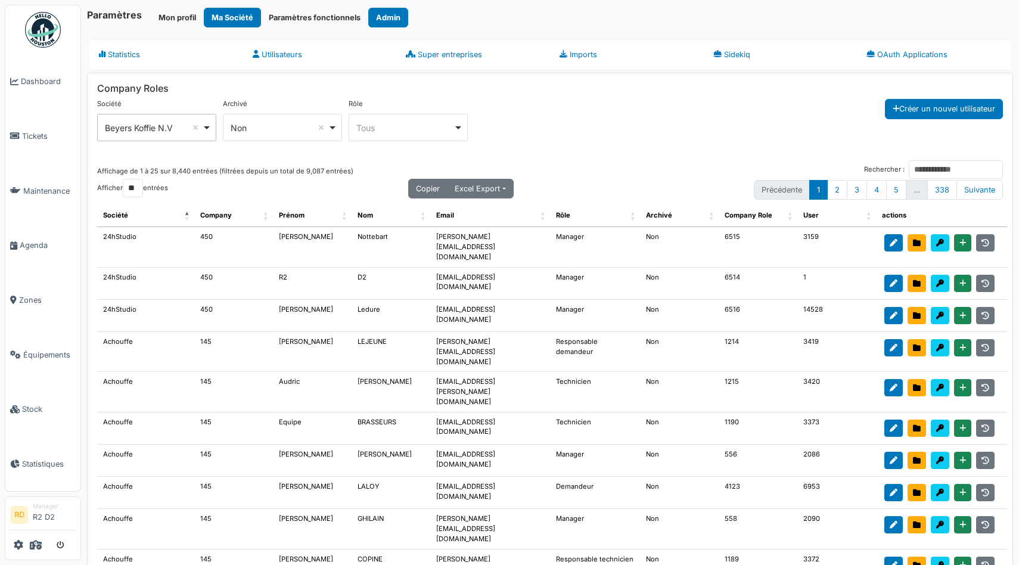
click at [368, 122] on div "Tous Remove item" at bounding box center [404, 128] width 97 height 13
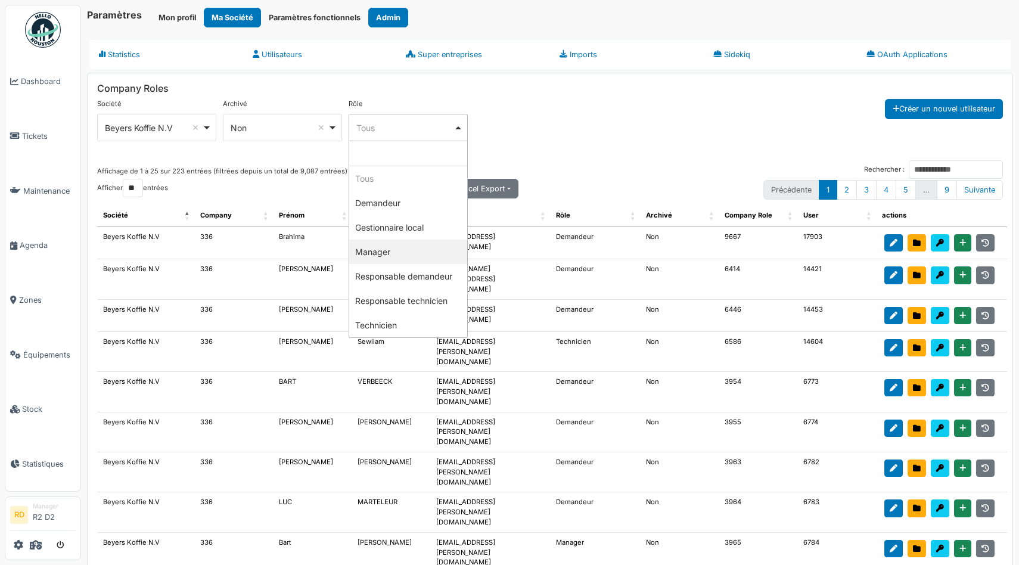
select select "*******"
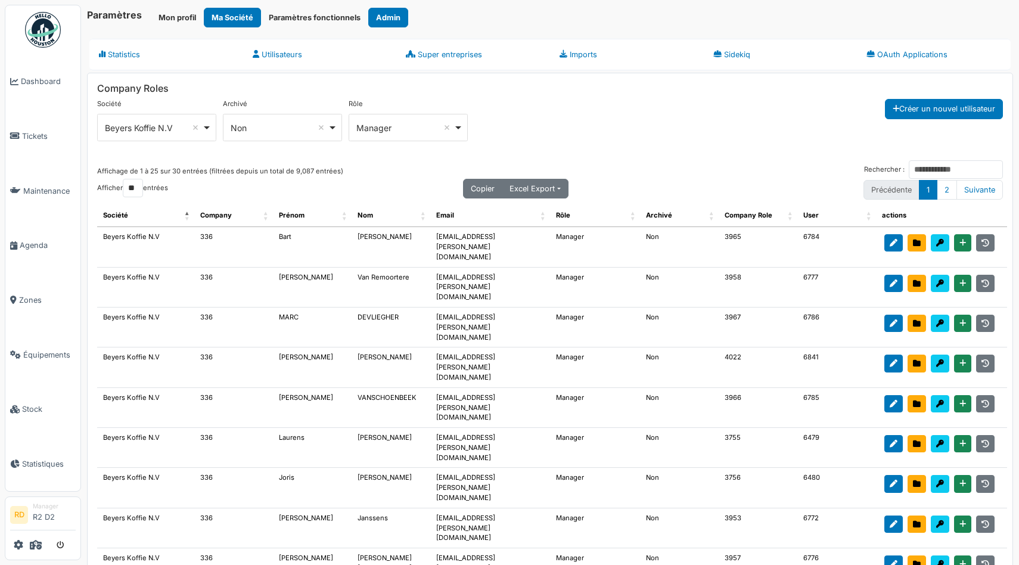
click at [592, 102] on div "**********" at bounding box center [550, 129] width 906 height 61
click at [931, 166] on input "Rechercher :" at bounding box center [956, 169] width 94 height 18
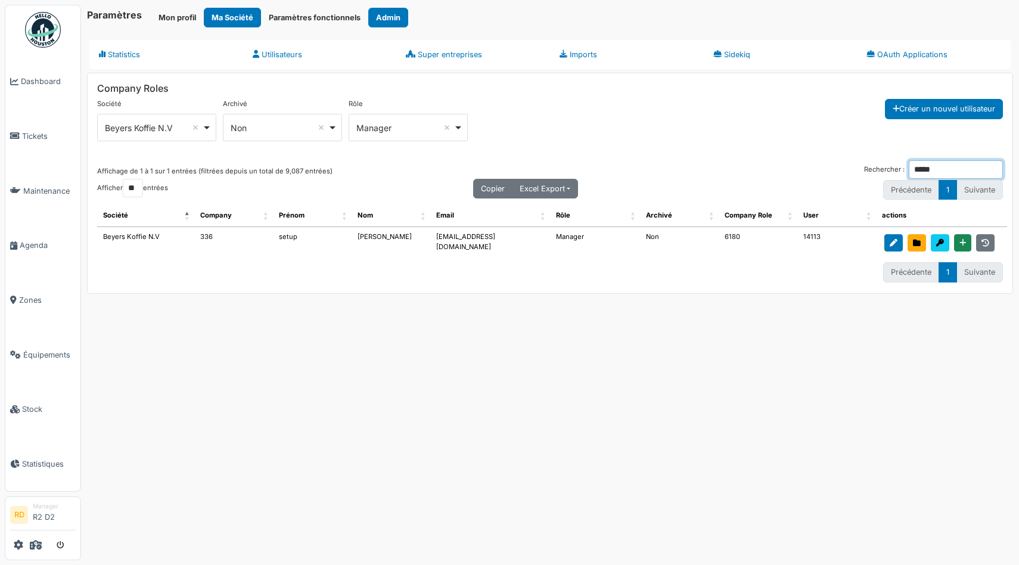
type input "*****"
click at [481, 238] on td "setup_beyers@mail.com" at bounding box center [490, 243] width 120 height 32
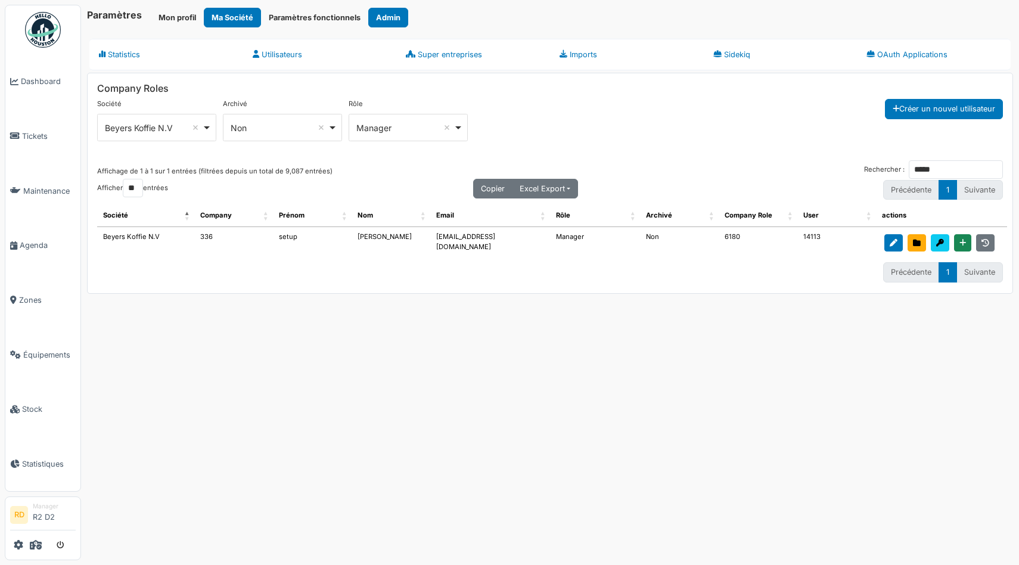
click at [470, 239] on td "setup_beyers@mail.com" at bounding box center [490, 243] width 120 height 32
click at [333, 415] on div "Paramètres Mon profil Ma Société Paramètres fonctionnels Admin Statistics Utili…" at bounding box center [550, 282] width 938 height 565
